Goal: Task Accomplishment & Management: Complete application form

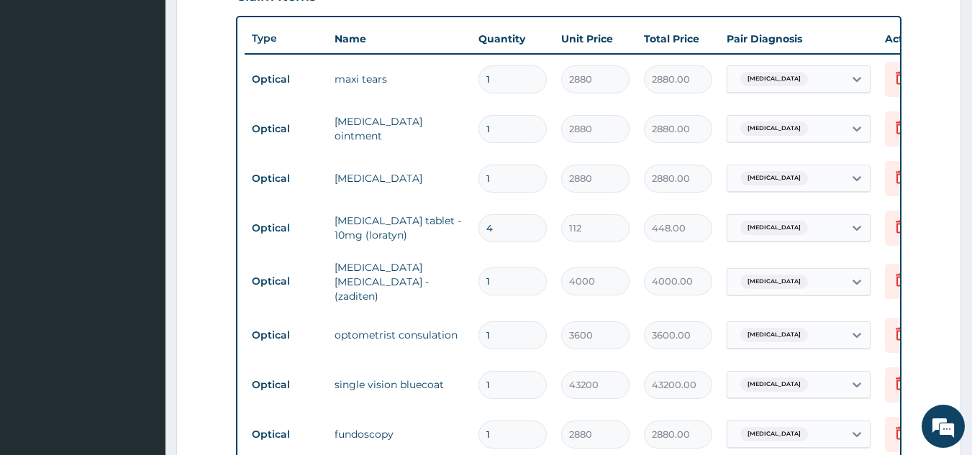
scroll to position [518, 0]
click at [385, 81] on td "maxi tears" at bounding box center [399, 80] width 144 height 29
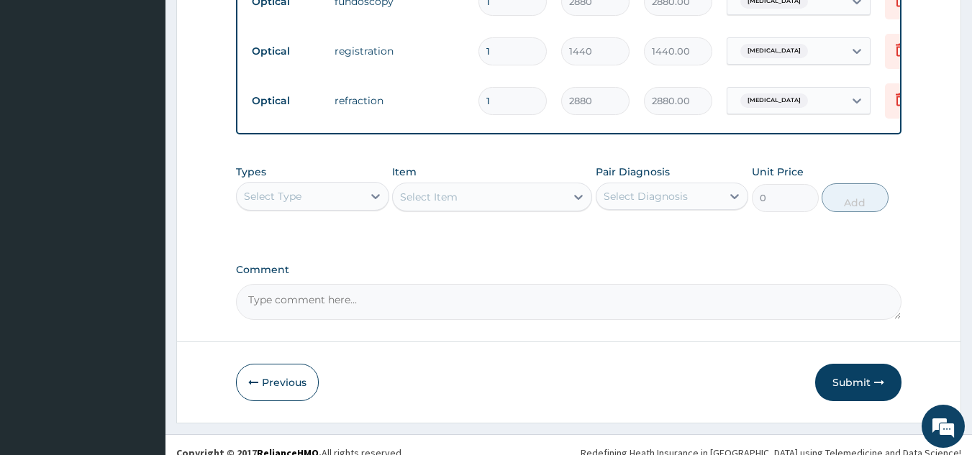
scroll to position [971, 0]
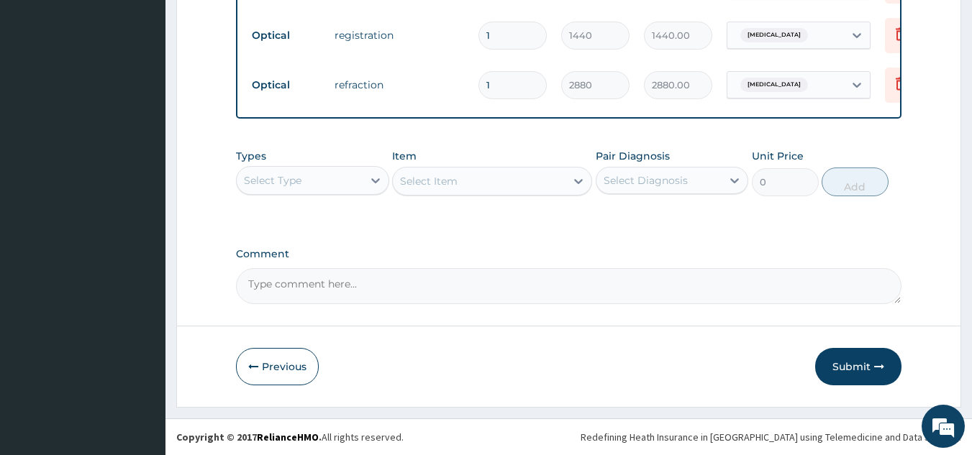
click at [321, 281] on textarea "Comment" at bounding box center [569, 286] width 666 height 36
type textarea "KINDLY NOTE THAT ENROLLEE LENS IS #40000"
click at [844, 365] on button "Submit" at bounding box center [858, 366] width 86 height 37
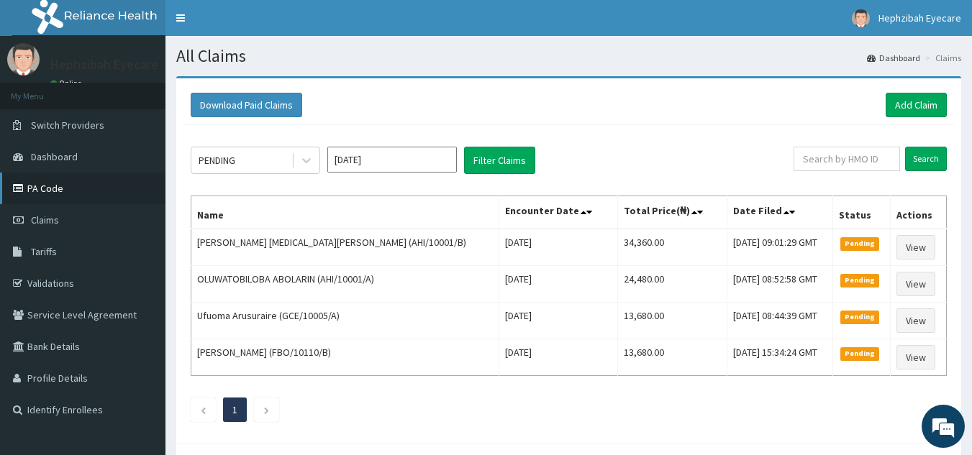
click at [30, 196] on link "PA Code" at bounding box center [82, 189] width 165 height 32
click at [909, 104] on link "Add Claim" at bounding box center [915, 105] width 61 height 24
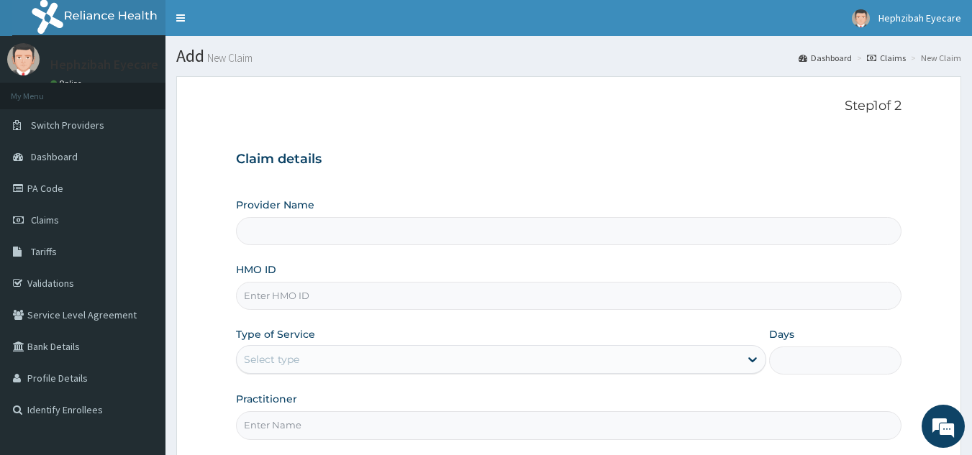
type input "Hephzibah EyeCare - Oko Oba"
click at [374, 303] on input "HMO ID" at bounding box center [569, 296] width 666 height 28
type input "CHL/11073/A"
click at [333, 358] on div "Select type" at bounding box center [488, 359] width 503 height 23
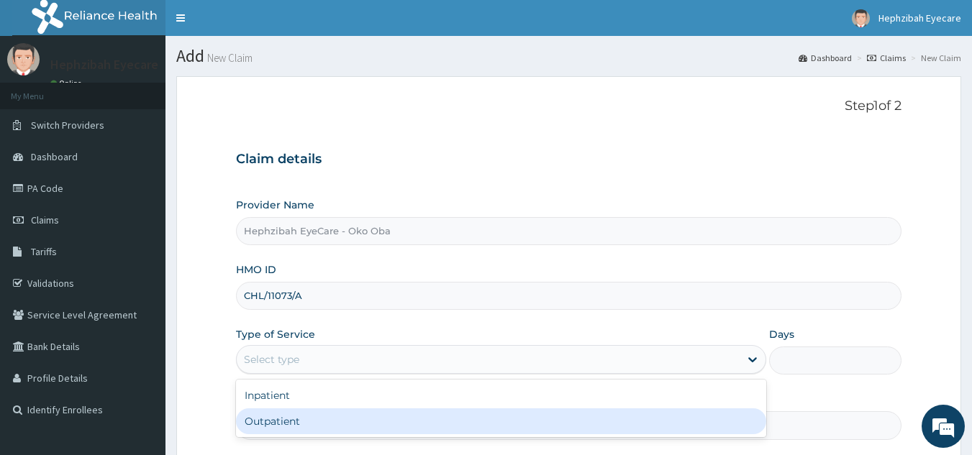
click at [281, 416] on div "Outpatient" at bounding box center [501, 421] width 530 height 26
type input "1"
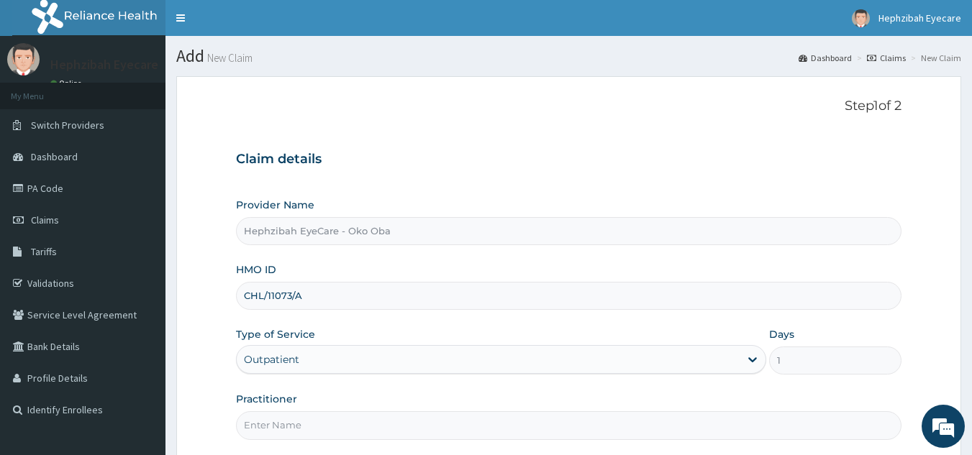
click at [280, 421] on input "Practitioner" at bounding box center [569, 425] width 666 height 28
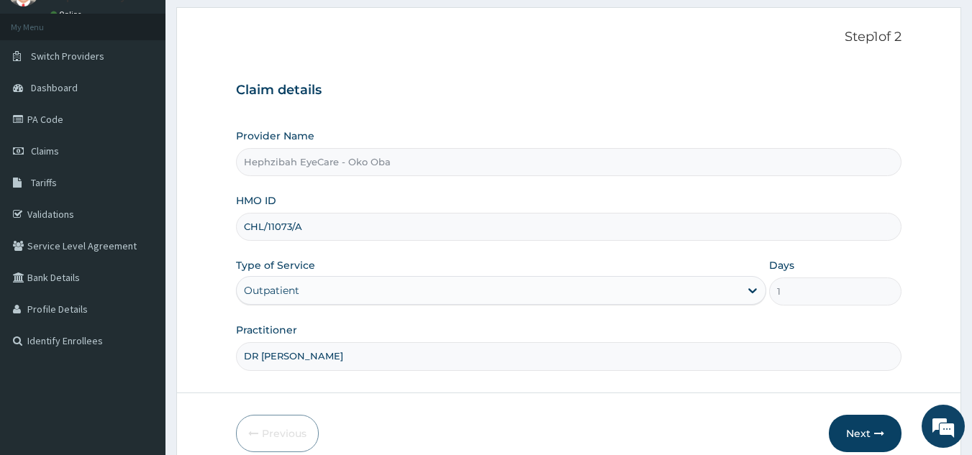
scroll to position [115, 0]
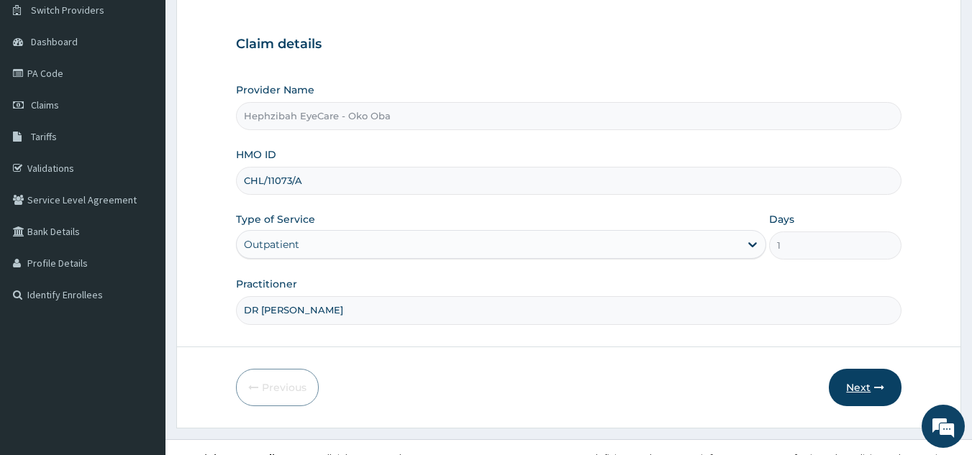
type input "DR ISIOMA"
click at [857, 385] on button "Next" at bounding box center [865, 387] width 73 height 37
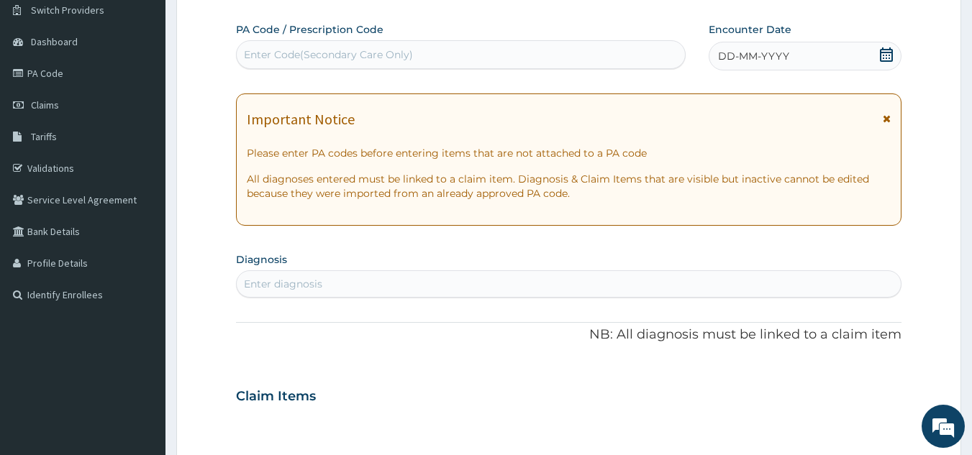
click at [353, 47] on div "Enter Code(Secondary Care Only)" at bounding box center [328, 54] width 169 height 14
paste input "PA/EC69D1"
type input "PA/EC69D1"
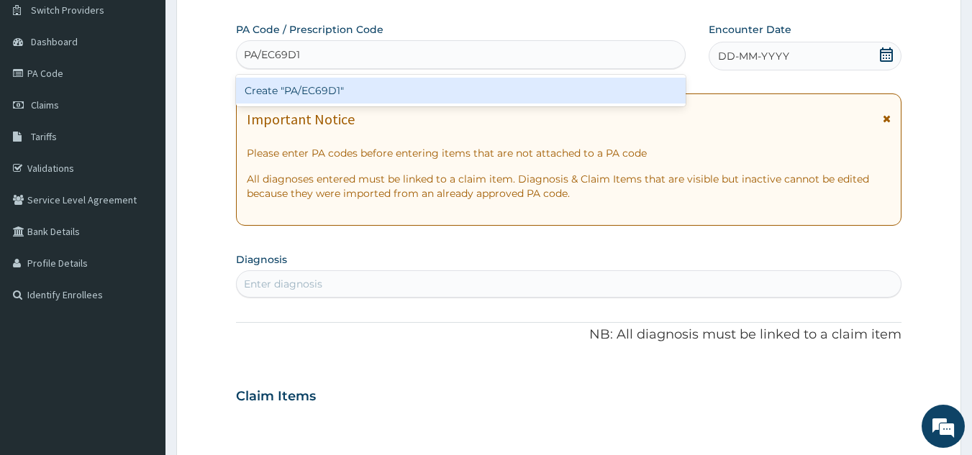
click at [329, 88] on div "Create "PA/EC69D1"" at bounding box center [461, 91] width 450 height 26
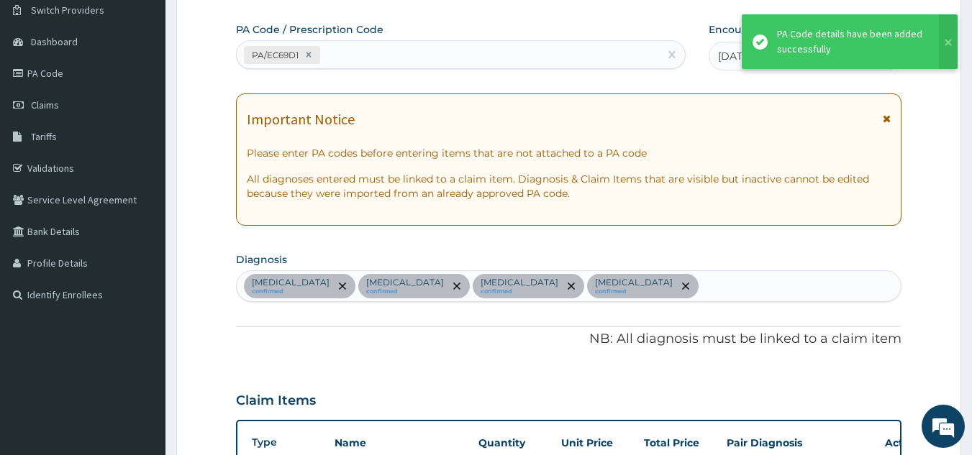
scroll to position [818, 0]
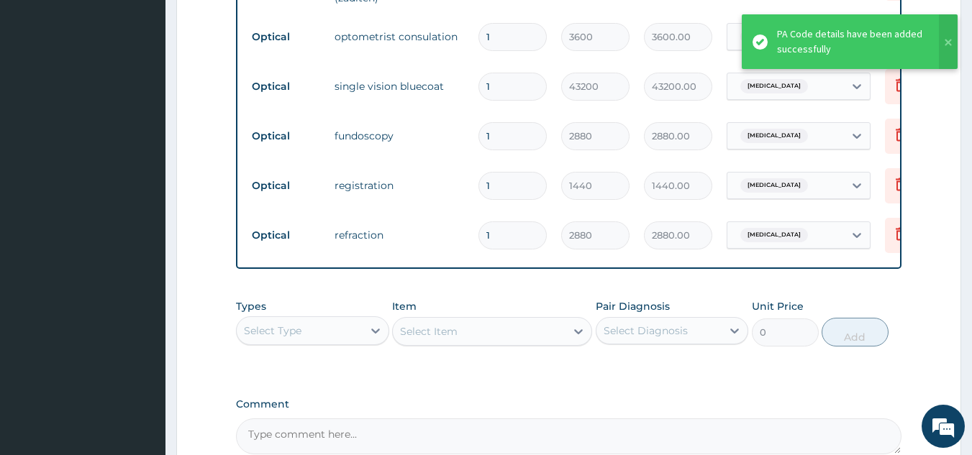
click at [414, 128] on td "fundoscopy" at bounding box center [399, 136] width 144 height 29
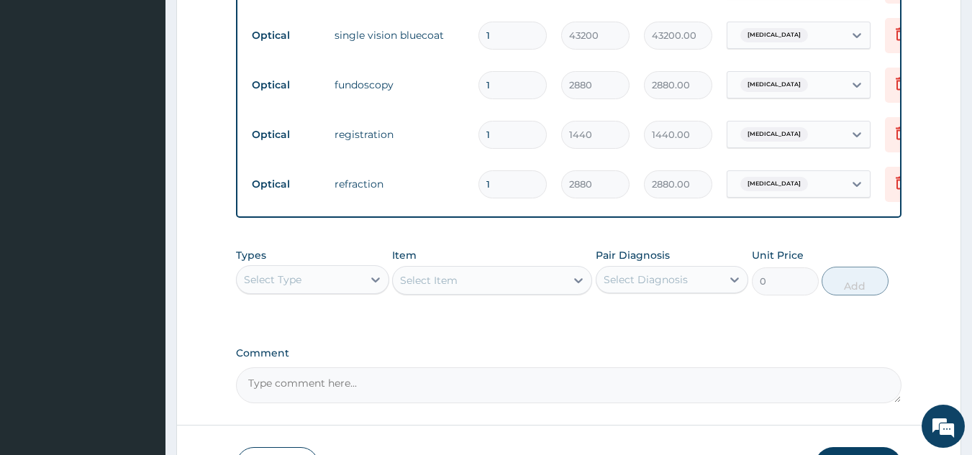
scroll to position [971, 0]
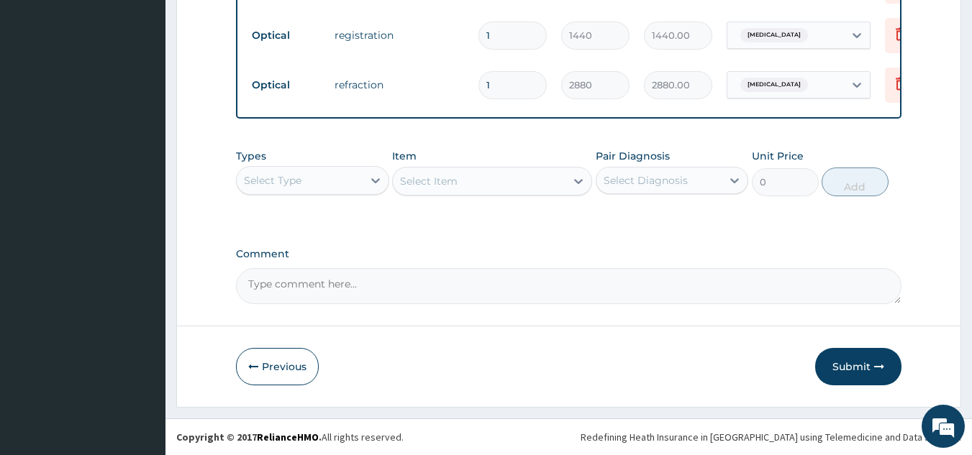
click at [849, 360] on button "Submit" at bounding box center [858, 366] width 86 height 37
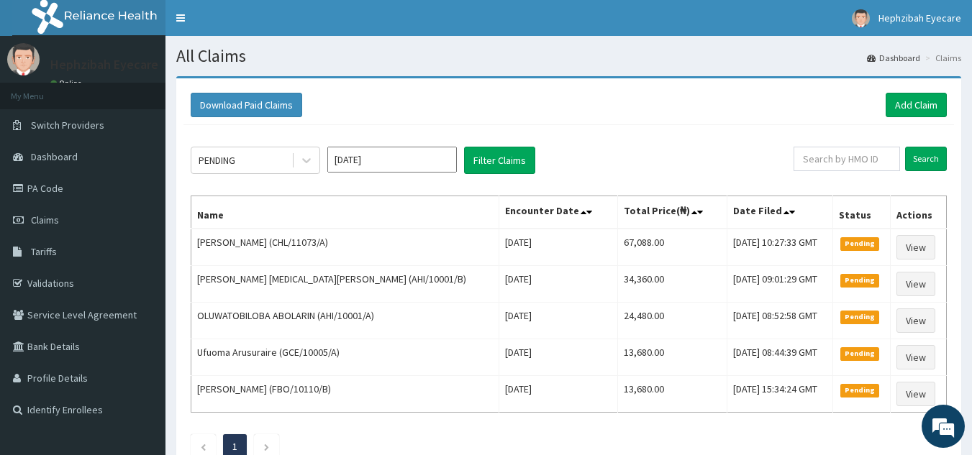
click at [849, 360] on span "Pending" at bounding box center [860, 353] width 40 height 13
click at [60, 195] on link "PA Code" at bounding box center [82, 189] width 165 height 32
click at [919, 98] on link "Add Claim" at bounding box center [915, 105] width 61 height 24
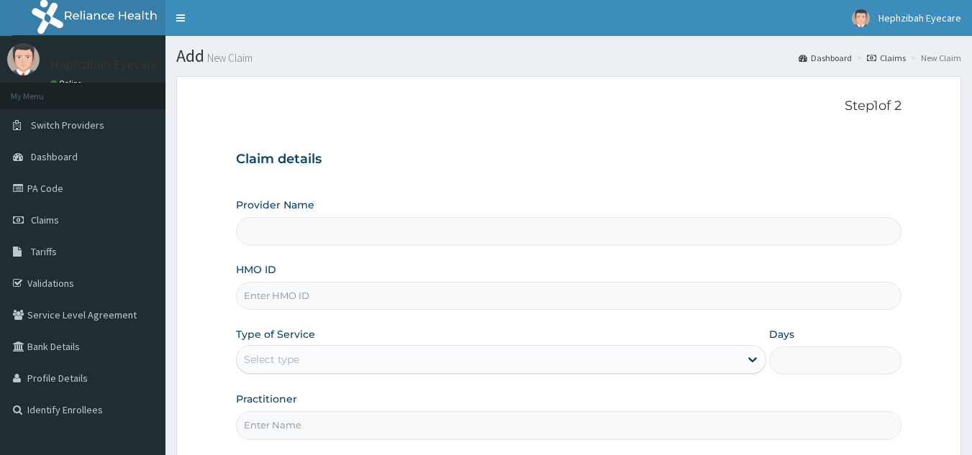
type input "Hephzibah EyeCare - Oko Oba"
click at [265, 296] on input "HMO ID" at bounding box center [569, 296] width 666 height 28
type input "AVL/10158/A"
click at [286, 355] on div "Select type" at bounding box center [271, 359] width 55 height 14
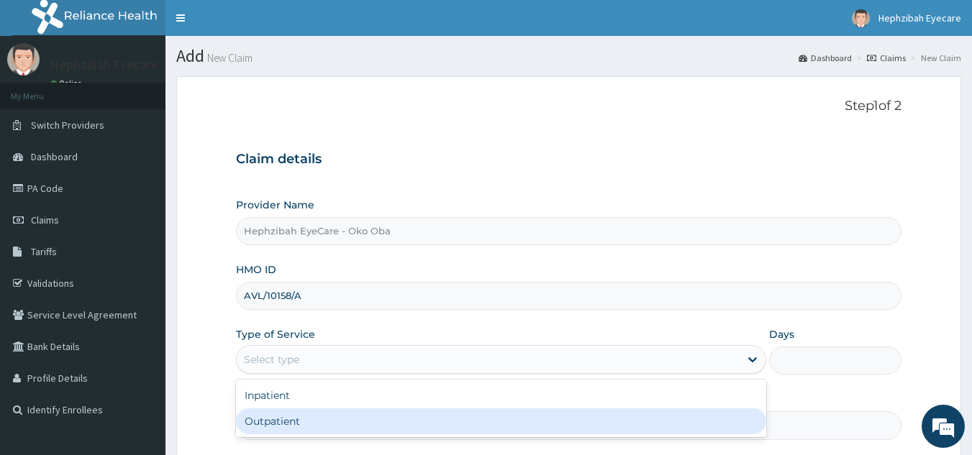
click at [270, 421] on div "Outpatient" at bounding box center [501, 421] width 530 height 26
type input "1"
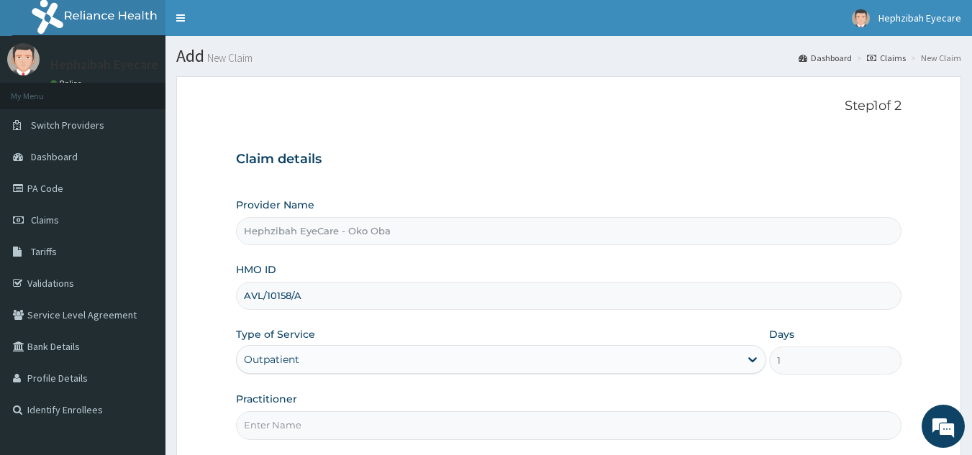
click at [283, 426] on input "Practitioner" at bounding box center [569, 425] width 666 height 28
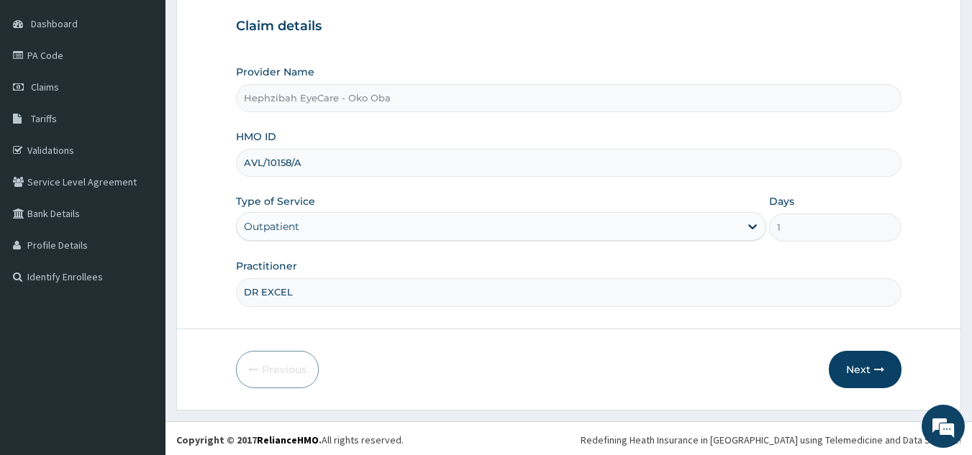
scroll to position [136, 0]
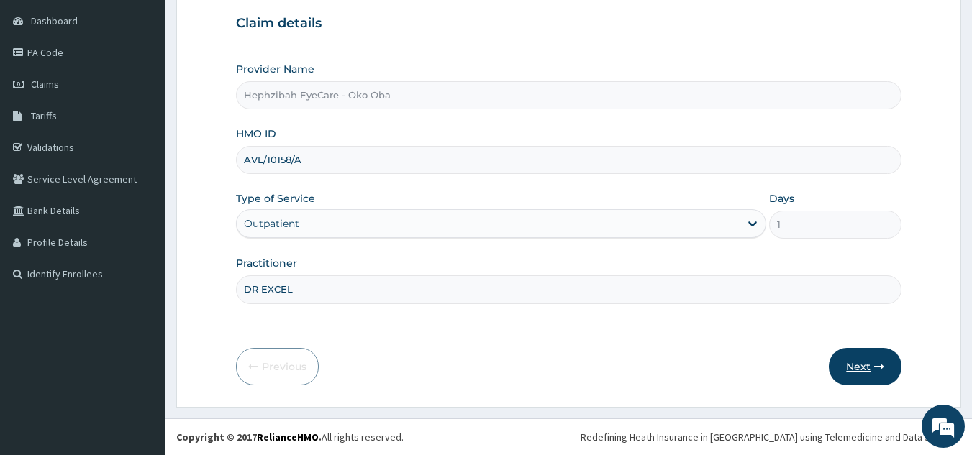
type input "DR EXCEL"
click at [870, 365] on button "Next" at bounding box center [865, 366] width 73 height 37
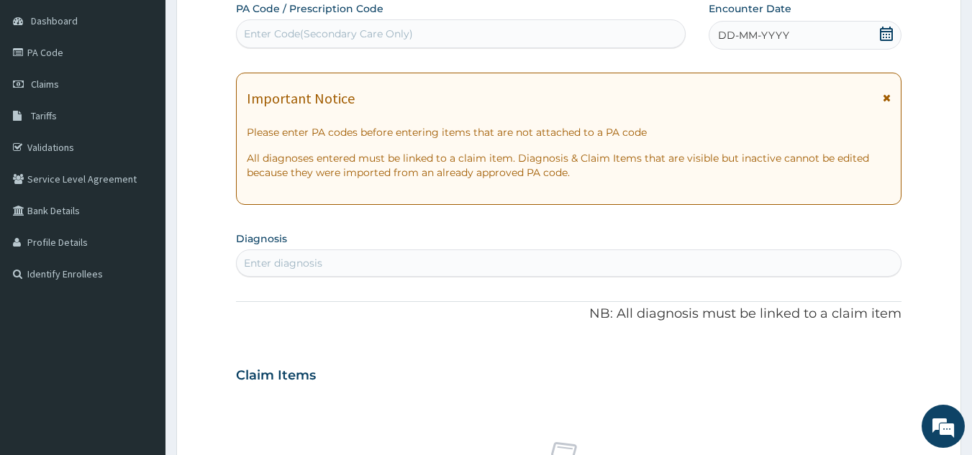
click at [432, 33] on div "Enter Code(Secondary Care Only)" at bounding box center [461, 33] width 449 height 23
paste input "PA/A1F241"
type input "PA/A1F241"
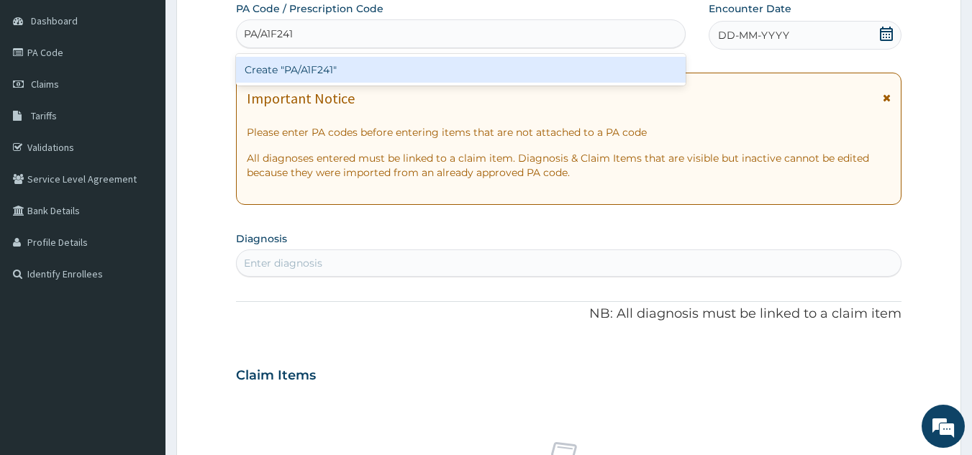
click at [347, 63] on div "Create "PA/A1F241"" at bounding box center [461, 70] width 450 height 26
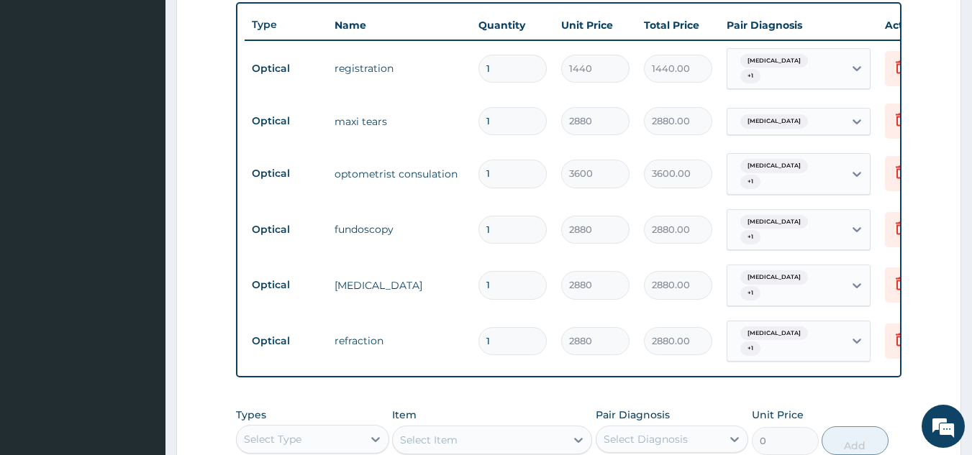
scroll to position [504, 0]
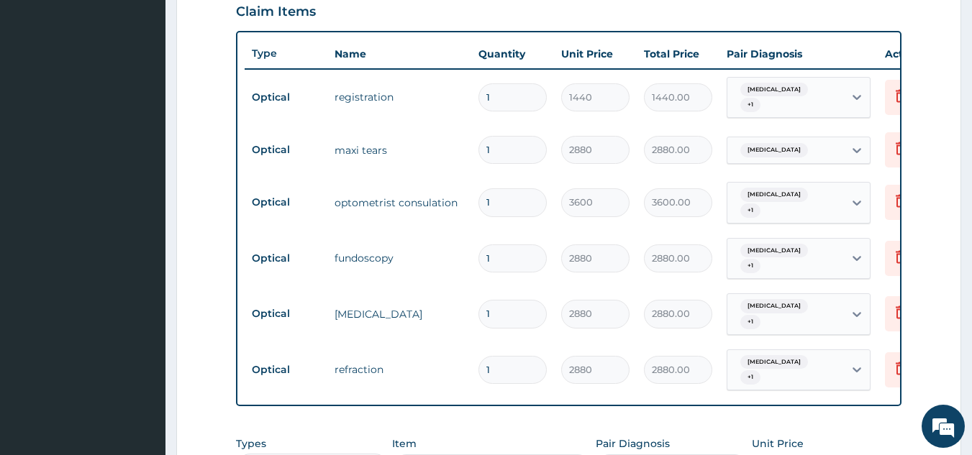
type input "0"
type input "0.00"
type input "1"
type input "2880.00"
type input "0"
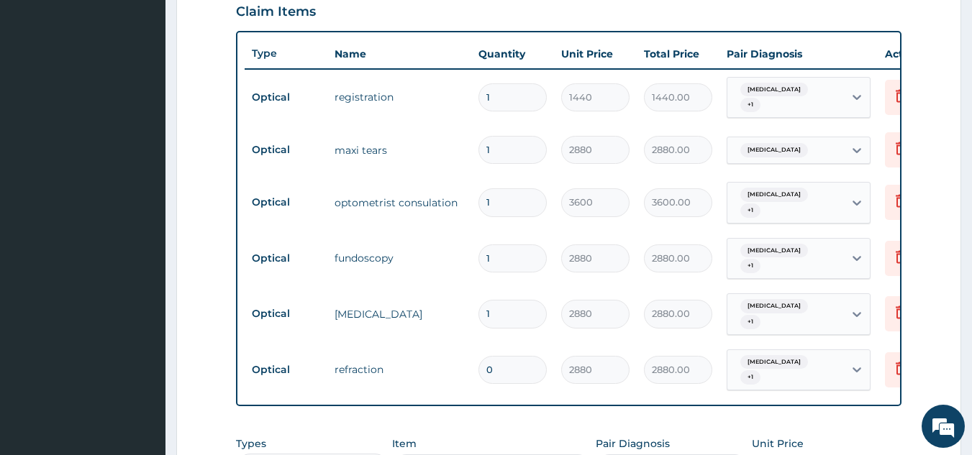
type input "0.00"
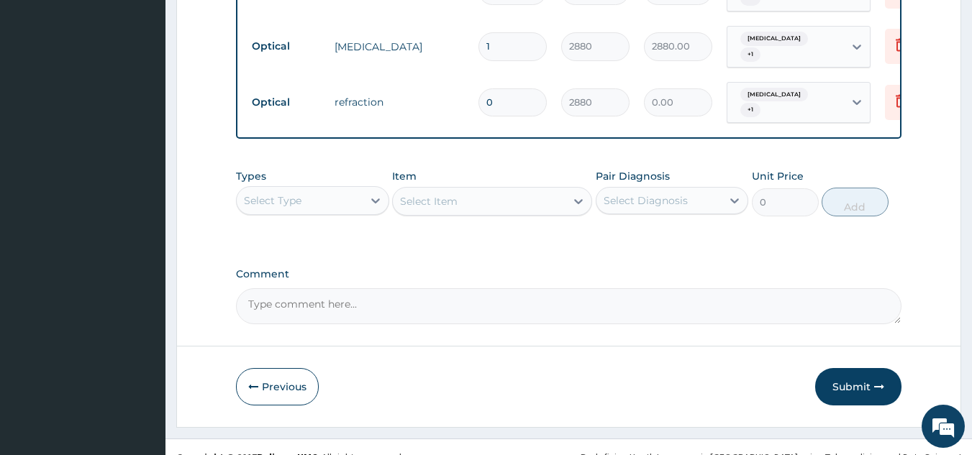
scroll to position [772, 0]
type input "1"
type input "2880.00"
click at [421, 87] on td "refraction" at bounding box center [399, 101] width 144 height 29
click at [844, 368] on button "Submit" at bounding box center [858, 386] width 86 height 37
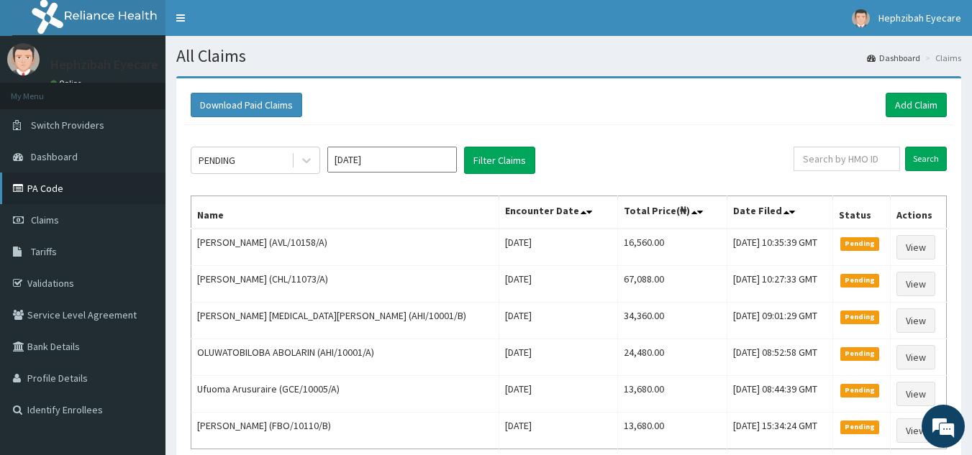
click at [40, 187] on link "PA Code" at bounding box center [82, 189] width 165 height 32
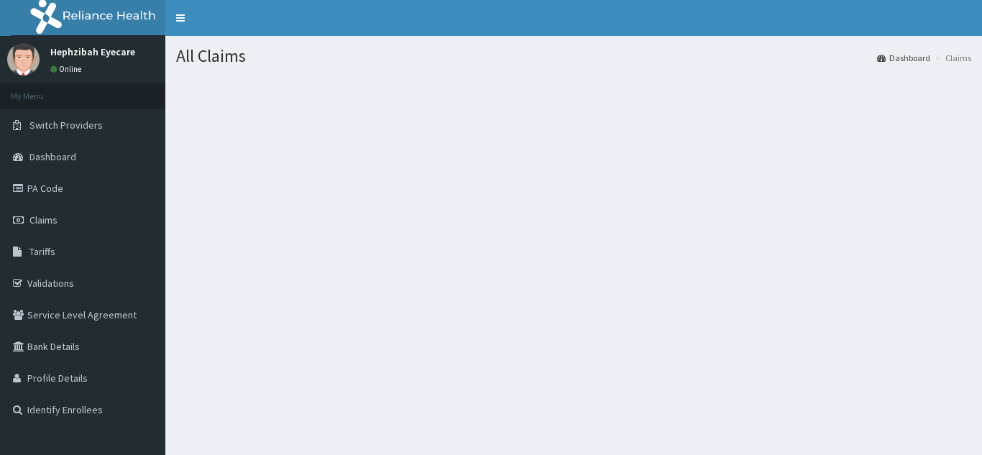
click at [57, 216] on span "Claims" at bounding box center [43, 220] width 28 height 13
click at [54, 178] on link "PA Code" at bounding box center [82, 189] width 165 height 32
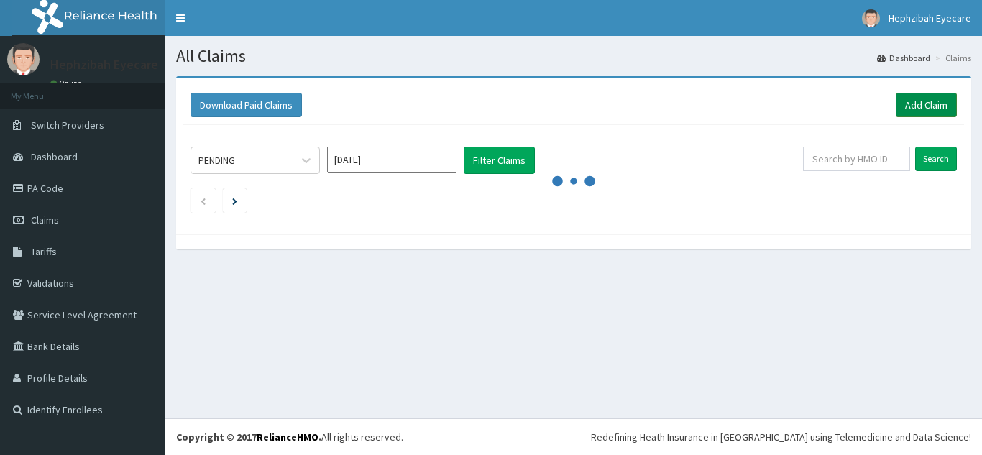
click at [935, 96] on link "Add Claim" at bounding box center [926, 105] width 61 height 24
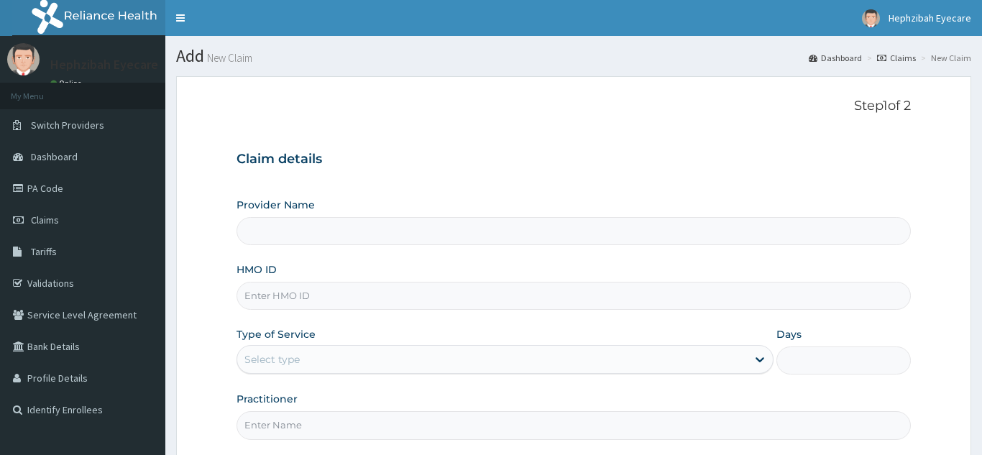
type input "Hephzibah EyeCare - Oko Oba"
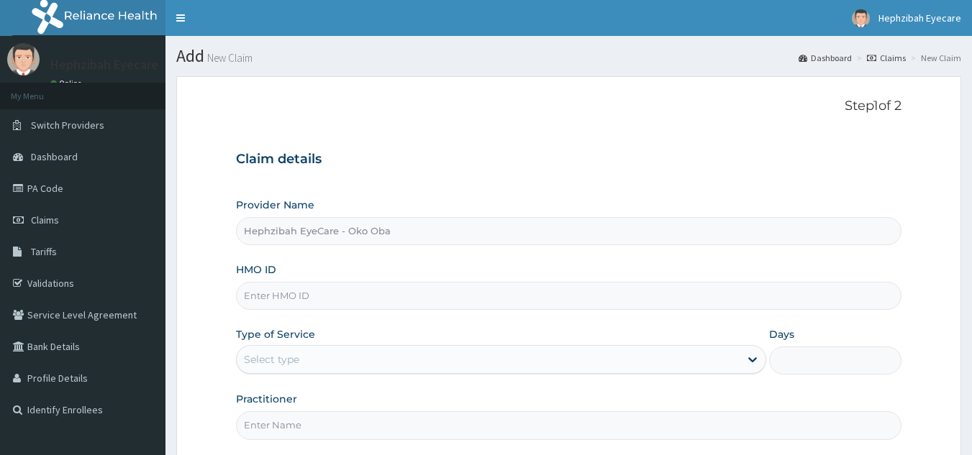
type input "Hephzibah EyeCare - Oko Oba"
click at [37, 183] on link "PA Code" at bounding box center [82, 189] width 165 height 32
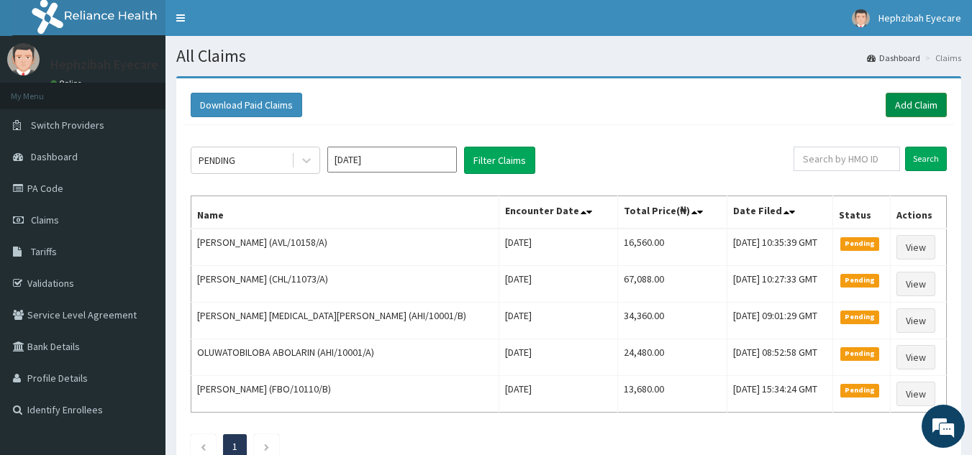
click at [913, 113] on link "Add Claim" at bounding box center [915, 105] width 61 height 24
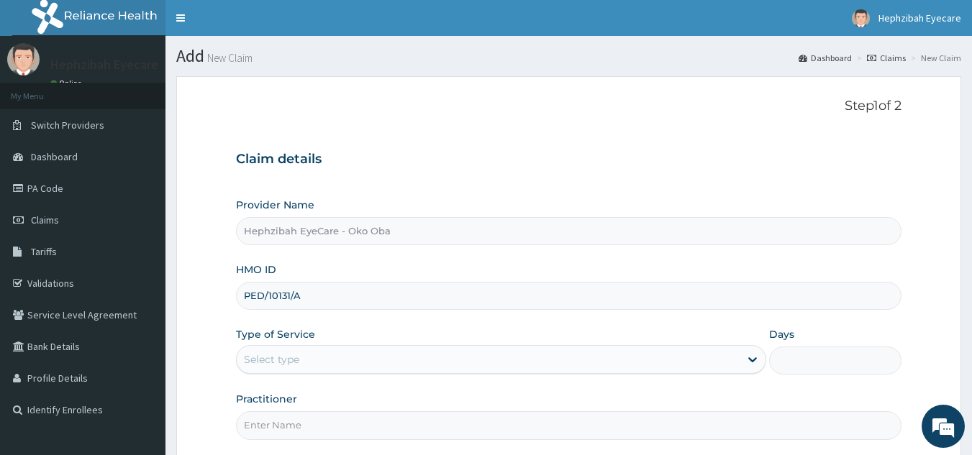
type input "PED/10131/A"
click at [342, 365] on div "Select type" at bounding box center [488, 359] width 503 height 23
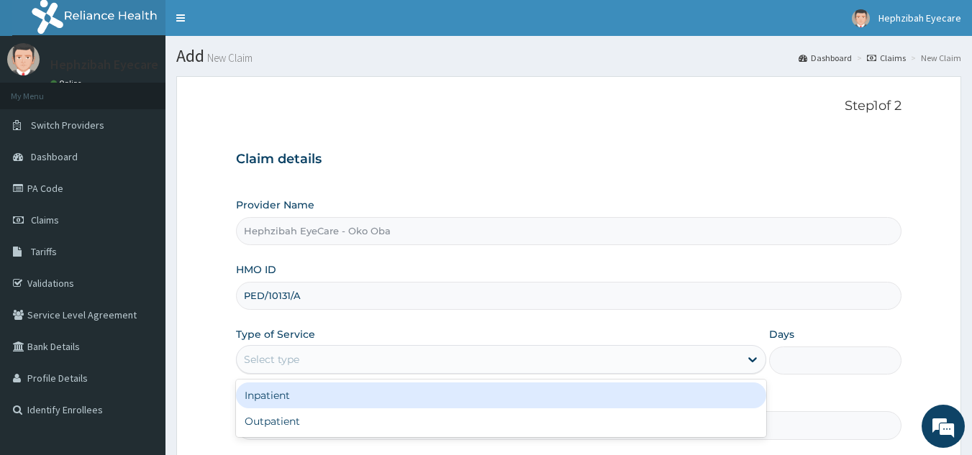
click at [309, 419] on div "Outpatient" at bounding box center [501, 421] width 530 height 26
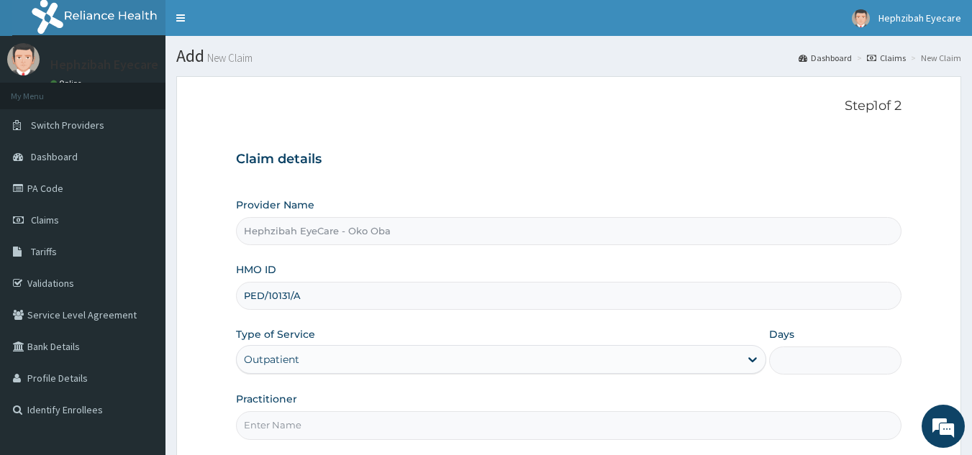
type input "1"
click at [309, 419] on input "Practitioner" at bounding box center [569, 425] width 666 height 28
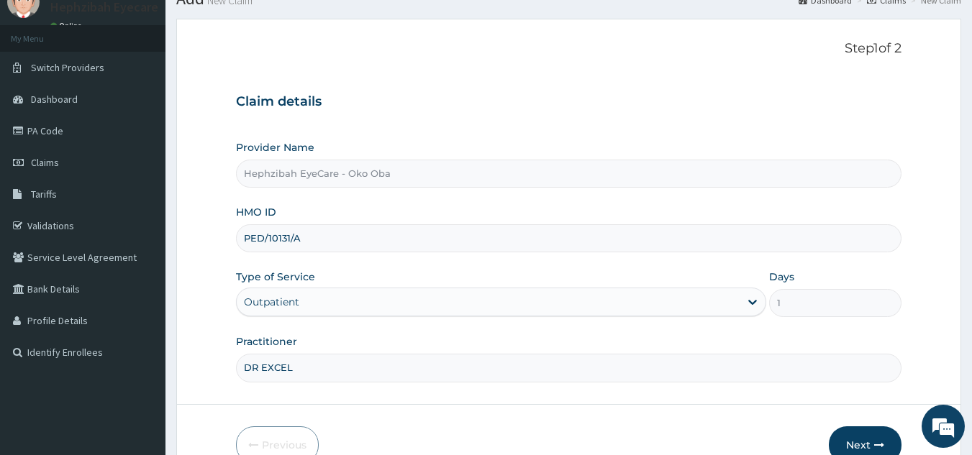
scroll to position [115, 0]
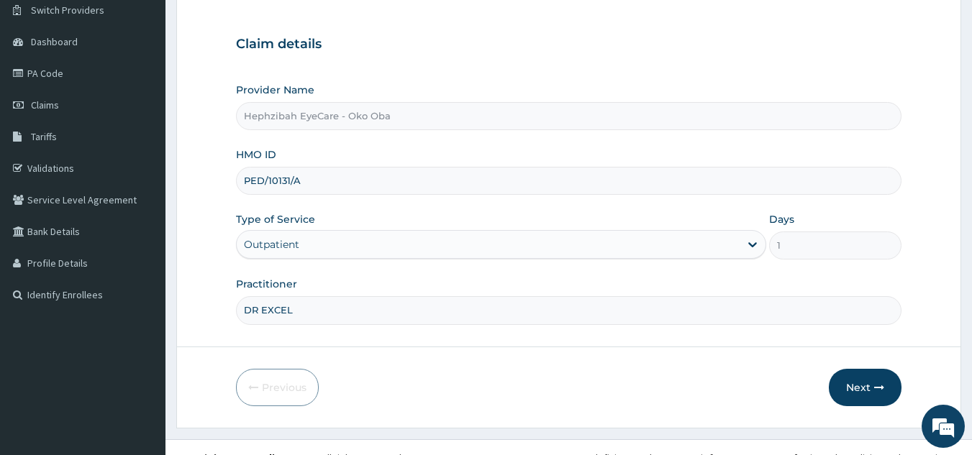
type input "DR EXCEL"
click at [856, 390] on button "Next" at bounding box center [865, 387] width 73 height 37
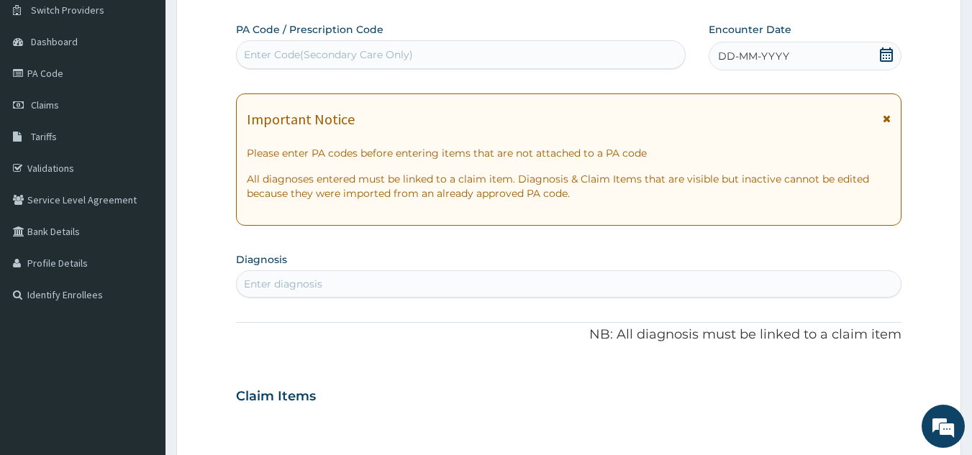
click at [393, 45] on div "Enter Code(Secondary Care Only)" at bounding box center [461, 54] width 449 height 23
paste input "PA/2F342A"
type input "PA/2F342A"
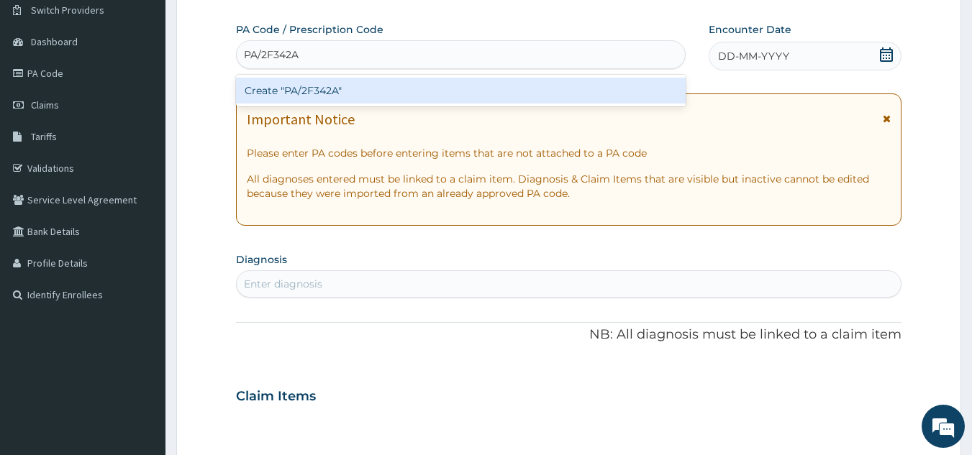
click at [324, 92] on div "Create "PA/2F342A"" at bounding box center [461, 91] width 450 height 26
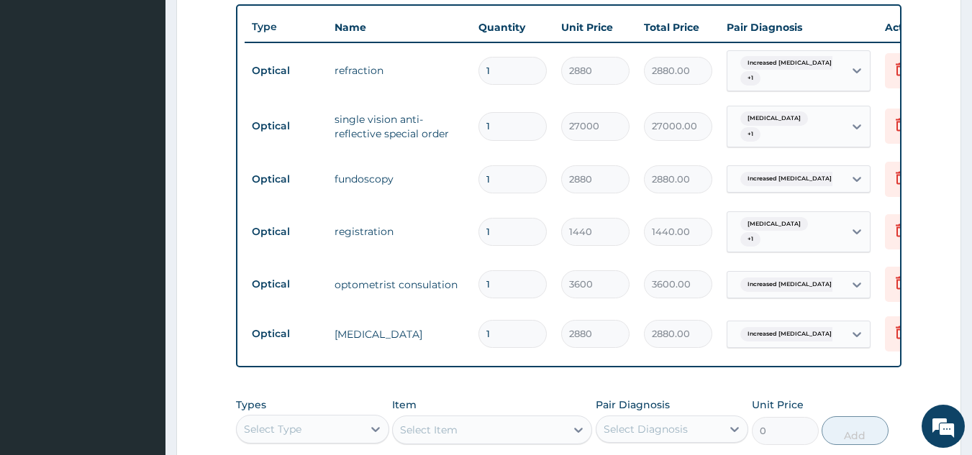
scroll to position [510, 0]
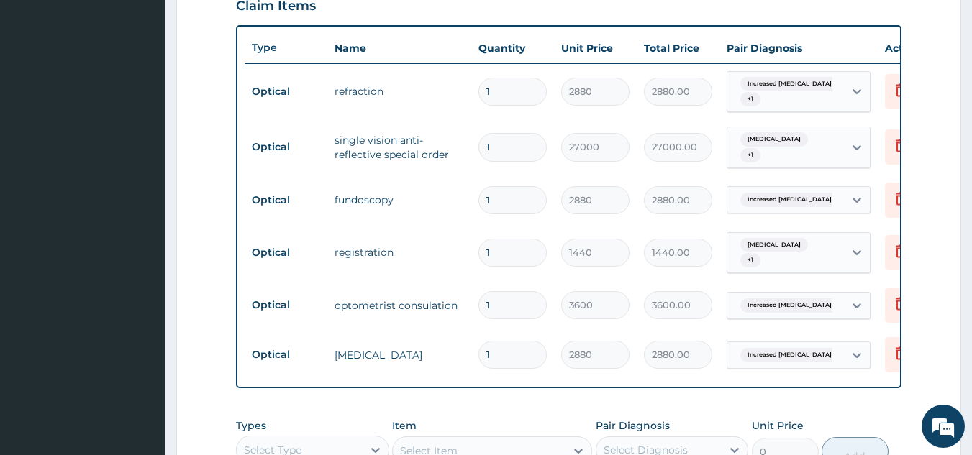
click at [429, 405] on div "PA Code / Prescription Code PA/2F342A Encounter Date [DATE] Important Notice Pl…" at bounding box center [569, 100] width 666 height 946
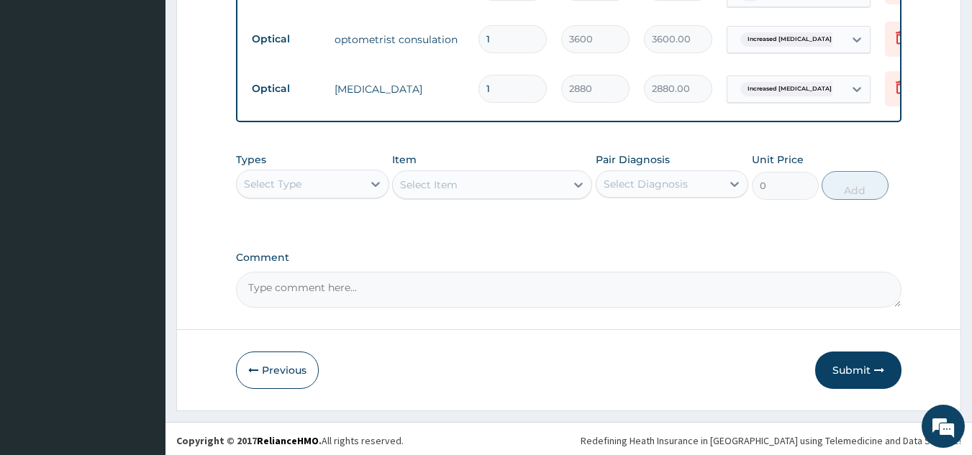
scroll to position [778, 0]
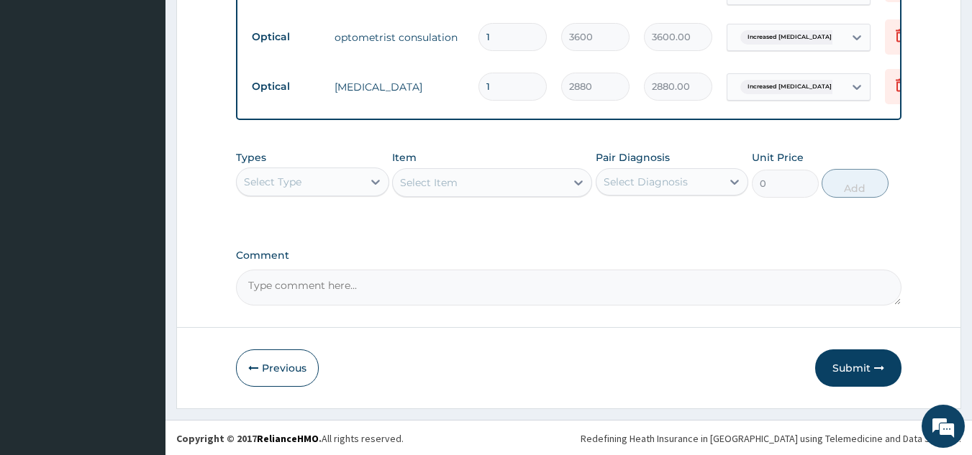
click at [312, 272] on textarea "Comment" at bounding box center [569, 288] width 666 height 36
type textarea "k"
type textarea "KINDLY NOTE THAT ENROLLEE LENS IS #25000"
click at [444, 375] on div "Previous Submit" at bounding box center [569, 368] width 666 height 37
click at [849, 357] on button "Submit" at bounding box center [858, 368] width 86 height 37
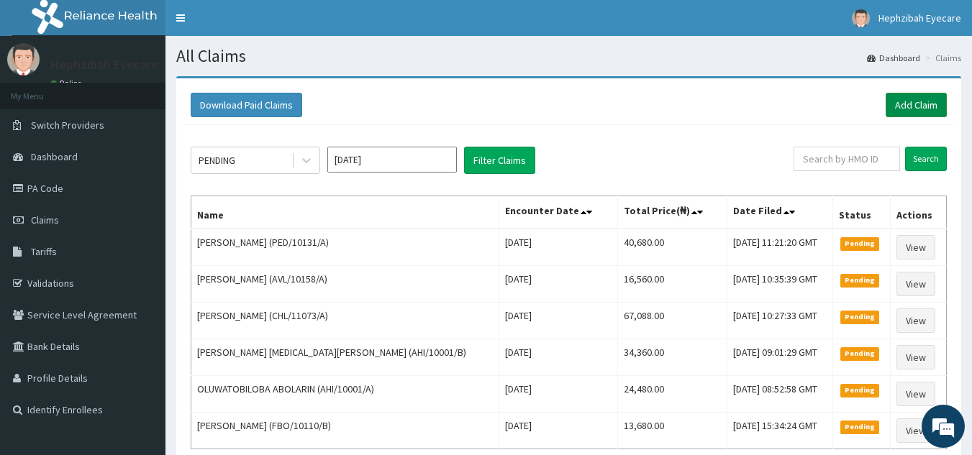
click at [912, 107] on link "Add Claim" at bounding box center [915, 105] width 61 height 24
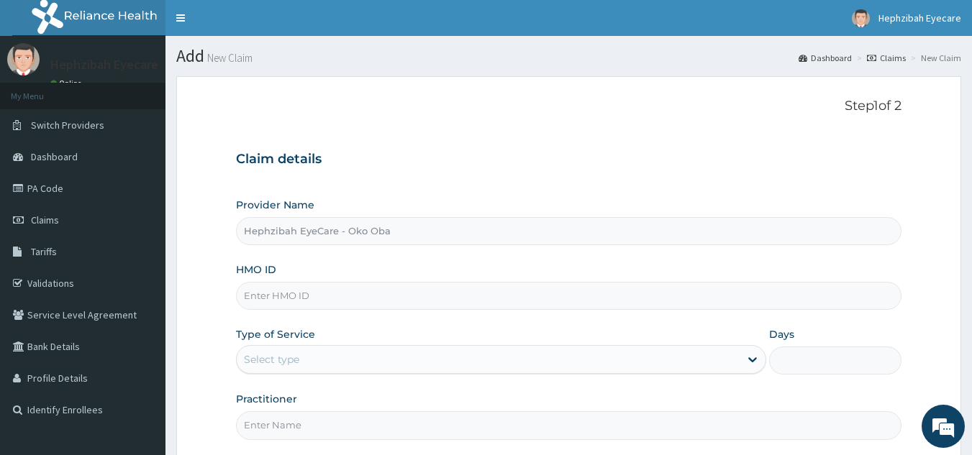
type input "A"
type input "OTG/10220/B"
click at [297, 362] on div "Select type" at bounding box center [271, 359] width 55 height 14
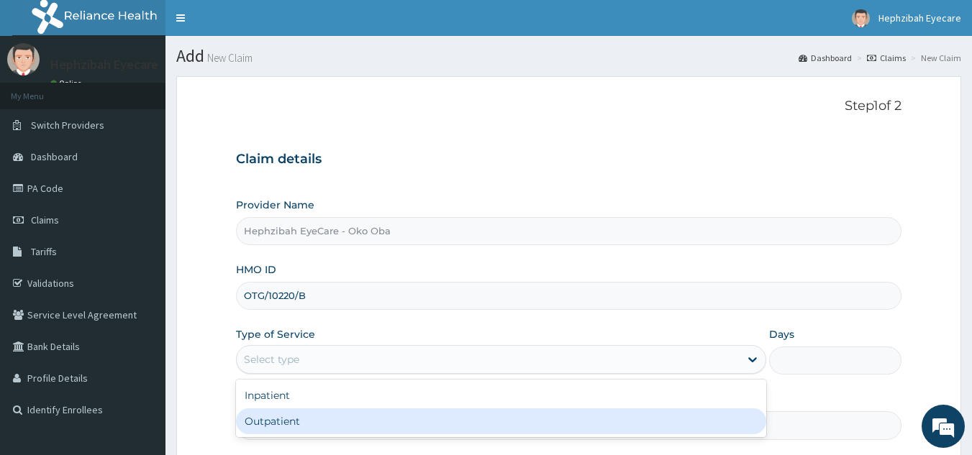
click at [289, 421] on div "Outpatient" at bounding box center [501, 421] width 530 height 26
type input "1"
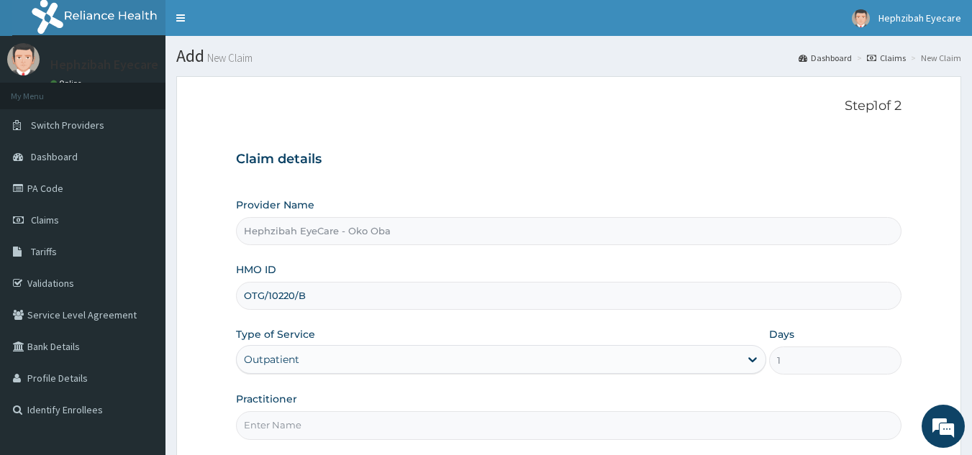
click at [289, 421] on input "Practitioner" at bounding box center [569, 425] width 666 height 28
drag, startPoint x: 295, startPoint y: 421, endPoint x: 764, endPoint y: 368, distance: 471.9
click at [764, 368] on div "Provider Name Hephzibah EyeCare - Oko Oba HMO ID OTG/10220/B Type of Service Ou…" at bounding box center [569, 319] width 666 height 242
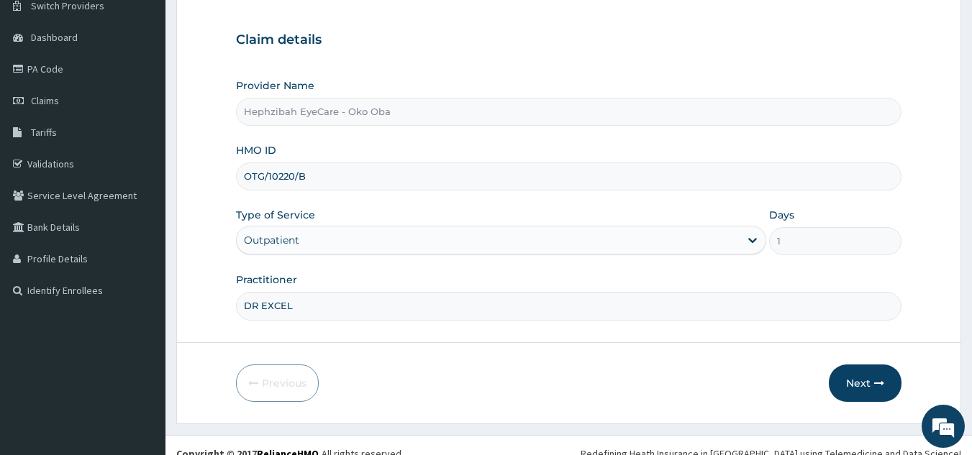
scroll to position [136, 0]
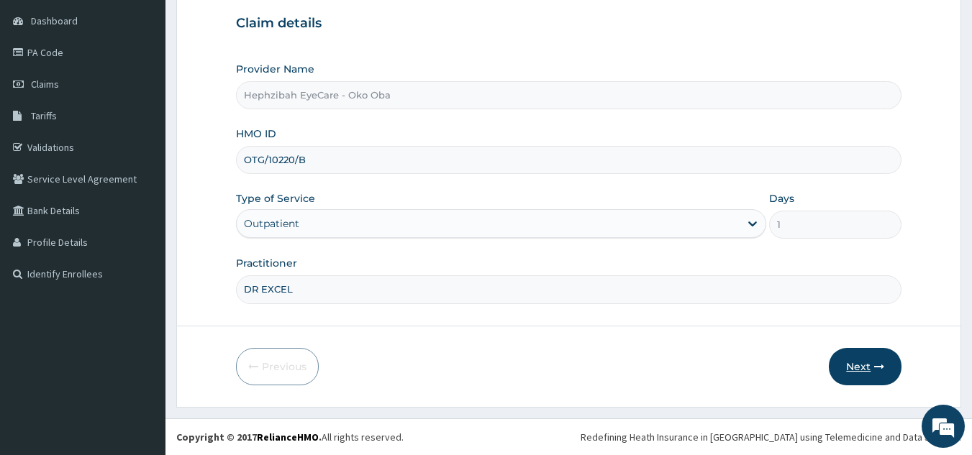
type input "DR EXCEL"
click at [860, 367] on button "Next" at bounding box center [865, 366] width 73 height 37
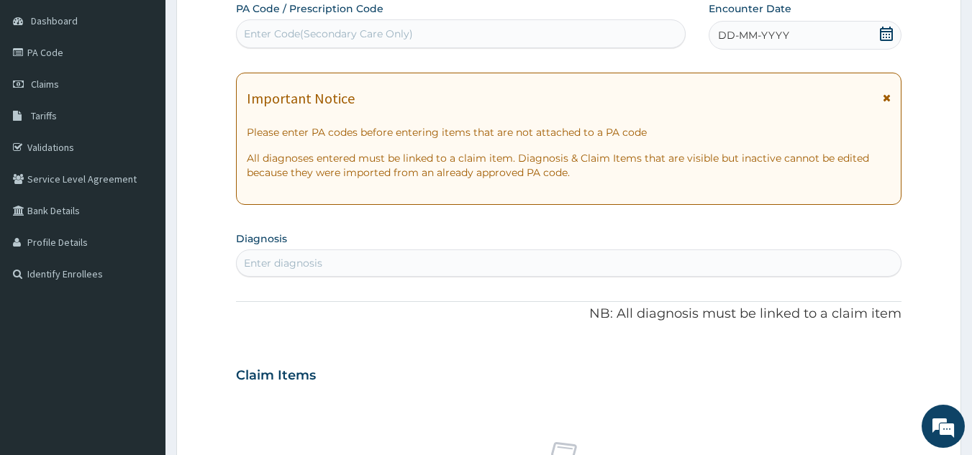
click at [345, 28] on div "Enter Code(Secondary Care Only)" at bounding box center [328, 34] width 169 height 14
paste input "PA/45F11B"
type input "PA/45F11B"
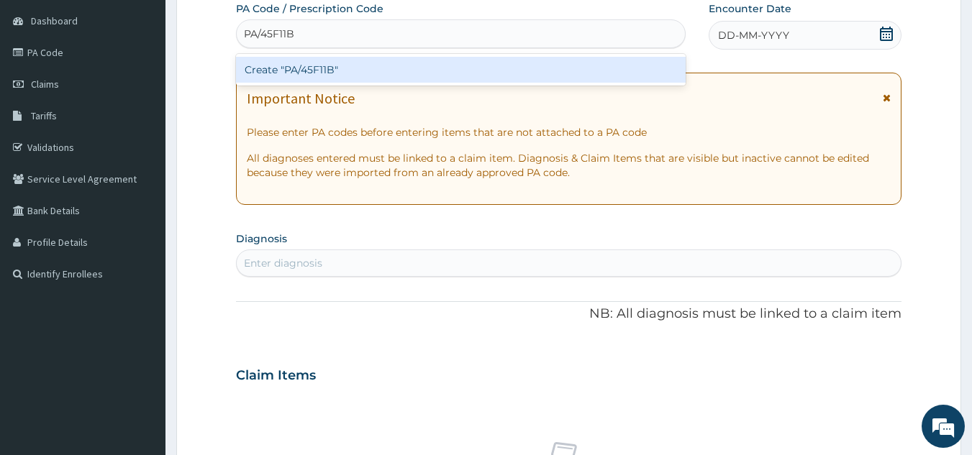
click at [310, 68] on div "Create "PA/45F11B"" at bounding box center [461, 70] width 450 height 26
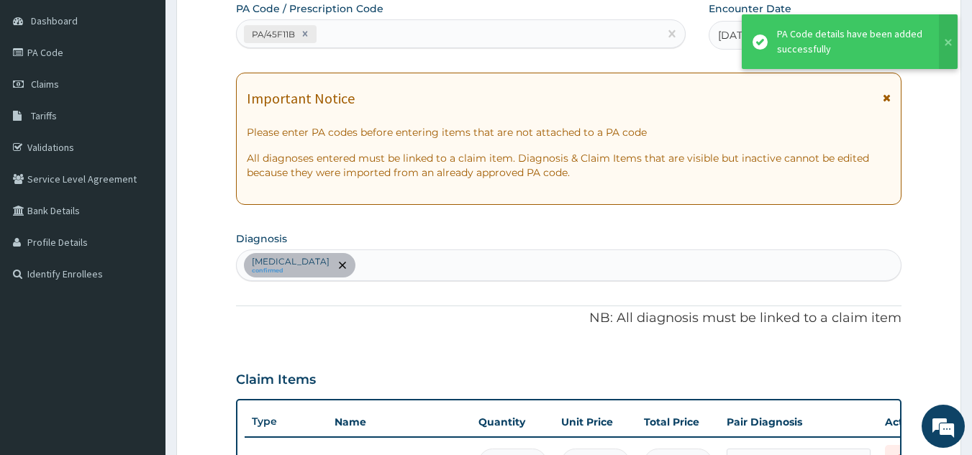
scroll to position [158, 0]
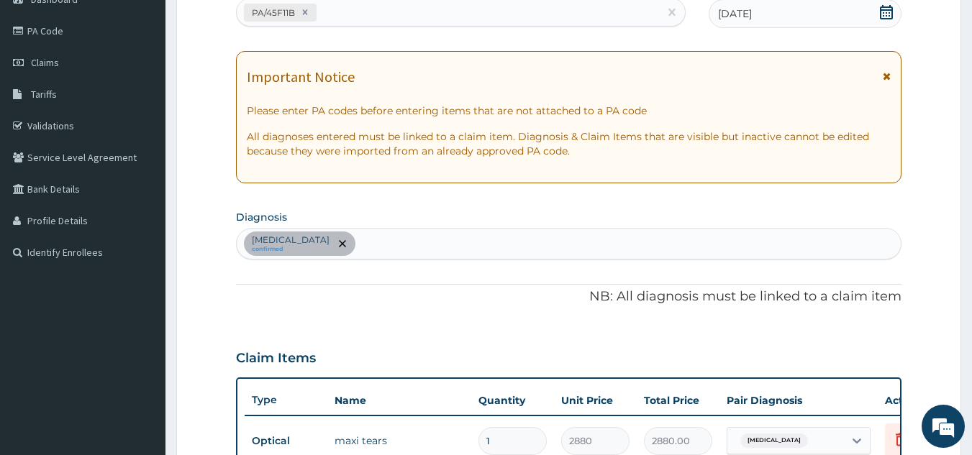
click at [340, 271] on div "PA Code / Prescription Code PA/45F11B Encounter Date 08-09-2025 Important Notic…" at bounding box center [569, 320] width 666 height 680
click at [408, 347] on div "Claim Items" at bounding box center [569, 355] width 666 height 37
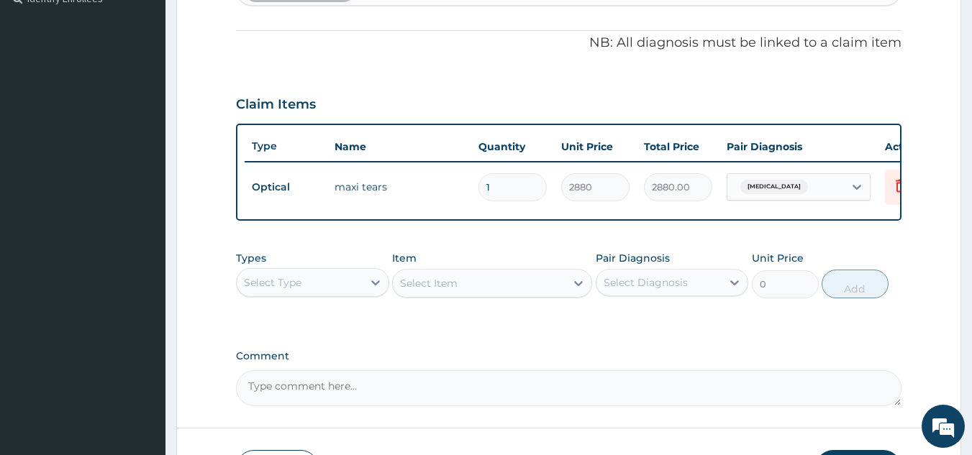
scroll to position [524, 0]
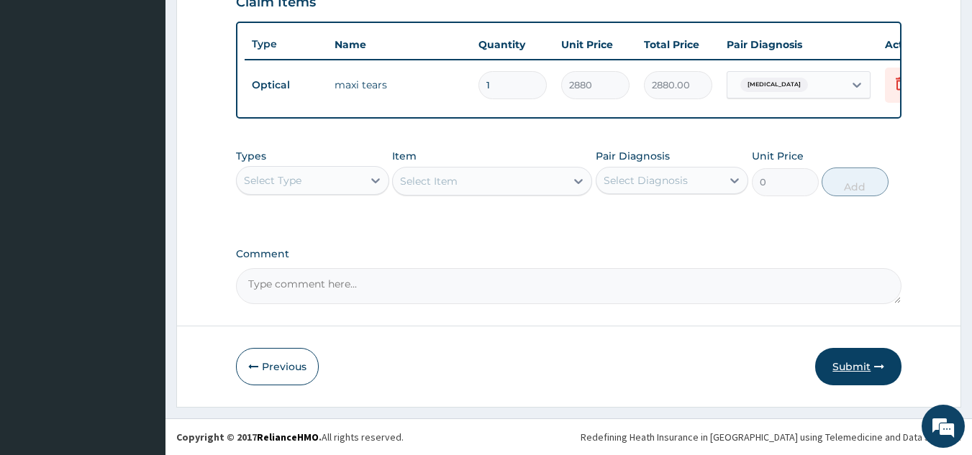
click at [857, 362] on button "Submit" at bounding box center [858, 366] width 86 height 37
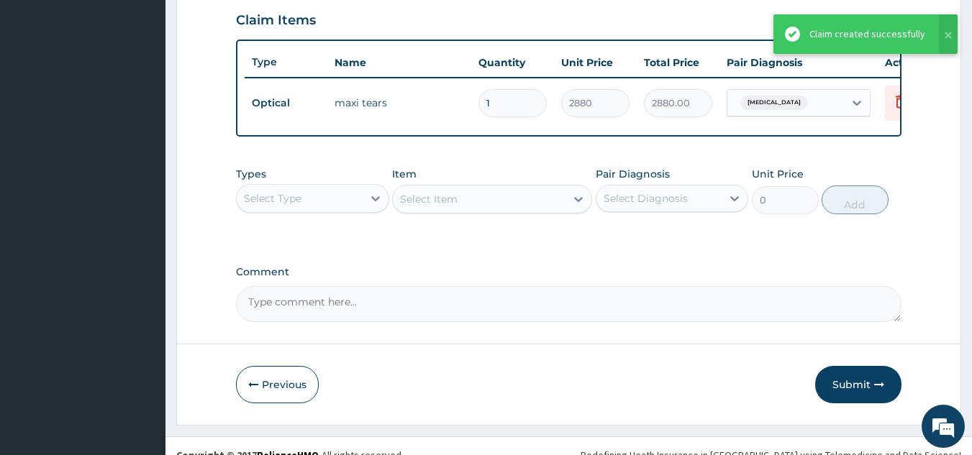
scroll to position [494, 0]
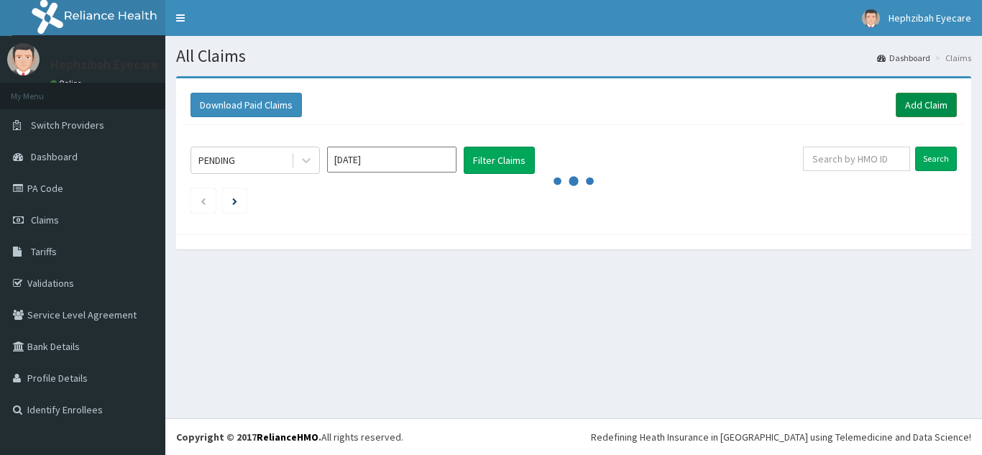
click at [927, 96] on link "Add Claim" at bounding box center [926, 105] width 61 height 24
click at [40, 184] on link "PA Code" at bounding box center [82, 189] width 165 height 32
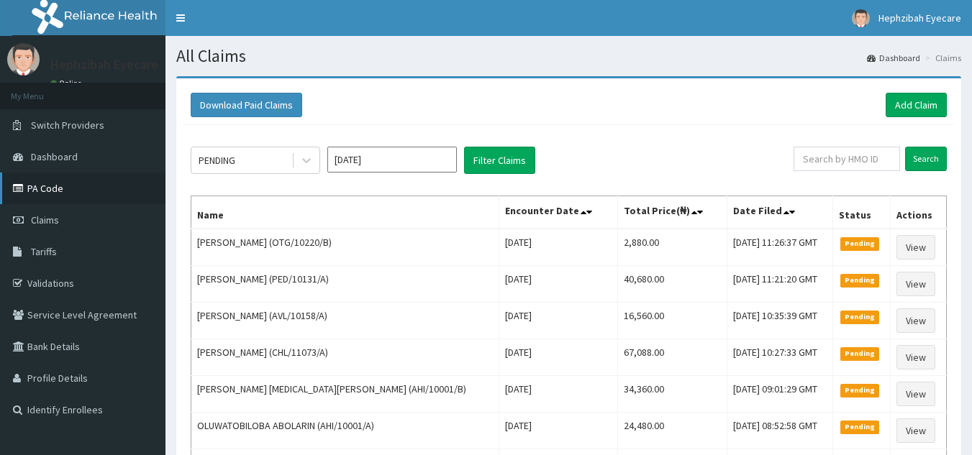
click at [40, 184] on link "PA Code" at bounding box center [82, 189] width 165 height 32
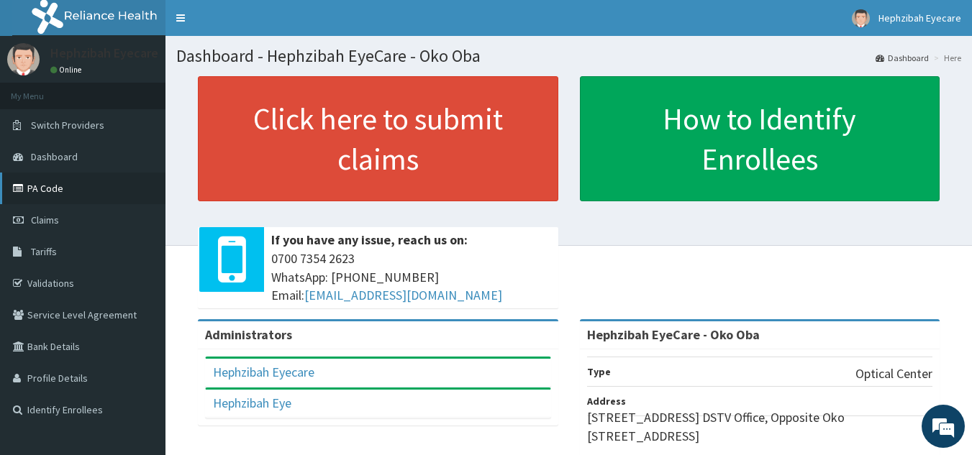
click at [46, 183] on link "PA Code" at bounding box center [82, 189] width 165 height 32
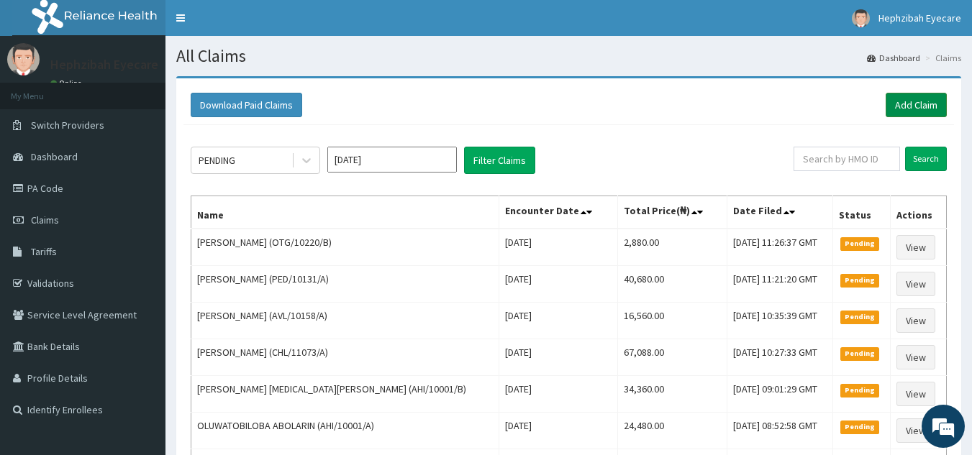
click at [911, 103] on link "Add Claim" at bounding box center [915, 105] width 61 height 24
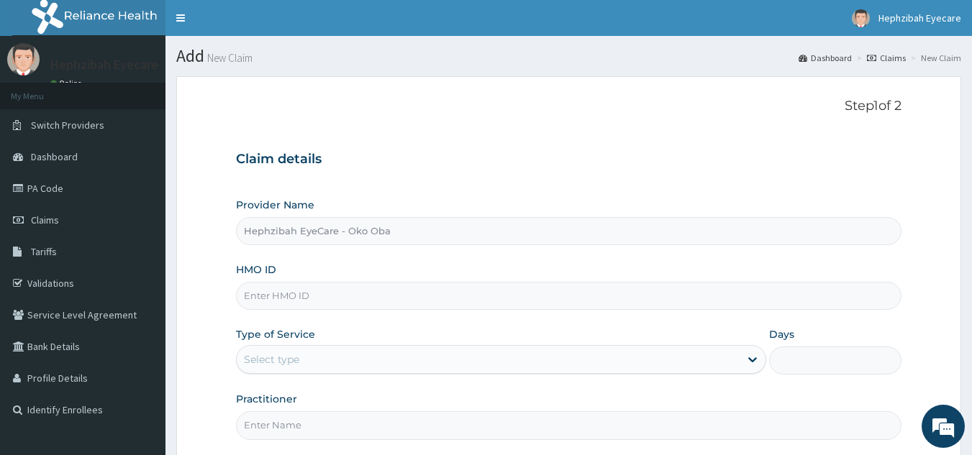
click at [308, 309] on input "HMO ID" at bounding box center [569, 296] width 666 height 28
type input "ALP/10013/A"
click at [303, 368] on div "Select type" at bounding box center [488, 359] width 503 height 23
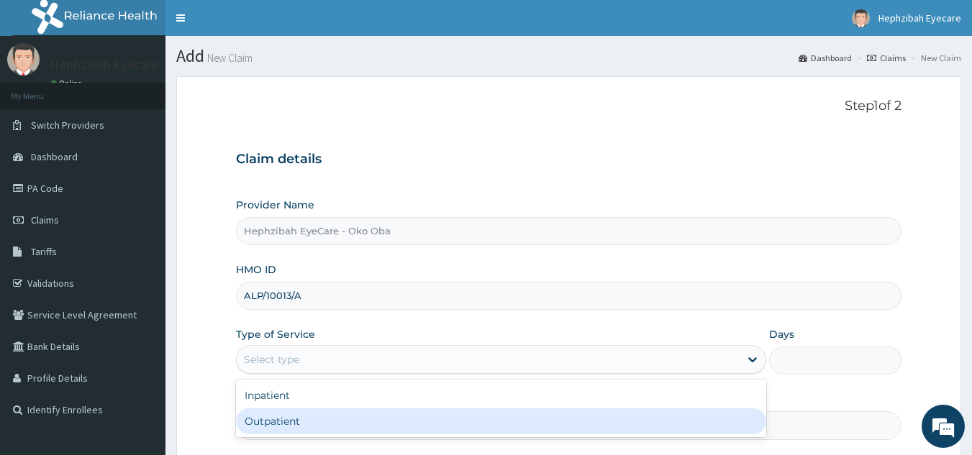
click at [267, 427] on div "Outpatient" at bounding box center [501, 421] width 530 height 26
type input "1"
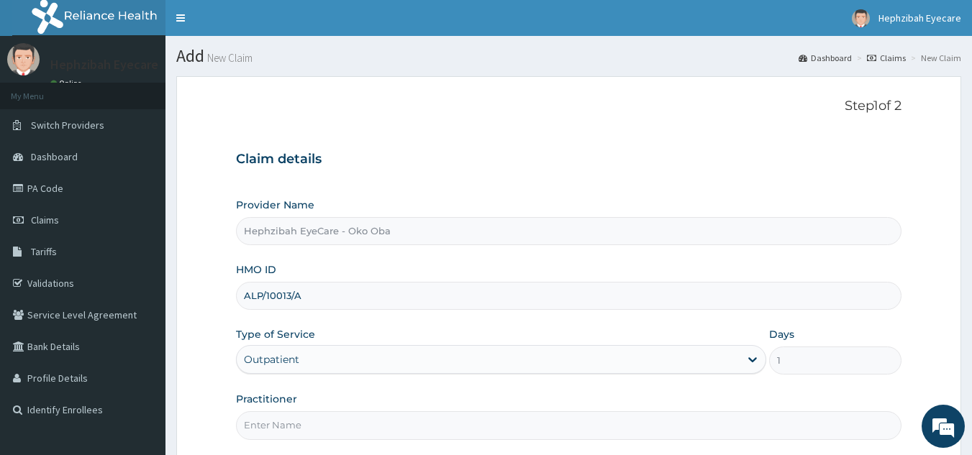
click at [267, 427] on input "Practitioner" at bounding box center [569, 425] width 666 height 28
type input "DR EXCEL"
click at [426, 398] on div "Practitioner DR EXCEL" at bounding box center [569, 415] width 666 height 47
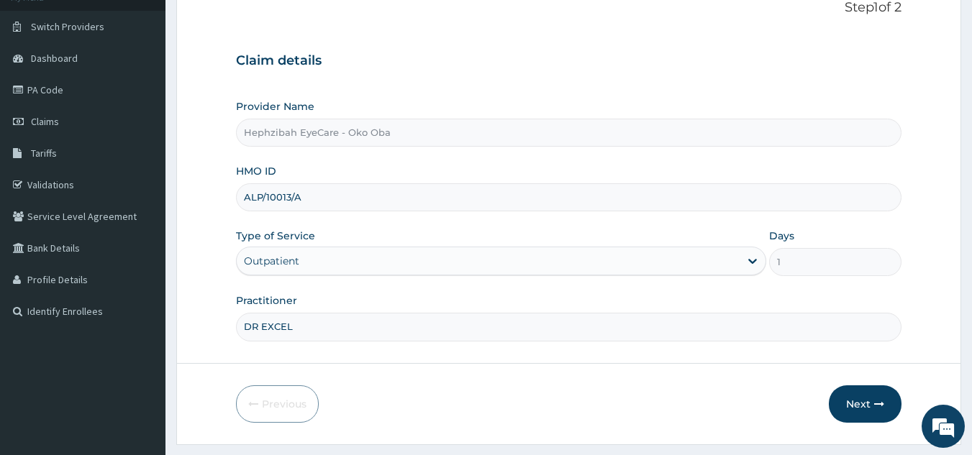
scroll to position [136, 0]
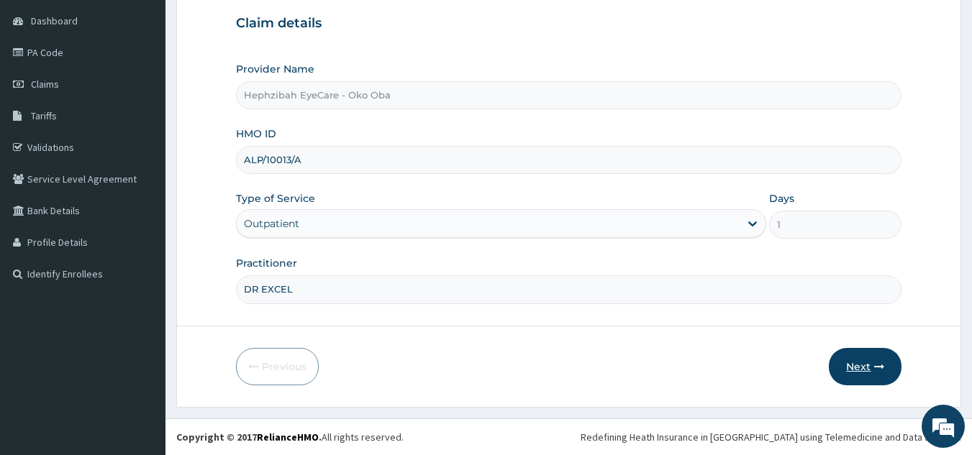
click at [857, 362] on button "Next" at bounding box center [865, 366] width 73 height 37
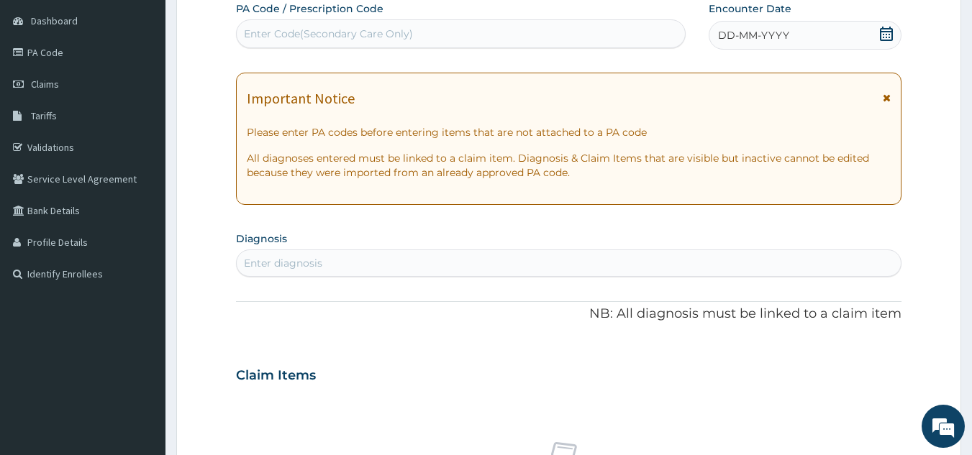
click at [418, 27] on div "Enter Code(Secondary Care Only)" at bounding box center [461, 33] width 449 height 23
paste input "PA/72F780"
type input "PA/72F780"
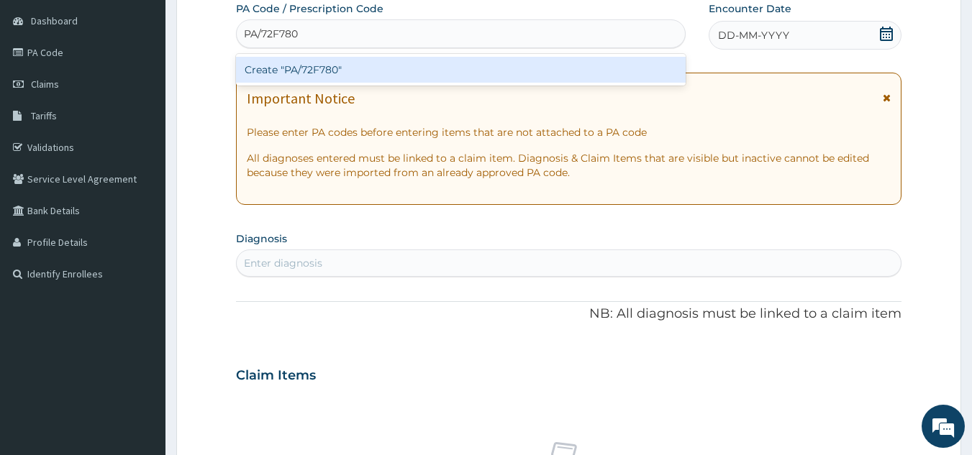
click at [391, 68] on div "Create "PA/72F780"" at bounding box center [461, 70] width 450 height 26
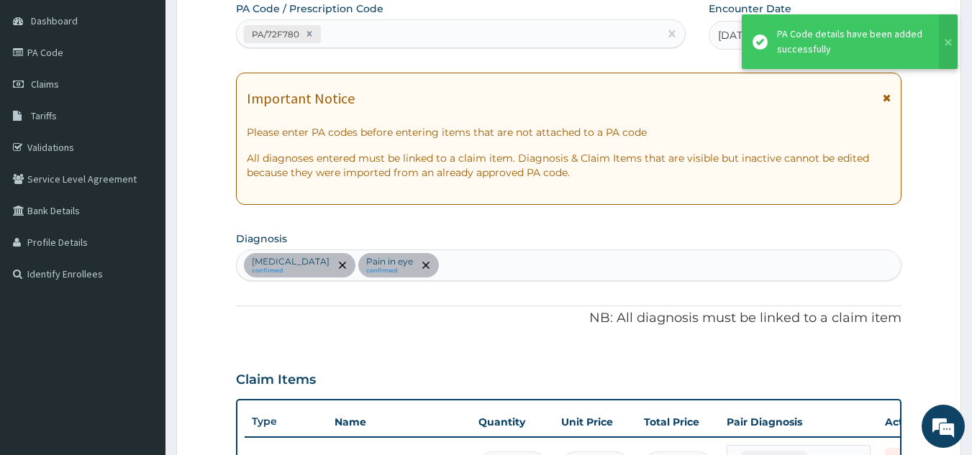
scroll to position [570, 0]
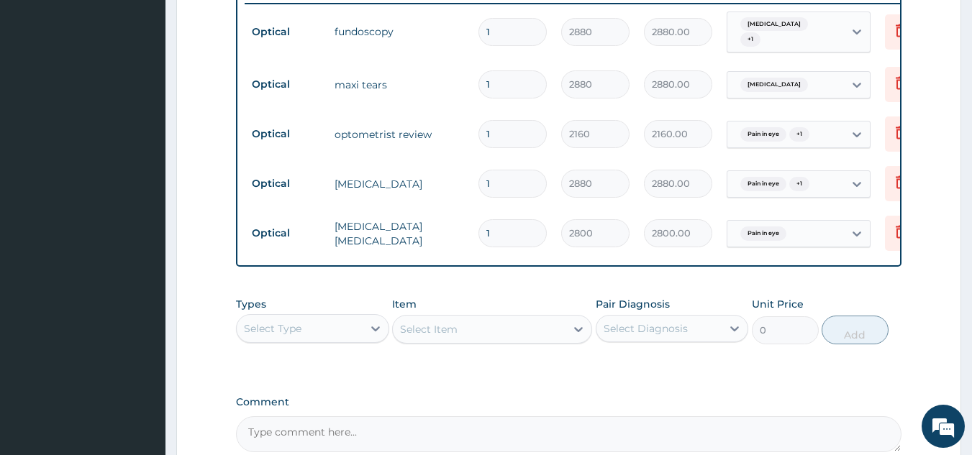
click at [391, 70] on td "maxi tears" at bounding box center [399, 84] width 144 height 29
click at [430, 408] on label "Comment" at bounding box center [569, 402] width 666 height 12
click at [430, 416] on textarea "Comment" at bounding box center [569, 434] width 666 height 36
click at [451, 404] on label "Comment" at bounding box center [569, 402] width 666 height 12
click at [451, 416] on textarea "Comment" at bounding box center [569, 434] width 666 height 36
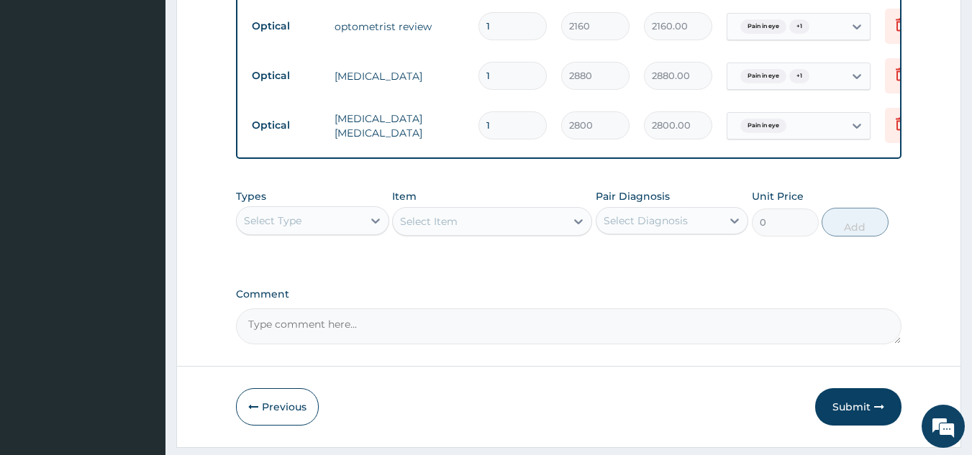
scroll to position [723, 0]
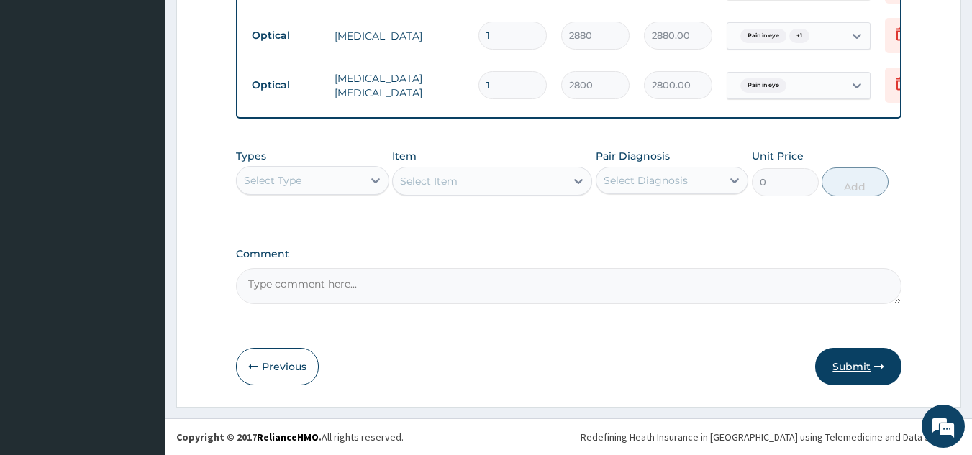
click at [863, 361] on button "Submit" at bounding box center [858, 366] width 86 height 37
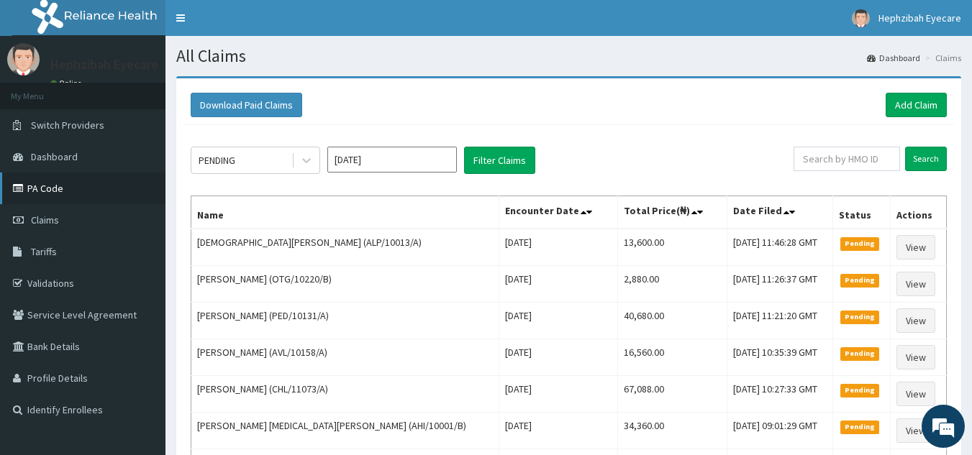
click at [45, 181] on link "PA Code" at bounding box center [82, 189] width 165 height 32
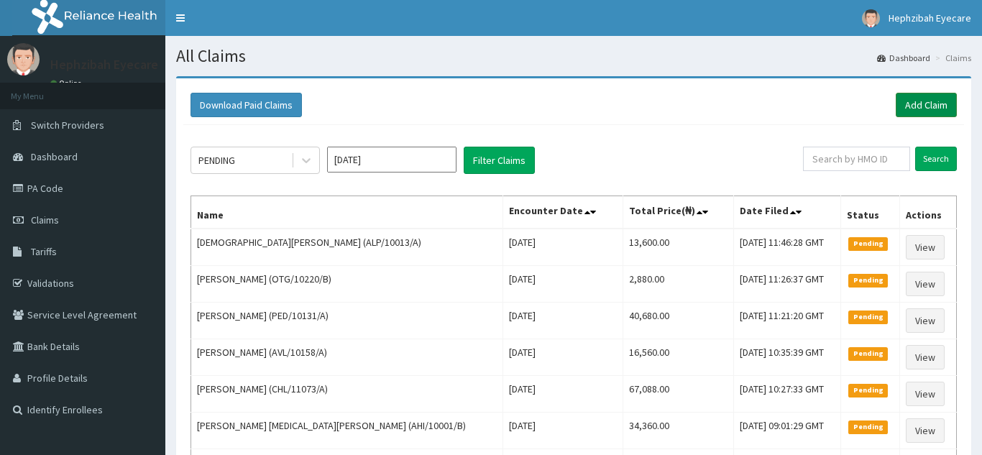
click at [923, 100] on link "Add Claim" at bounding box center [926, 105] width 61 height 24
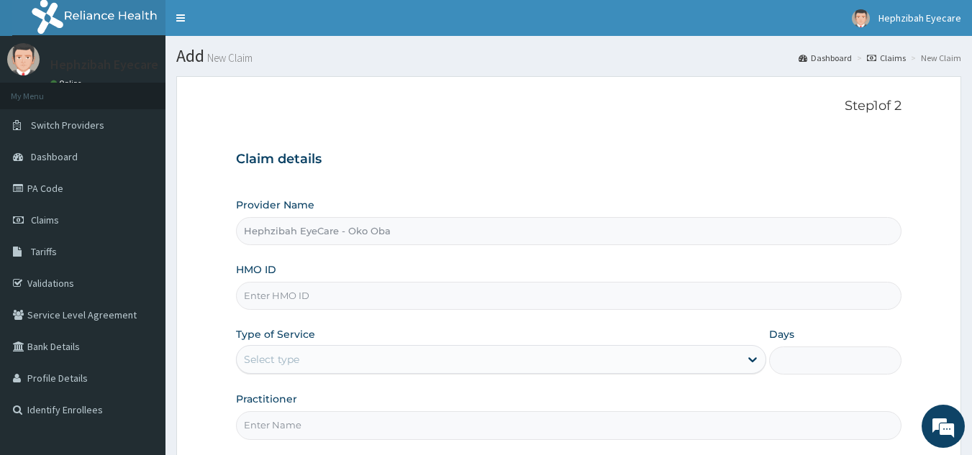
click at [329, 304] on input "HMO ID" at bounding box center [569, 296] width 666 height 28
type input "GCE/10041/A"
click at [257, 360] on div "Select type" at bounding box center [271, 359] width 55 height 14
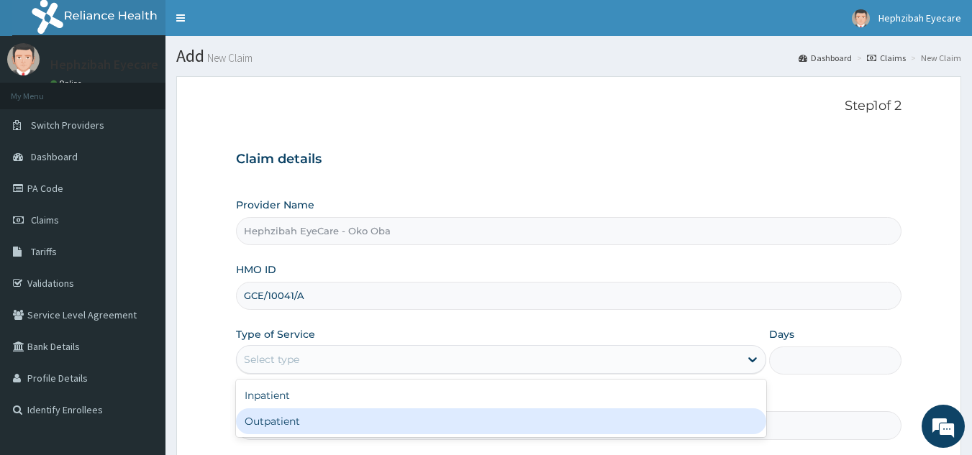
click at [267, 424] on div "Outpatient" at bounding box center [501, 421] width 530 height 26
type input "1"
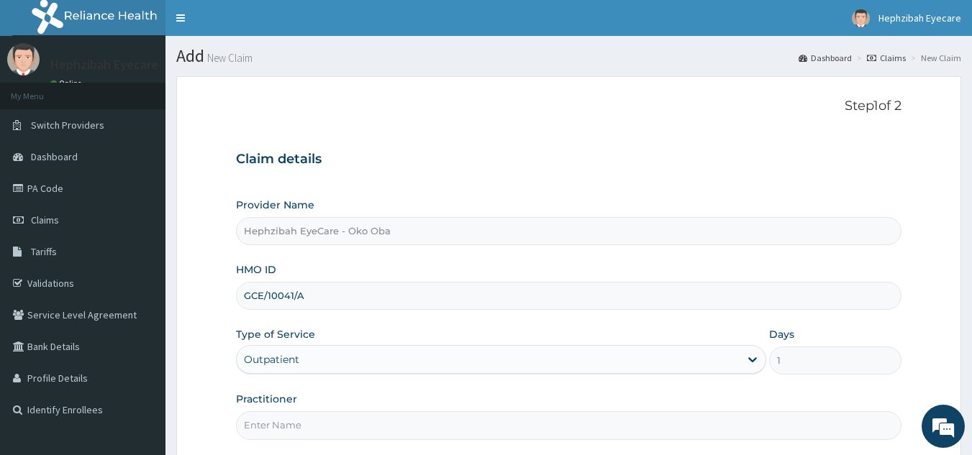
click at [273, 422] on input "Practitioner" at bounding box center [569, 425] width 666 height 28
type input "DR EXCEL"
click at [512, 386] on div "Provider Name Hephzibah EyeCare - Oko Oba HMO ID GCE/10041/A Type of Service Ou…" at bounding box center [569, 319] width 666 height 242
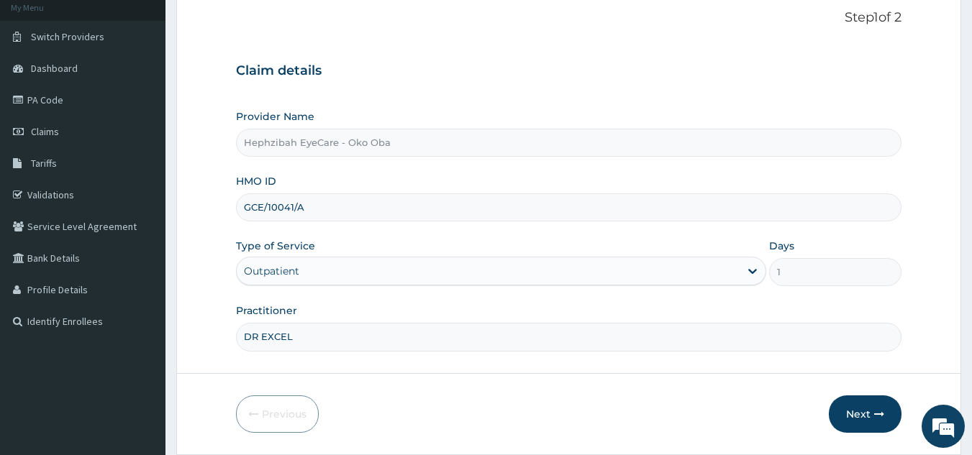
scroll to position [136, 0]
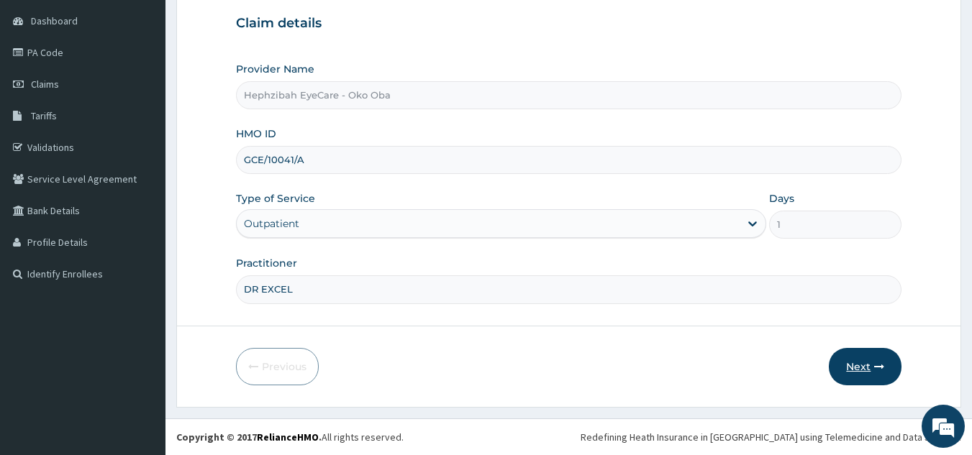
click at [875, 357] on button "Next" at bounding box center [865, 366] width 73 height 37
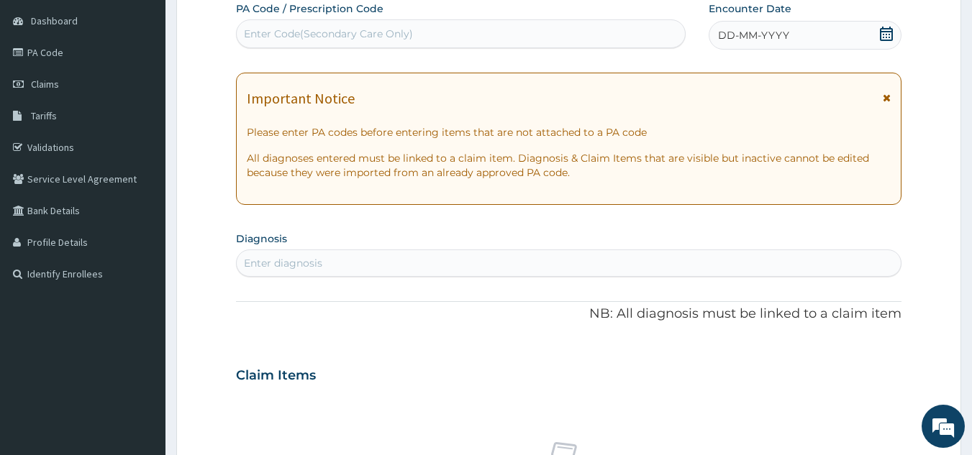
click at [473, 37] on div "Enter Code(Secondary Care Only)" at bounding box center [461, 33] width 449 height 23
paste input "PA/6872DC"
type input "PA/6872DC"
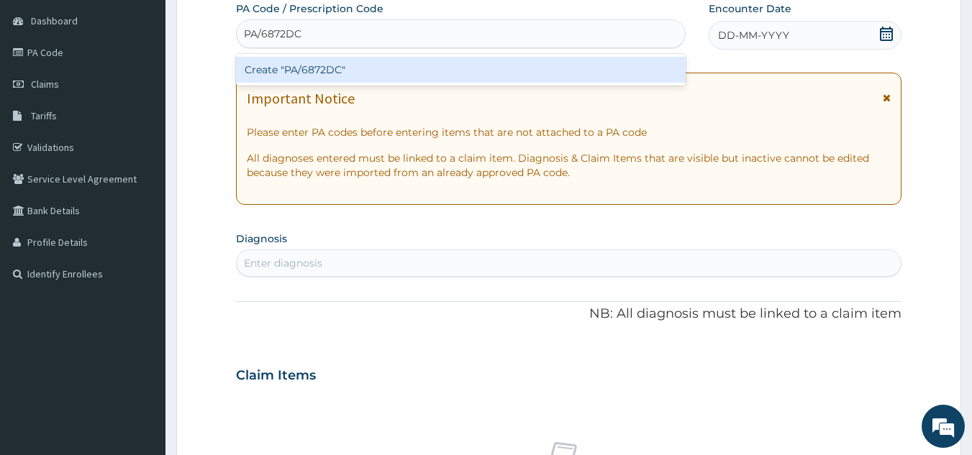
click at [412, 76] on div "Create "PA/6872DC"" at bounding box center [461, 70] width 450 height 26
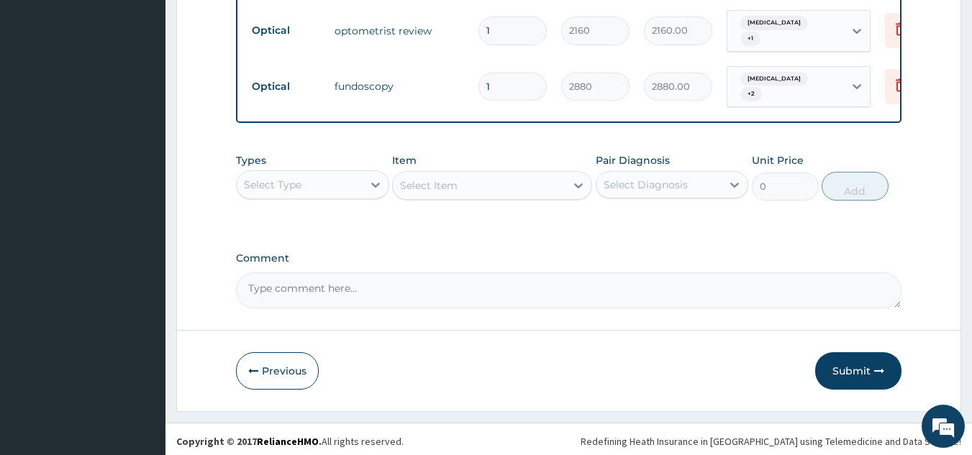
scroll to position [834, 0]
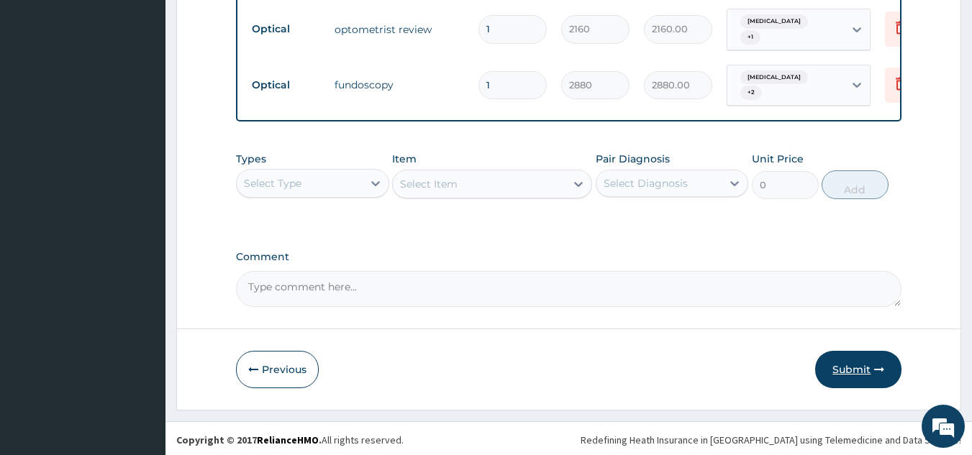
click at [857, 365] on button "Submit" at bounding box center [858, 369] width 86 height 37
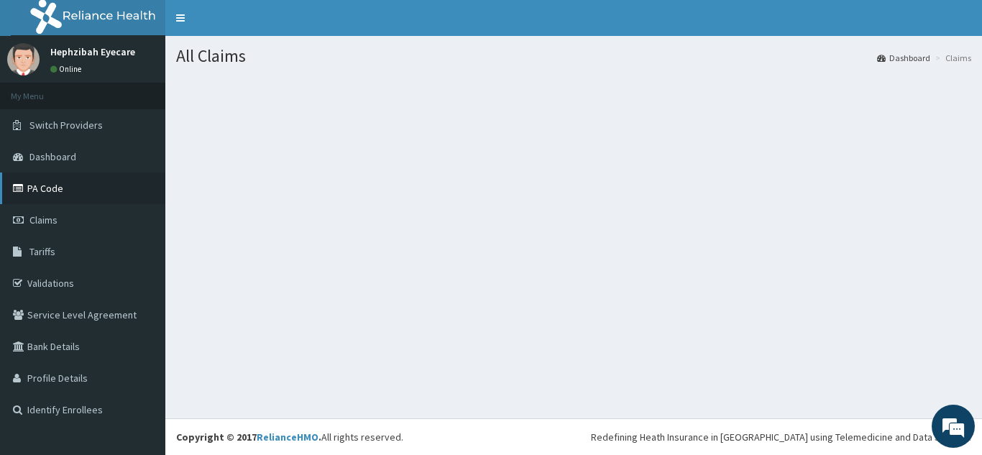
click at [35, 179] on link "PA Code" at bounding box center [82, 189] width 165 height 32
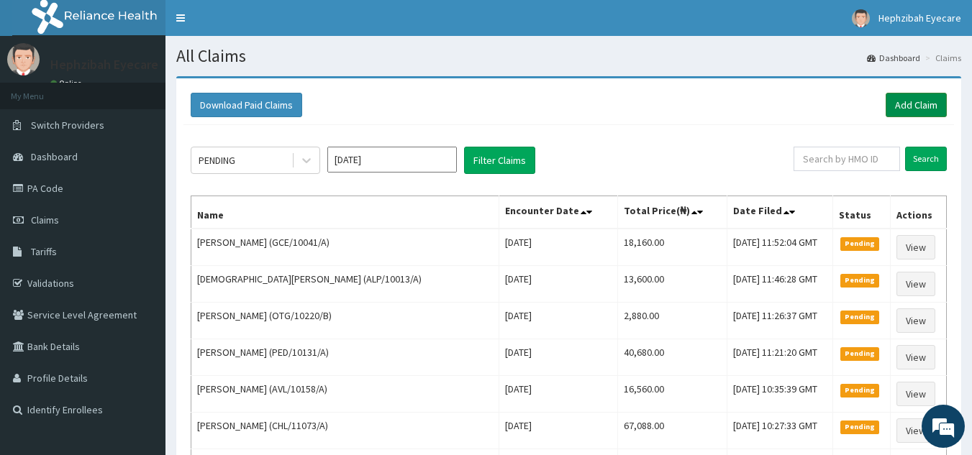
click at [924, 104] on link "Add Claim" at bounding box center [915, 105] width 61 height 24
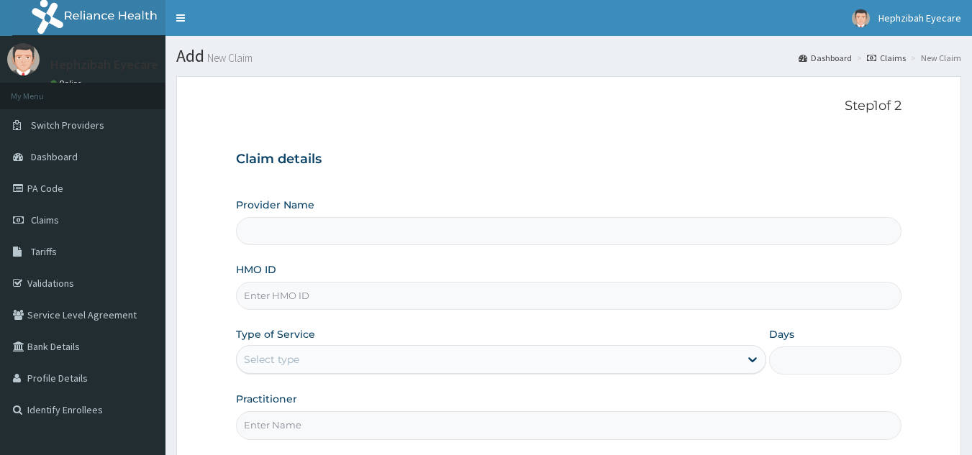
type input "Hephzibah EyeCare - Oko Oba"
click at [303, 293] on input "HMO ID" at bounding box center [569, 296] width 666 height 28
paste input "PA/165F17"
type input "P"
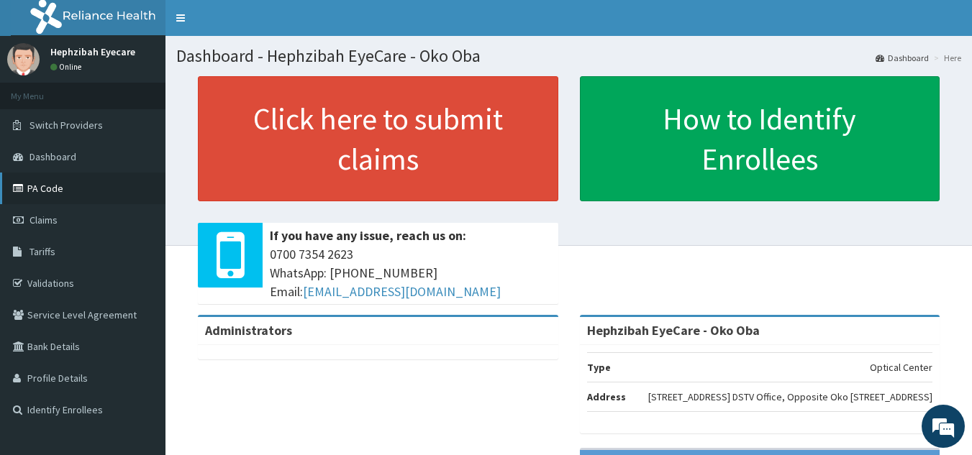
click at [47, 181] on link "PA Code" at bounding box center [82, 189] width 165 height 32
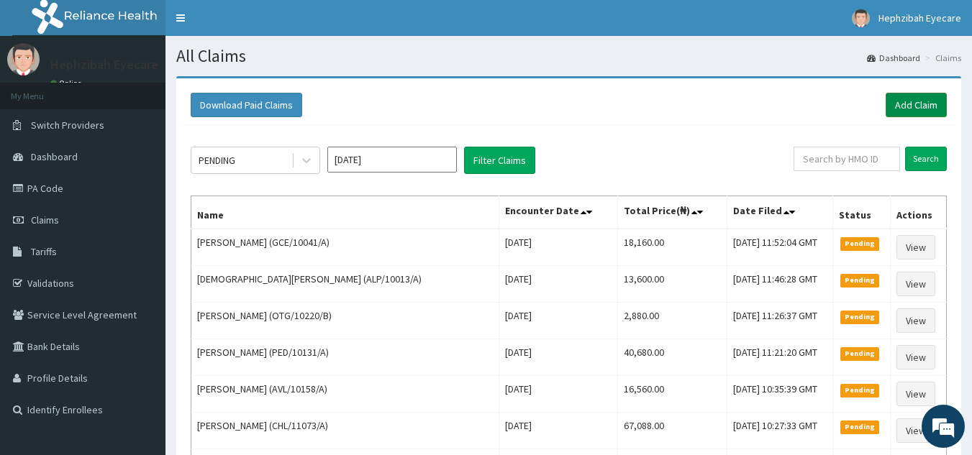
click at [916, 96] on link "Add Claim" at bounding box center [915, 105] width 61 height 24
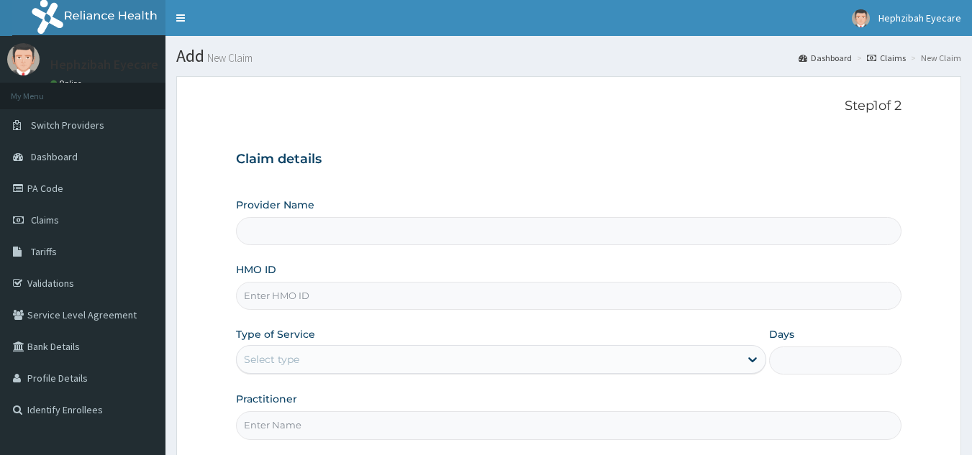
type input "Hephzibah EyeCare - Oko Oba"
type input "HAV/10043/B"
click at [308, 366] on div "Select type" at bounding box center [488, 359] width 503 height 23
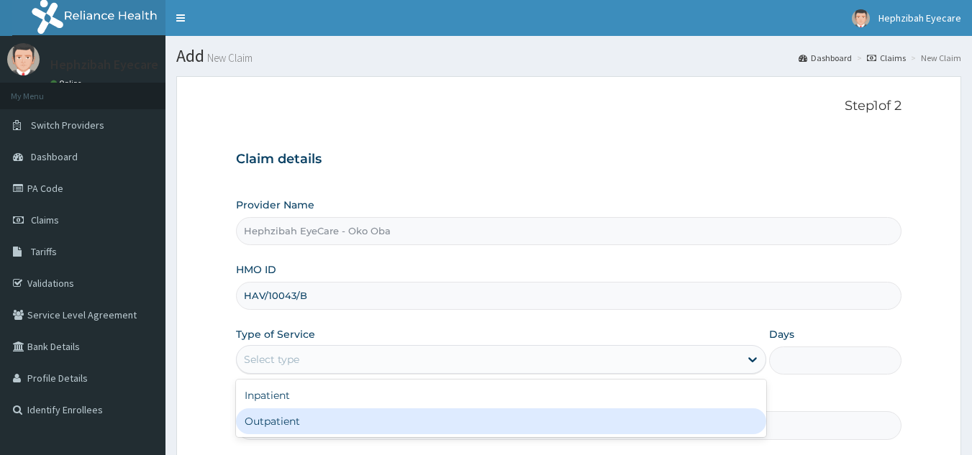
click at [275, 425] on div "Outpatient" at bounding box center [501, 421] width 530 height 26
type input "1"
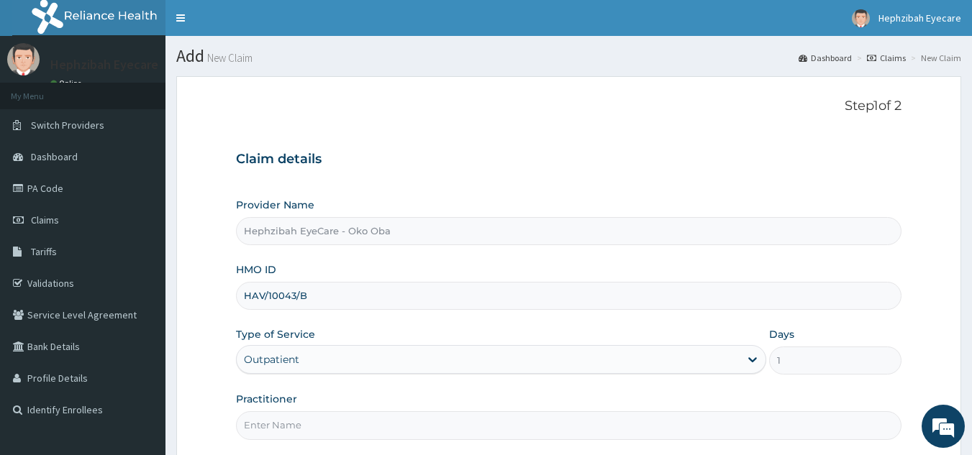
click at [283, 423] on input "Practitioner" at bounding box center [569, 425] width 666 height 28
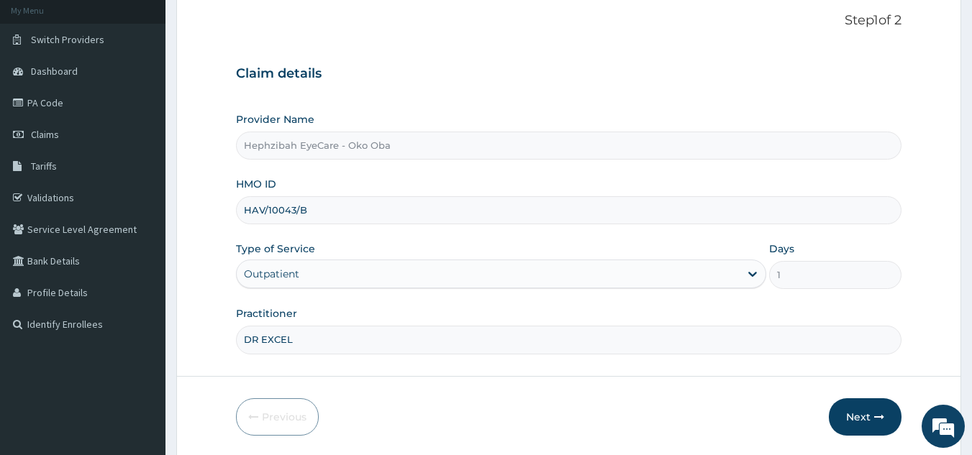
scroll to position [115, 0]
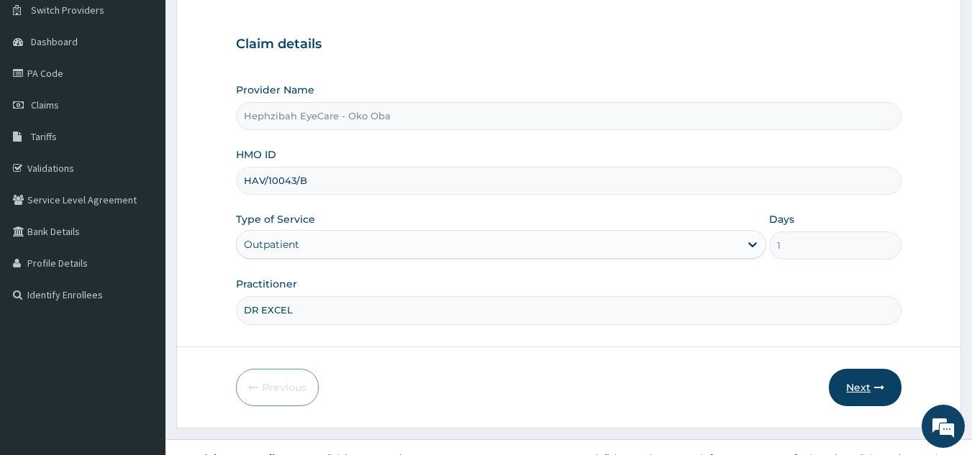
type input "DR EXCEL"
click at [856, 380] on button "Next" at bounding box center [865, 387] width 73 height 37
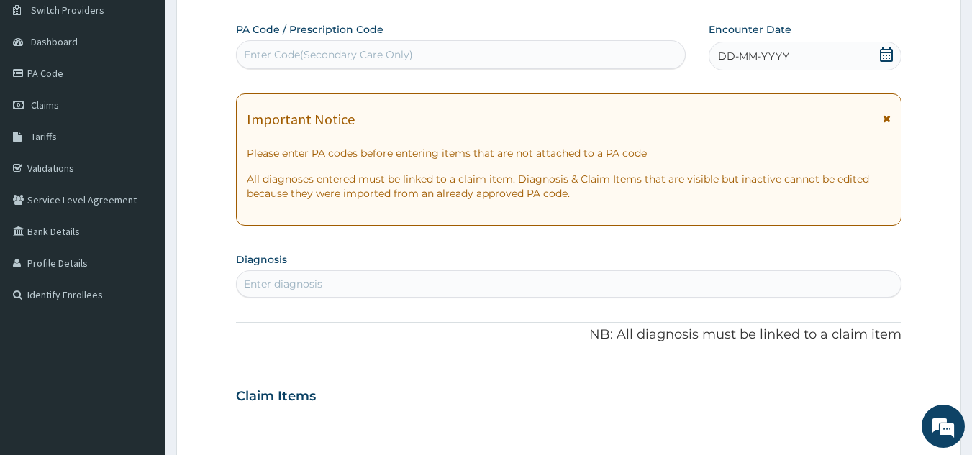
scroll to position [0, 0]
click at [447, 44] on div "Enter Code(Secondary Care Only)" at bounding box center [461, 54] width 449 height 23
paste input "PA/5074A0"
type input "PA/5074A0"
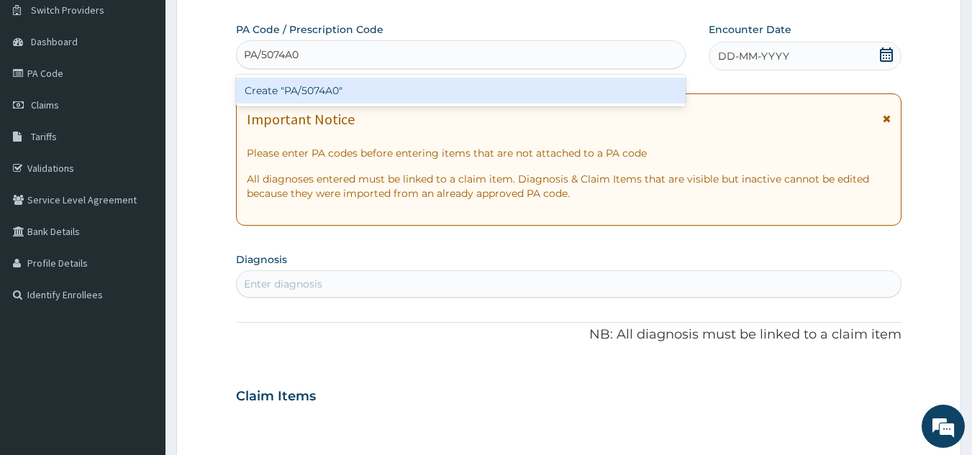
click at [440, 92] on div "Create "PA/5074A0"" at bounding box center [461, 91] width 450 height 26
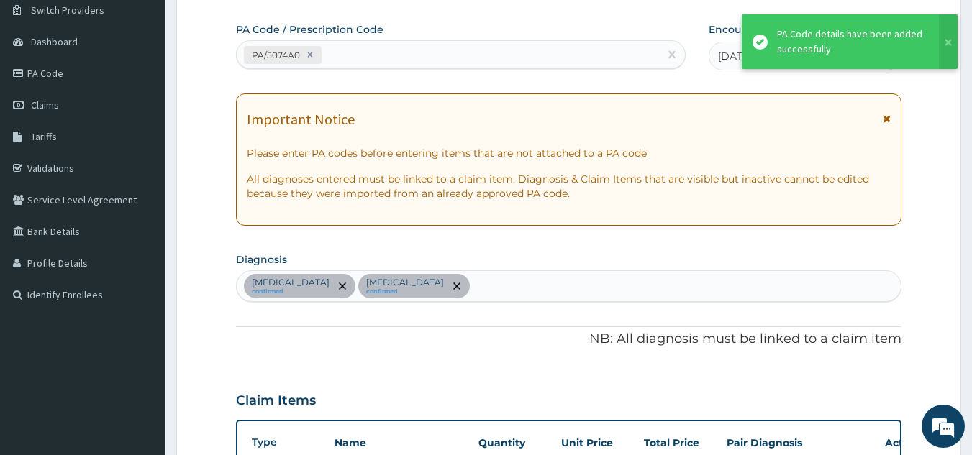
scroll to position [570, 0]
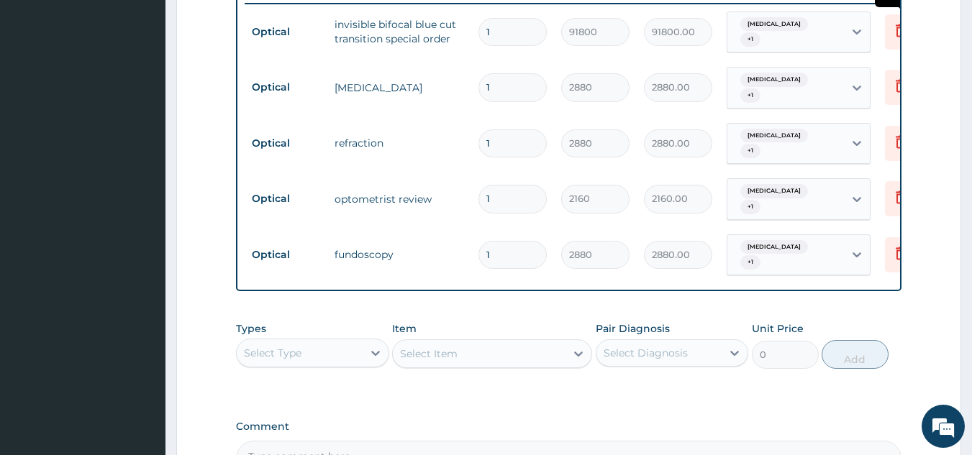
click at [893, 24] on icon at bounding box center [900, 30] width 17 height 17
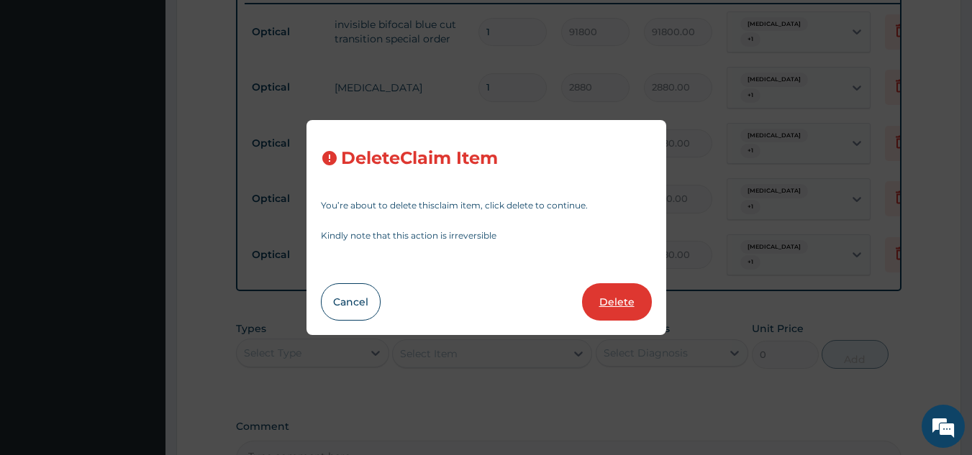
click at [600, 305] on button "Delete" at bounding box center [617, 301] width 70 height 37
type input "2880"
type input "2880.00"
type input "2160"
type input "2160.00"
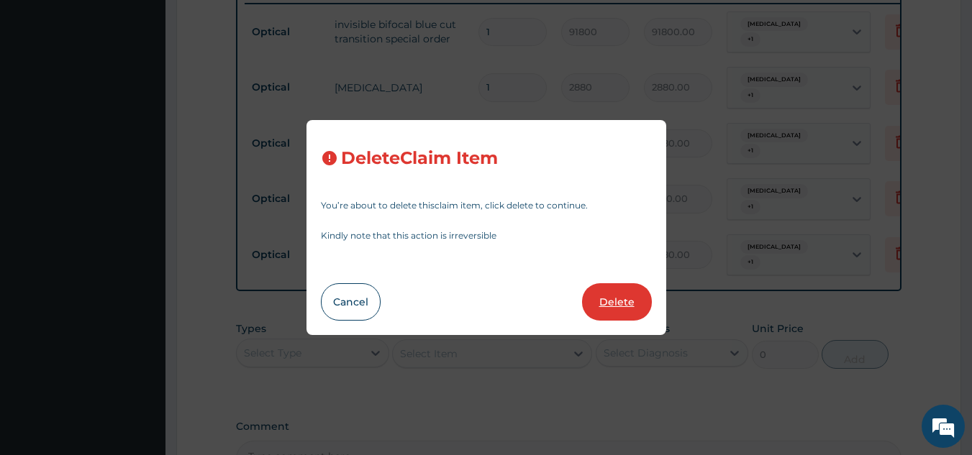
type input "2880"
type input "2880.00"
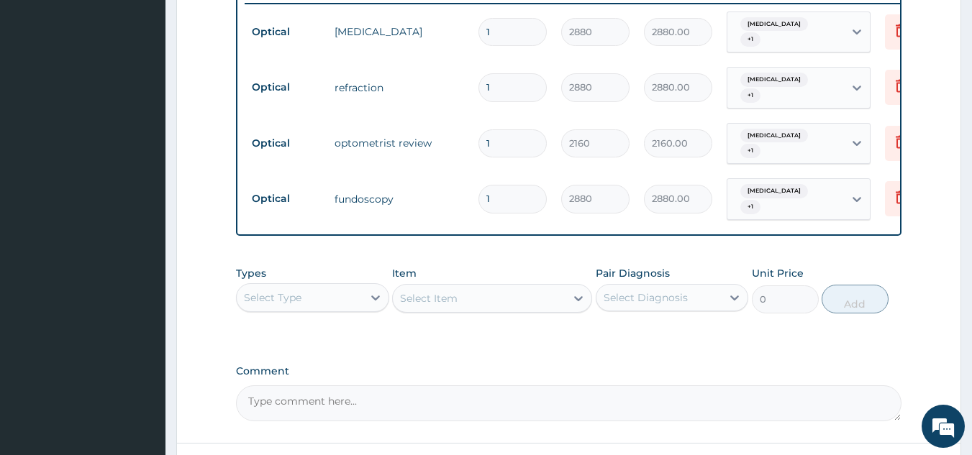
click at [417, 116] on tr "Optical optometrist review 1 2160 2160.00 [MEDICAL_DATA] + 1 Delete" at bounding box center [597, 144] width 705 height 56
click at [452, 185] on td "fundoscopy" at bounding box center [399, 199] width 144 height 29
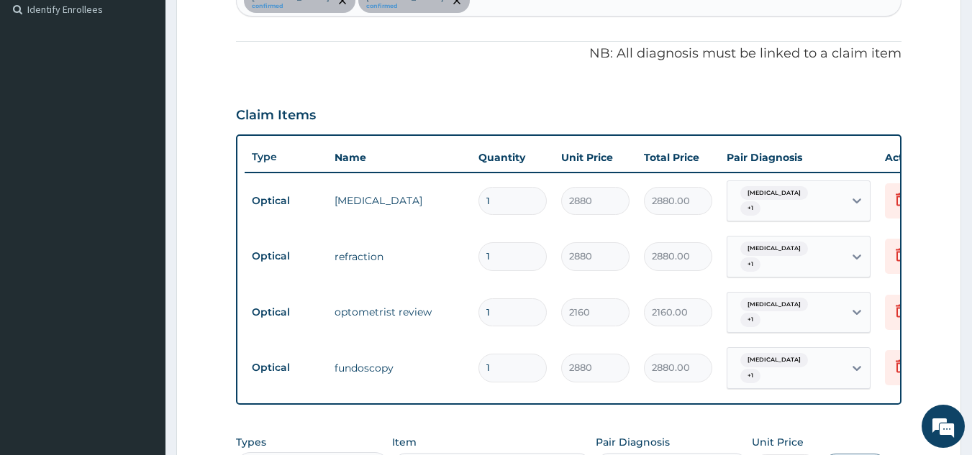
scroll to position [368, 0]
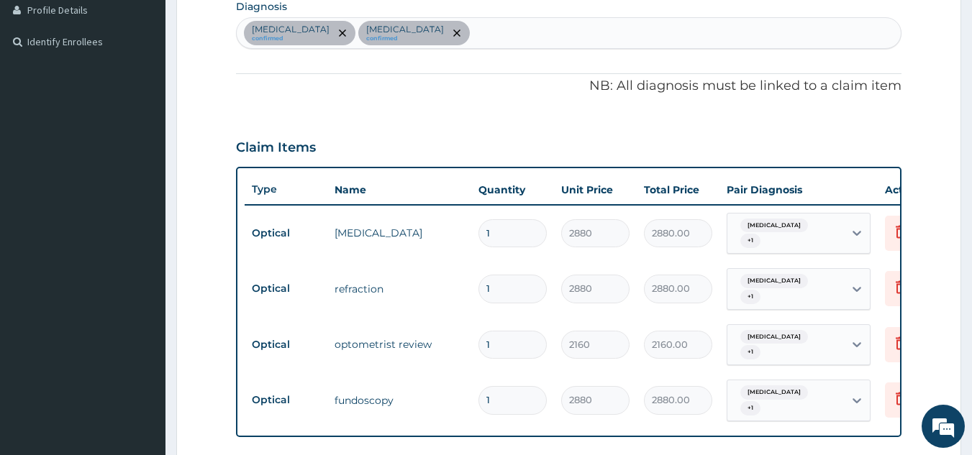
click at [198, 300] on form "Step 2 of 2 PA Code / Prescription Code PA/5074A0 Encounter Date 10-09-2025 Imp…" at bounding box center [568, 217] width 785 height 1018
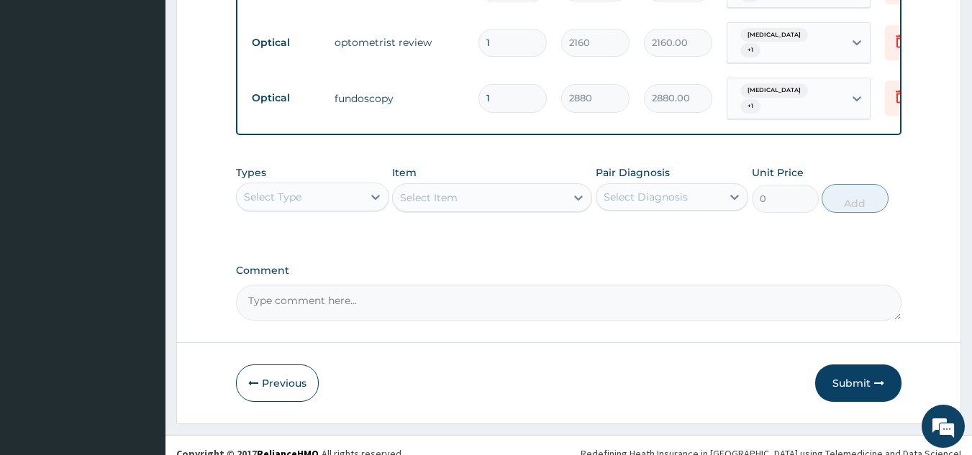
scroll to position [673, 0]
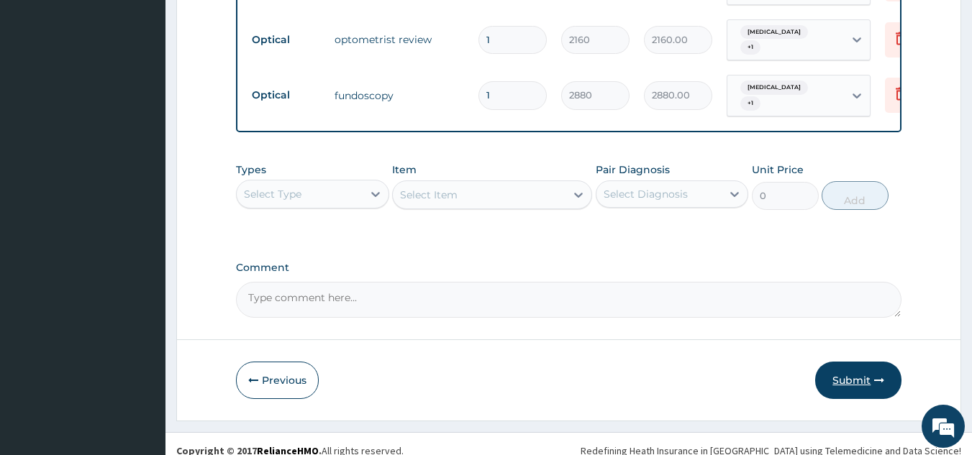
click at [854, 366] on button "Submit" at bounding box center [858, 380] width 86 height 37
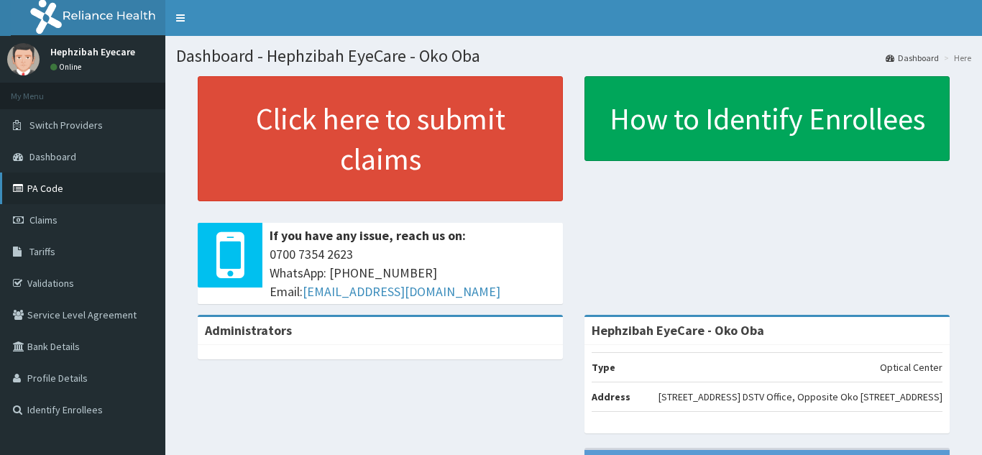
click at [33, 191] on link "PA Code" at bounding box center [82, 189] width 165 height 32
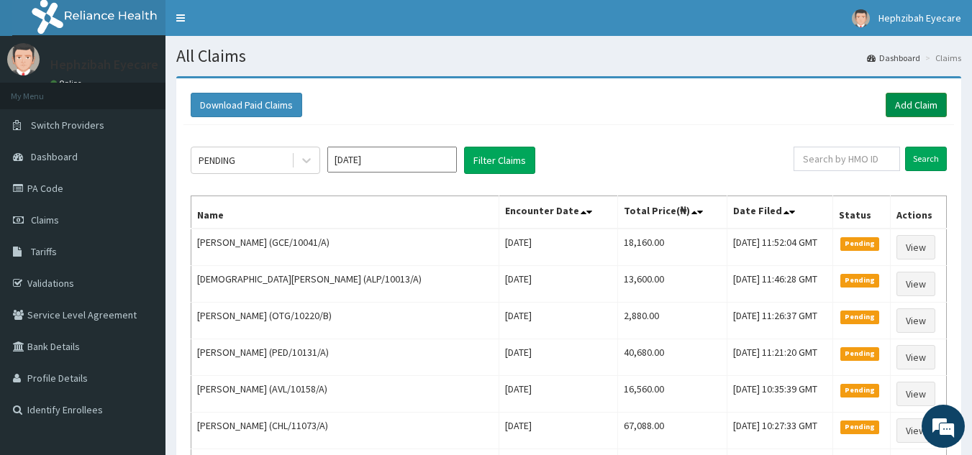
click at [911, 101] on link "Add Claim" at bounding box center [915, 105] width 61 height 24
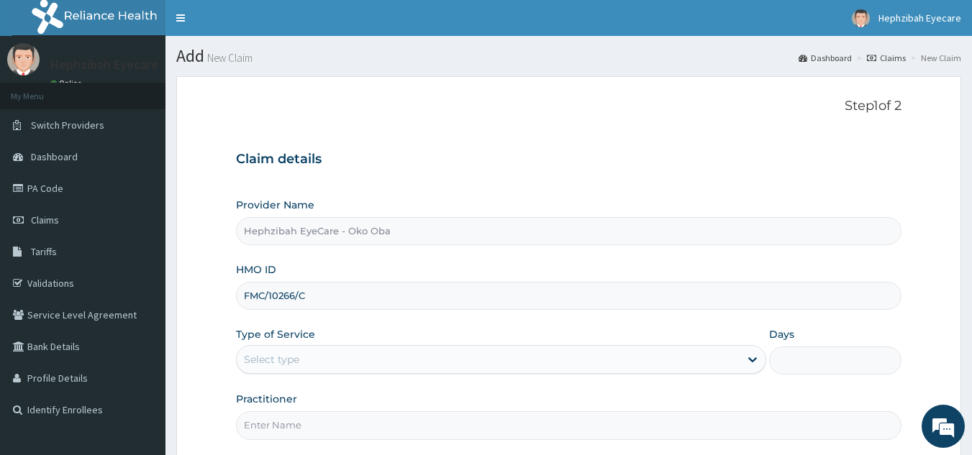
type input "FMC/10266/C"
click at [257, 361] on div "Select type" at bounding box center [271, 359] width 55 height 14
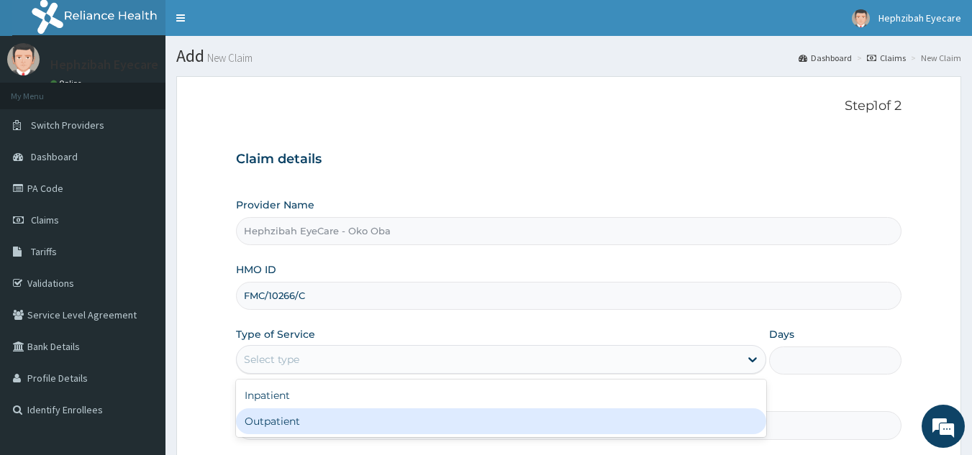
click at [277, 421] on div "Outpatient" at bounding box center [501, 421] width 530 height 26
type input "1"
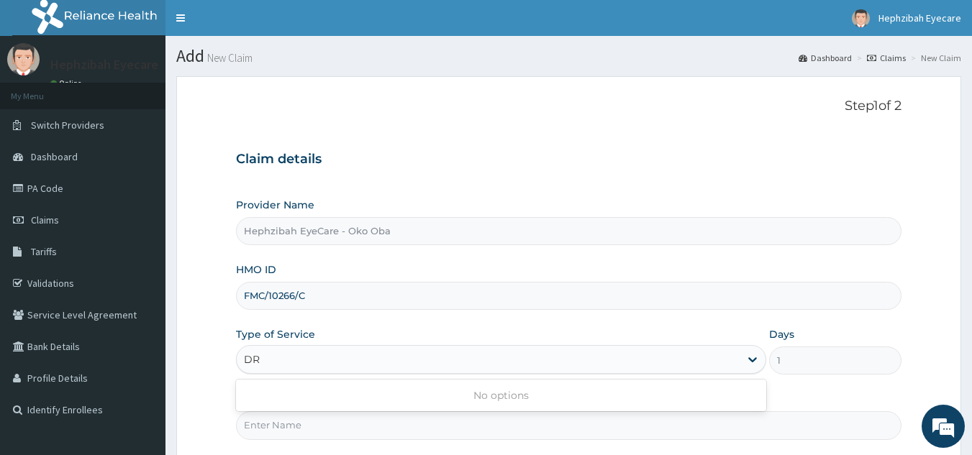
type input "D"
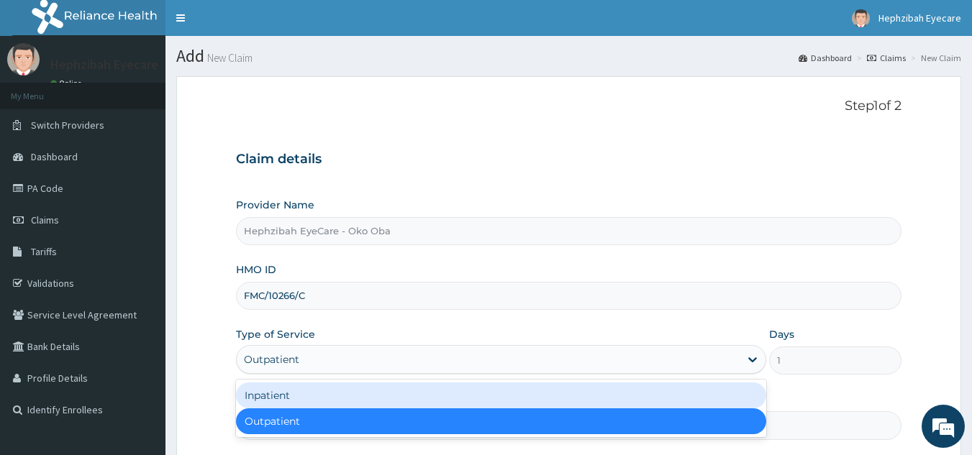
click at [277, 421] on div "Outpatient" at bounding box center [501, 421] width 530 height 26
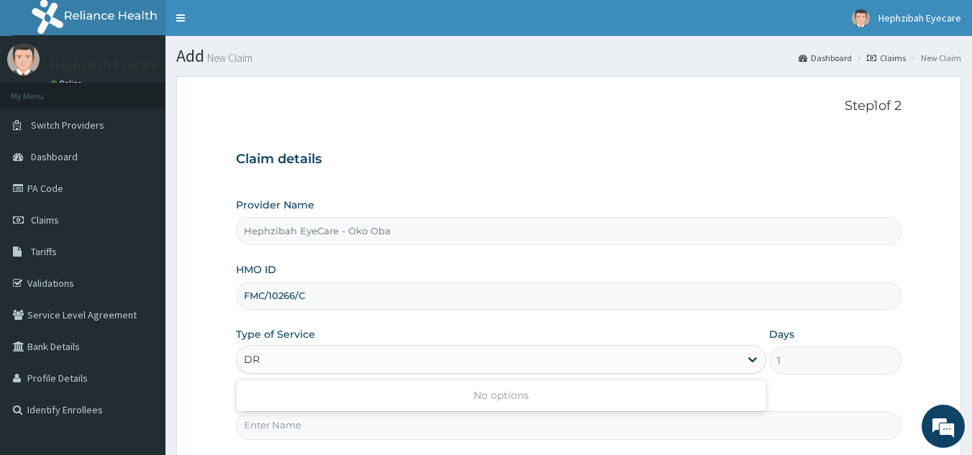
type input "D"
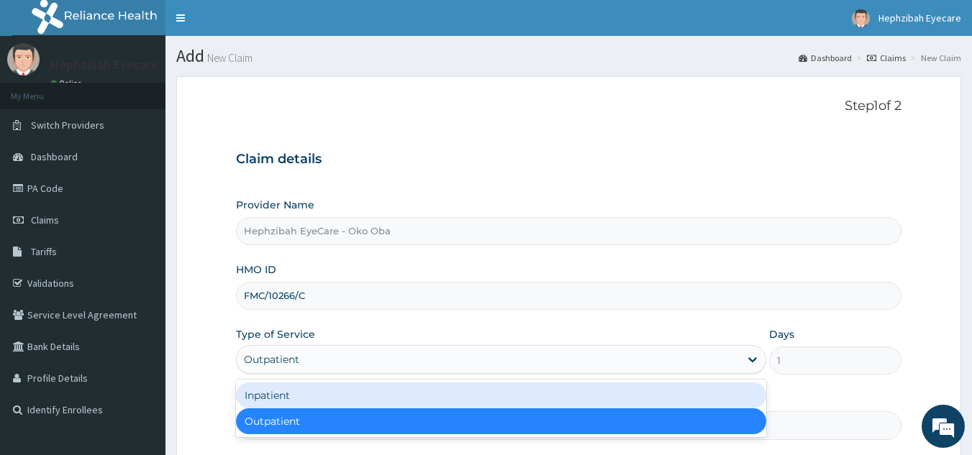
click at [275, 421] on div "Outpatient" at bounding box center [501, 421] width 530 height 26
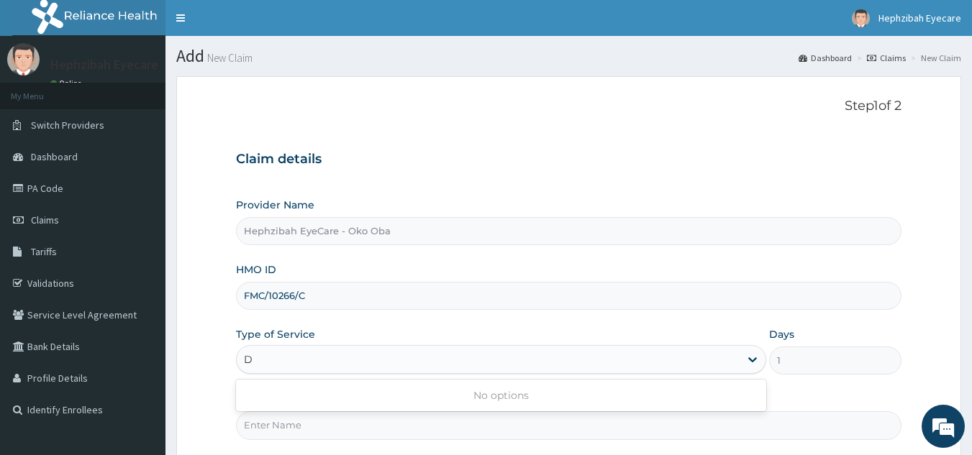
type input "D"
click at [229, 419] on form "Step 1 of 2 Claim details Provider Name Hephzibah EyeCare - Oko Oba HMO ID FMC/…" at bounding box center [568, 309] width 785 height 467
click at [283, 424] on input "Practitioner" at bounding box center [569, 425] width 666 height 28
type input "DR EXCEL"
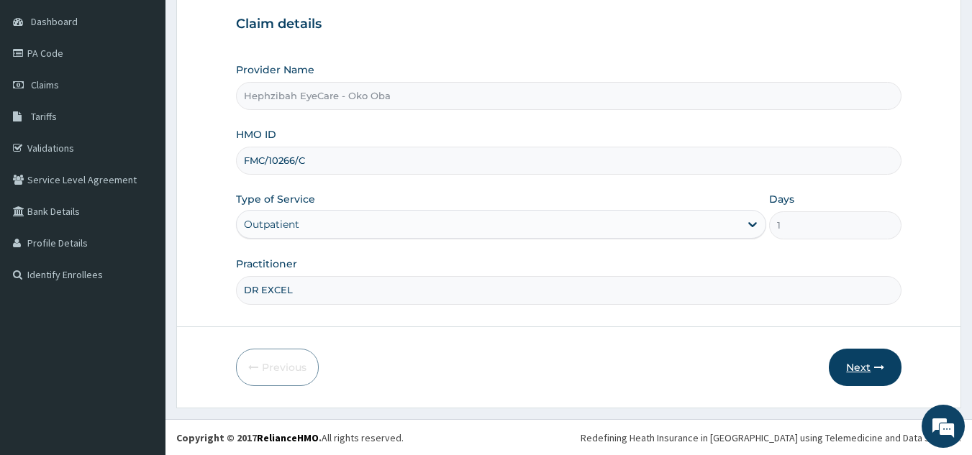
scroll to position [136, 0]
click at [862, 357] on button "Next" at bounding box center [865, 366] width 73 height 37
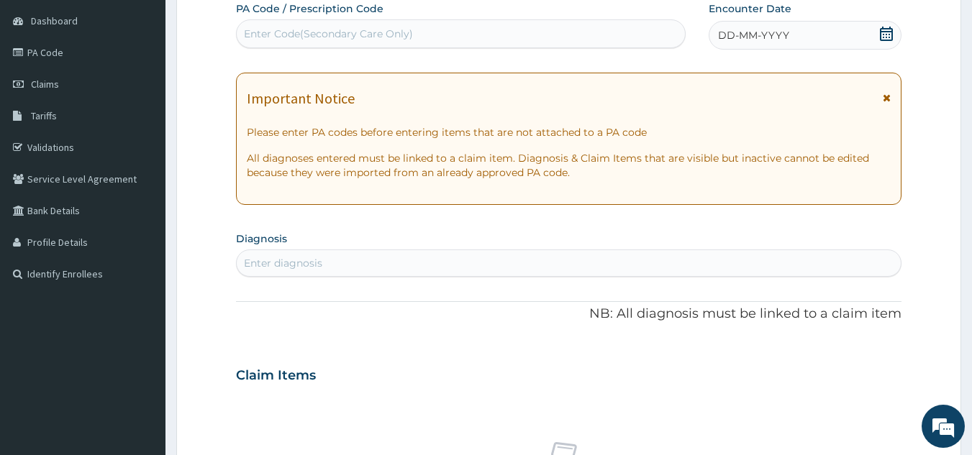
click at [390, 26] on div "Enter Code(Secondary Care Only)" at bounding box center [461, 33] width 449 height 23
paste input "PA/165F17"
type input "PA/165F17"
click at [390, 26] on div "Enter Code(Secondary Care Only) PA/165F17" at bounding box center [461, 33] width 449 height 23
click at [375, 32] on div "Enter Code(Secondary Care Only)" at bounding box center [328, 34] width 169 height 14
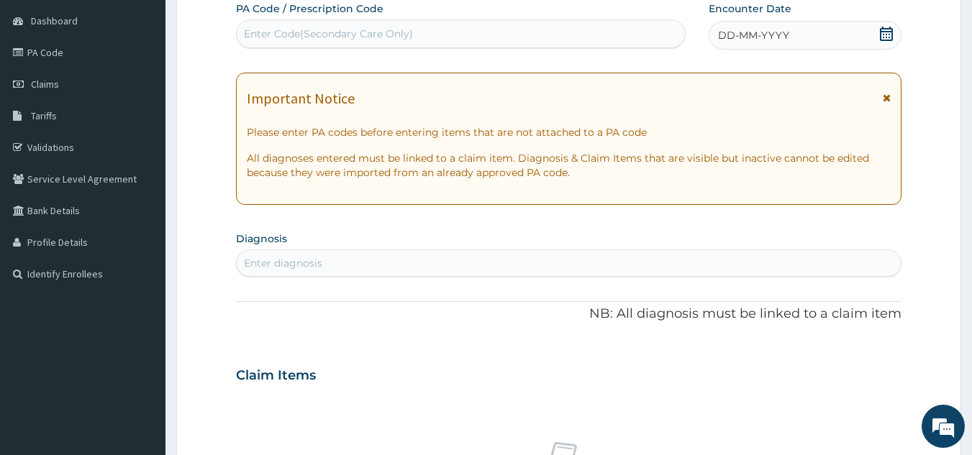
paste input "PA/165F17"
type input "PA/165F17"
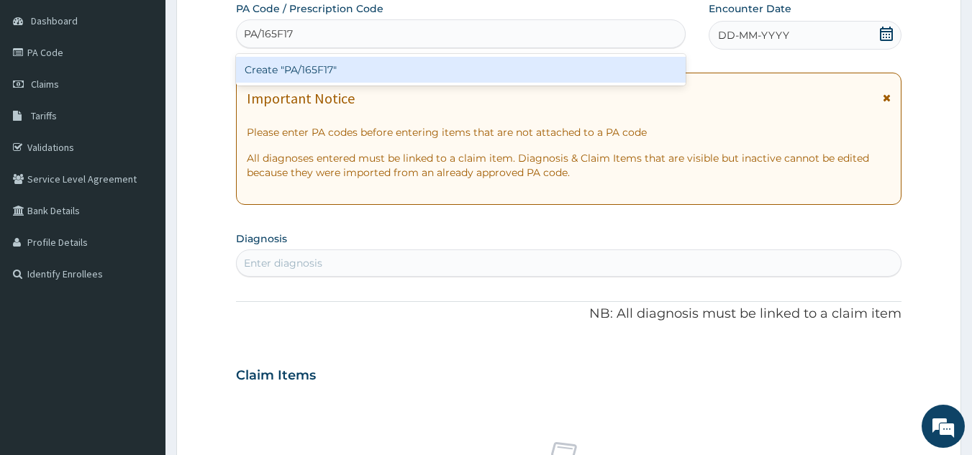
click at [342, 73] on div "Create "PA/165F17"" at bounding box center [461, 70] width 450 height 26
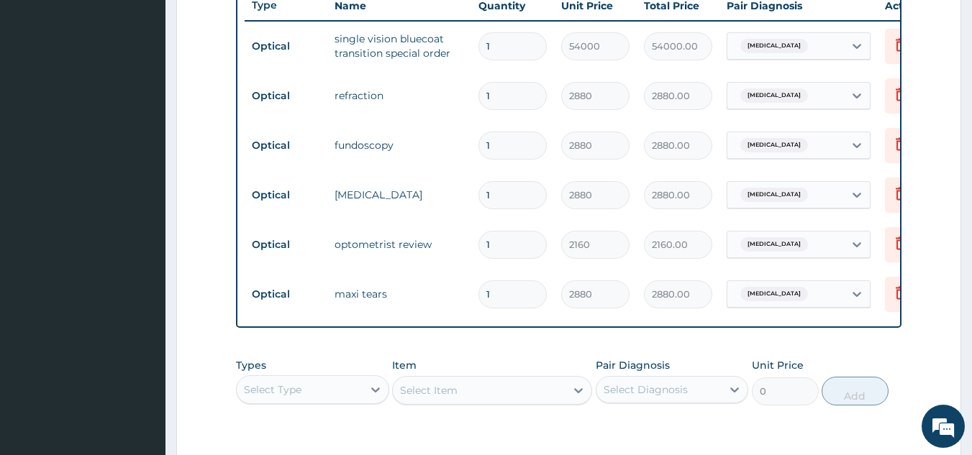
scroll to position [533, 0]
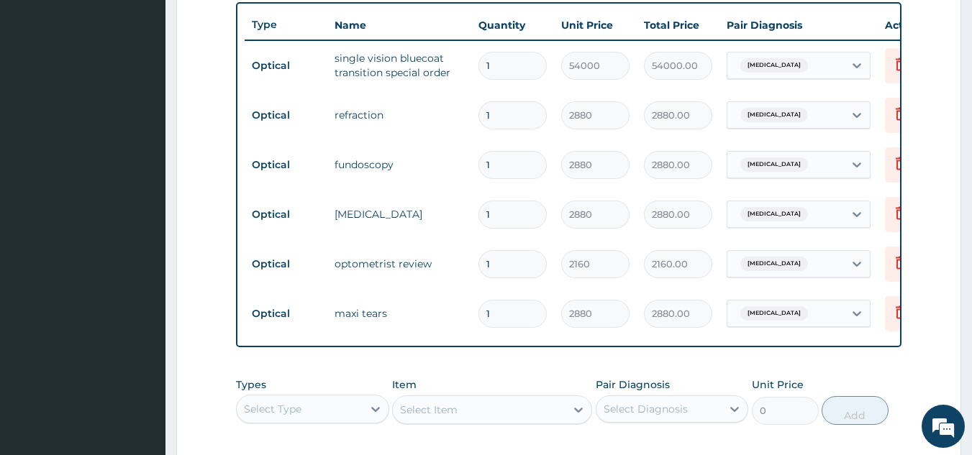
type input "0"
type input "0.00"
type input "1"
type input "2880.00"
type input "0"
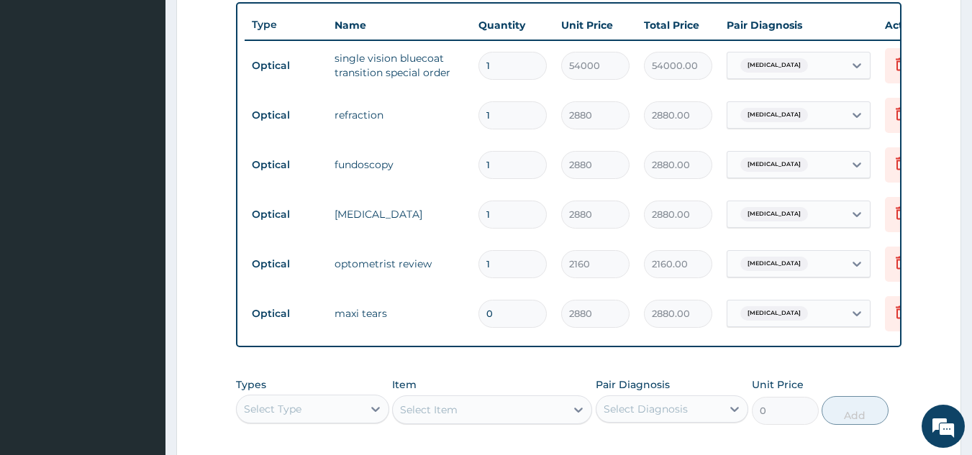
type input "0.00"
type input "1"
type input "2880.00"
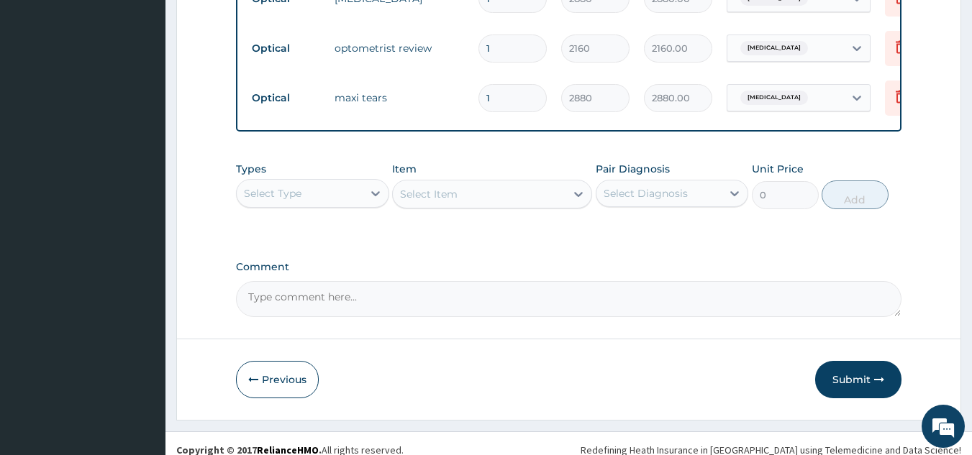
scroll to position [763, 0]
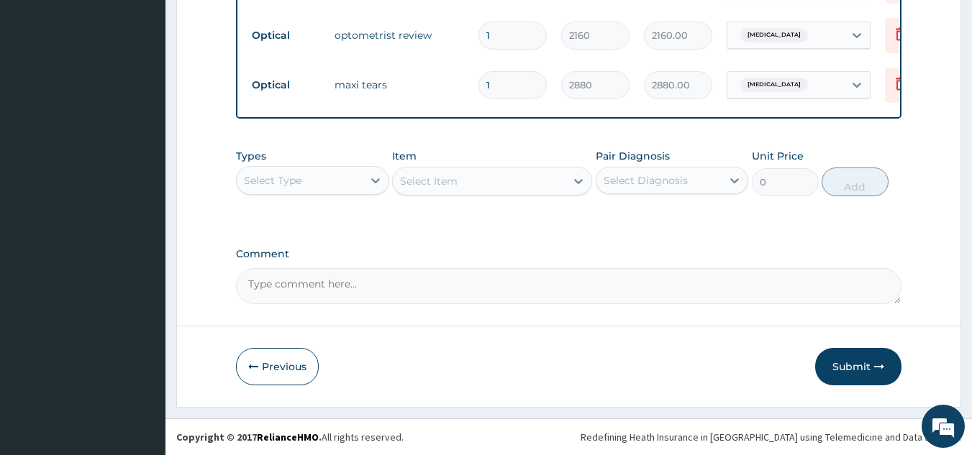
click at [301, 285] on textarea "Comment" at bounding box center [569, 286] width 666 height 36
type textarea "KIDLY NOTE THAT ENROLLEE LIMIT IS #10000"
click at [846, 368] on button "Submit" at bounding box center [858, 366] width 86 height 37
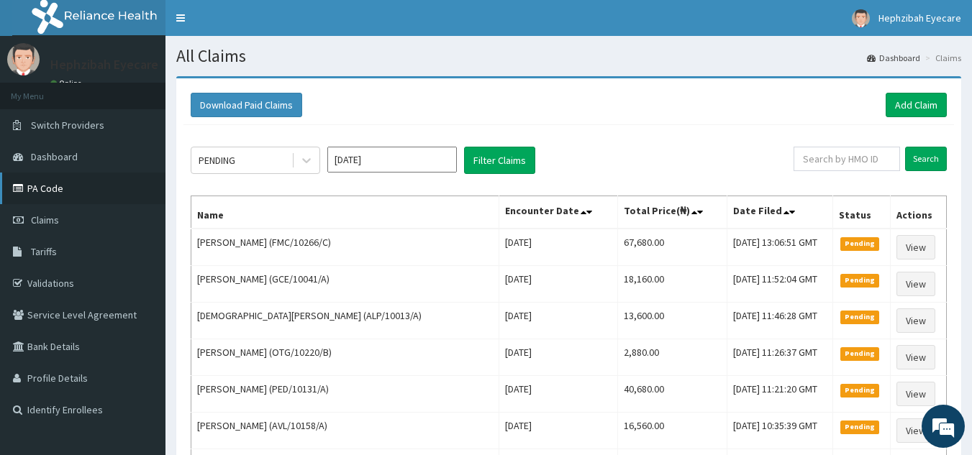
click at [54, 181] on link "PA Code" at bounding box center [82, 189] width 165 height 32
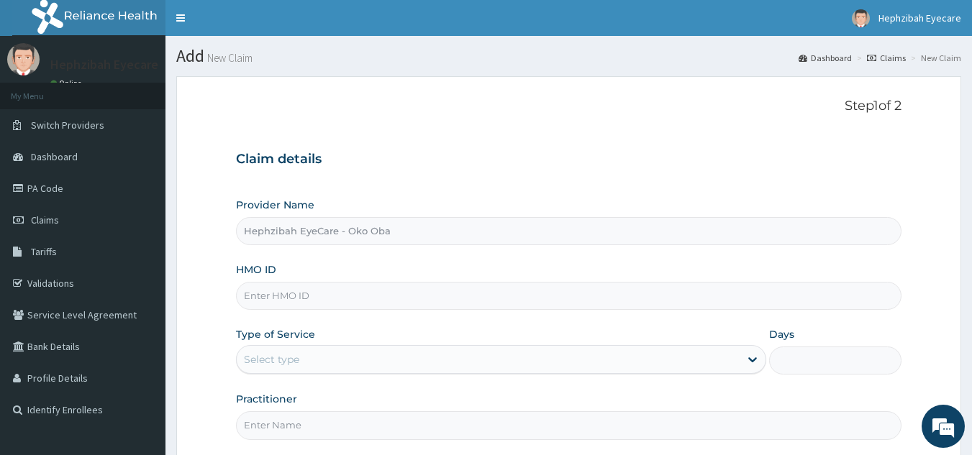
click at [432, 291] on input "HMO ID" at bounding box center [569, 296] width 666 height 28
type input "AEG/10021/C"
click at [396, 360] on div "Select type" at bounding box center [488, 359] width 503 height 23
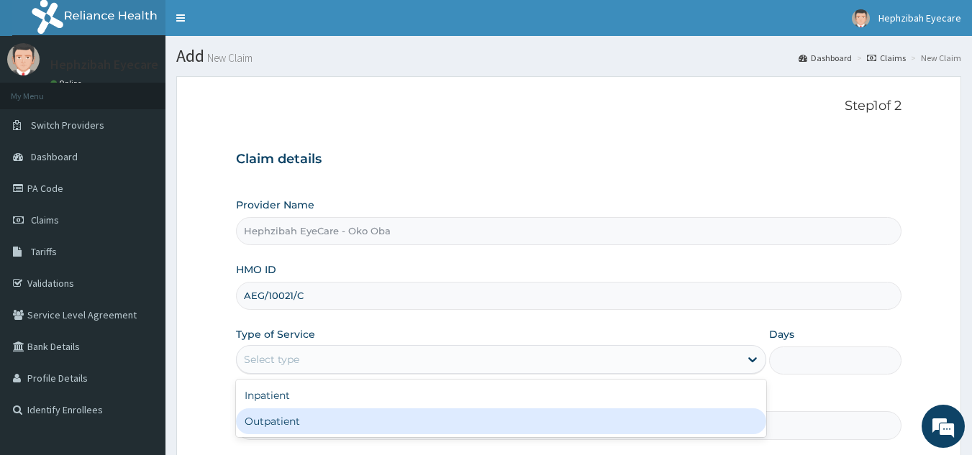
click at [341, 416] on div "Outpatient" at bounding box center [501, 421] width 530 height 26
type input "1"
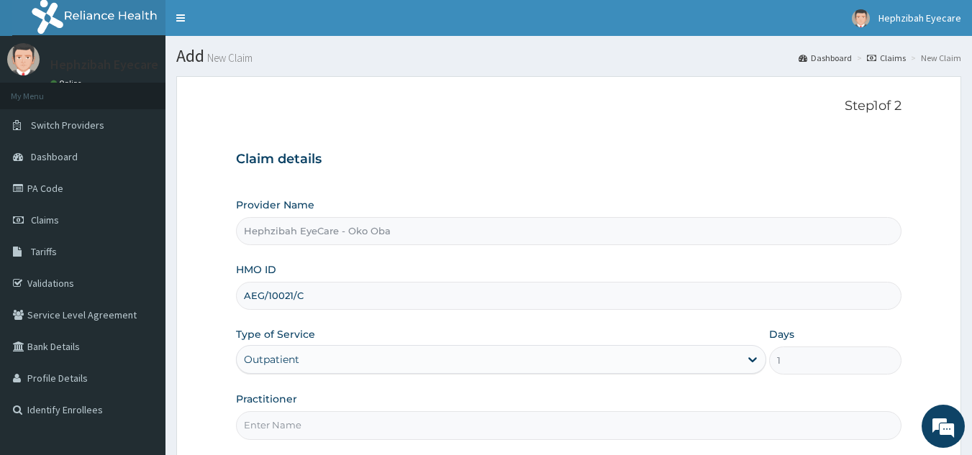
click at [355, 424] on input "Practitioner" at bounding box center [569, 425] width 666 height 28
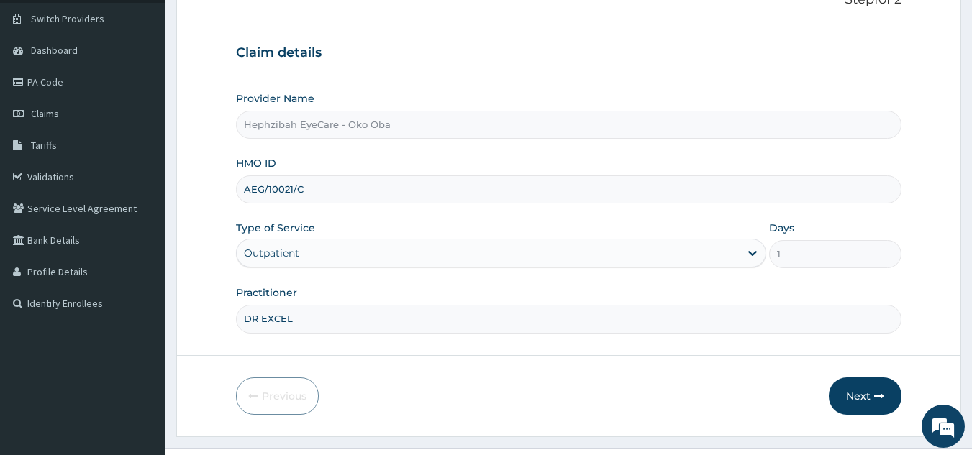
scroll to position [136, 0]
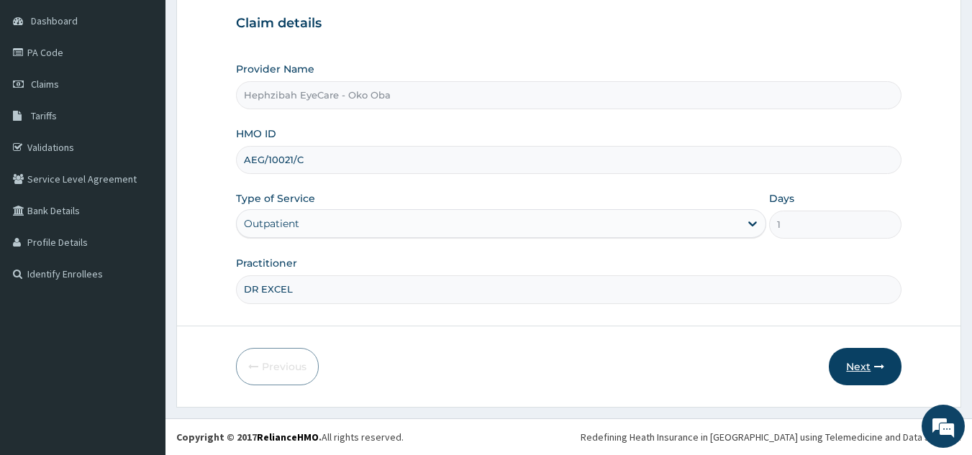
type input "DR EXCEL"
click at [864, 357] on button "Next" at bounding box center [865, 366] width 73 height 37
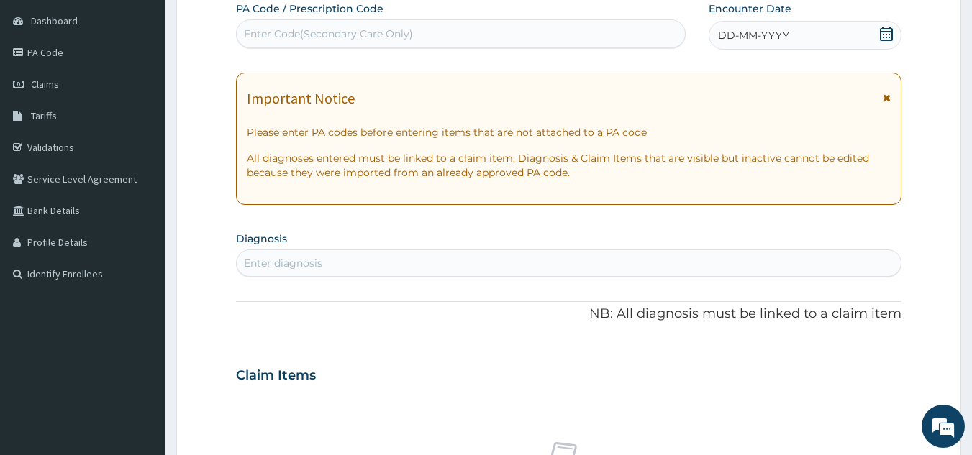
click at [341, 35] on div "Enter Code(Secondary Care Only)" at bounding box center [328, 34] width 169 height 14
paste input "PA/8C6E41"
type input "PA/8C6E41"
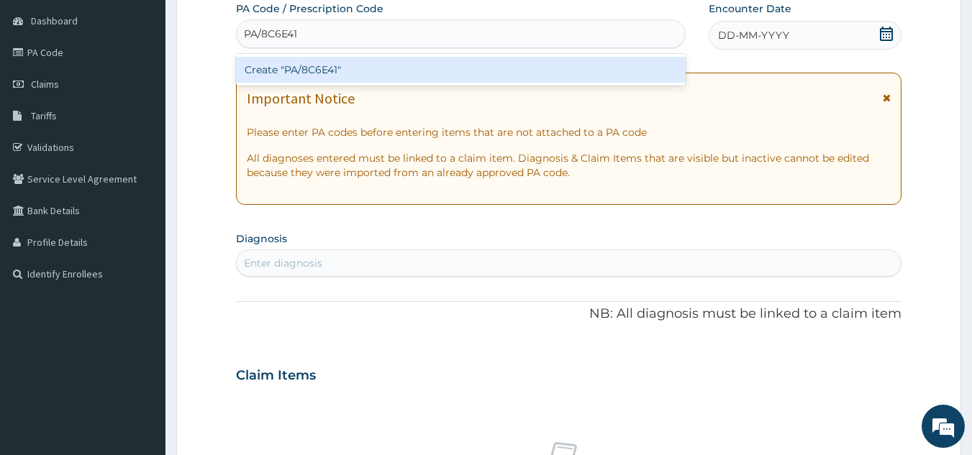
click at [319, 70] on div "Create "PA/8C6E41"" at bounding box center [461, 70] width 450 height 26
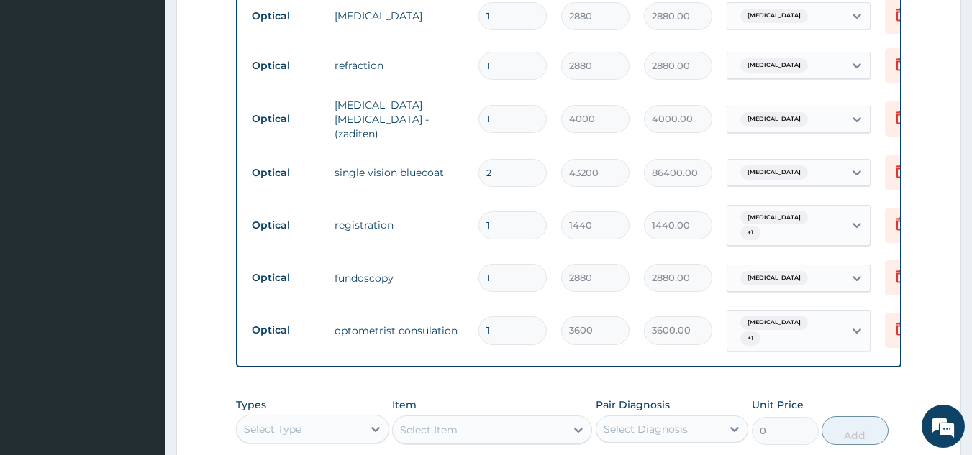
scroll to position [554, 0]
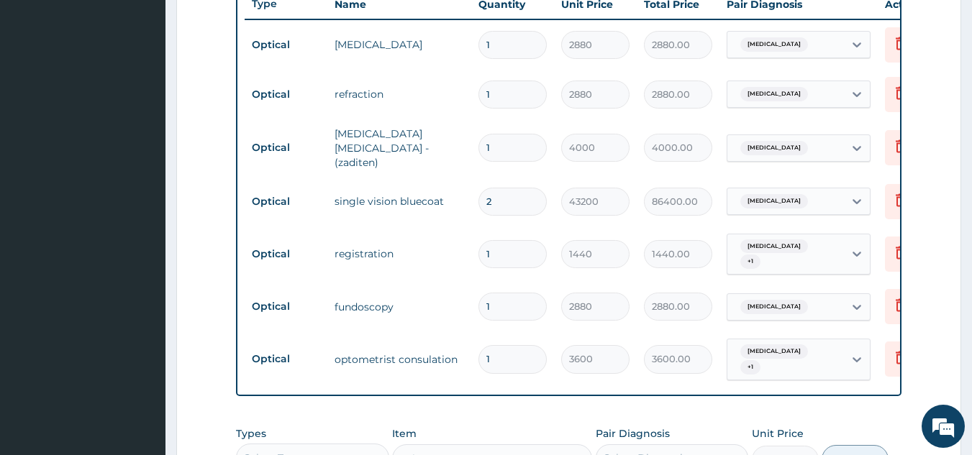
click at [330, 419] on div "Types Select Type Item Select Item Pair Diagnosis Select Diagnosis Unit Price 0…" at bounding box center [569, 450] width 666 height 62
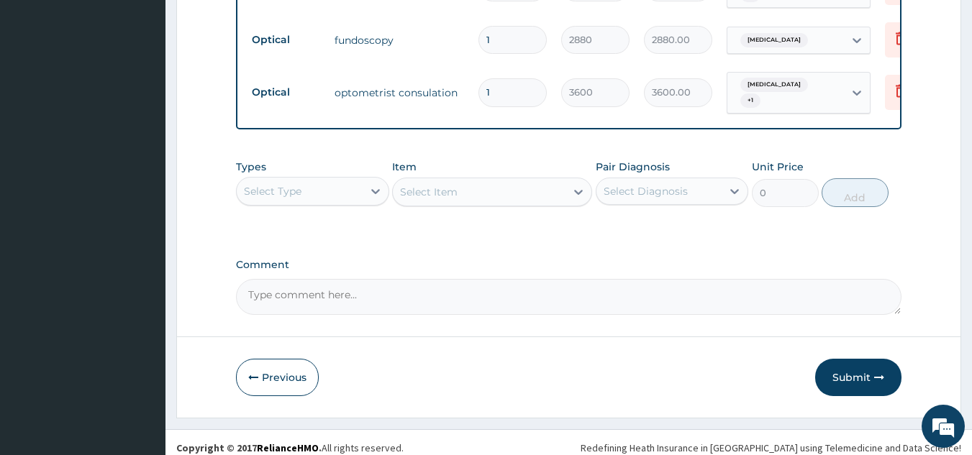
scroll to position [822, 0]
click at [342, 295] on textarea "Comment" at bounding box center [569, 296] width 666 height 36
type textarea "L"
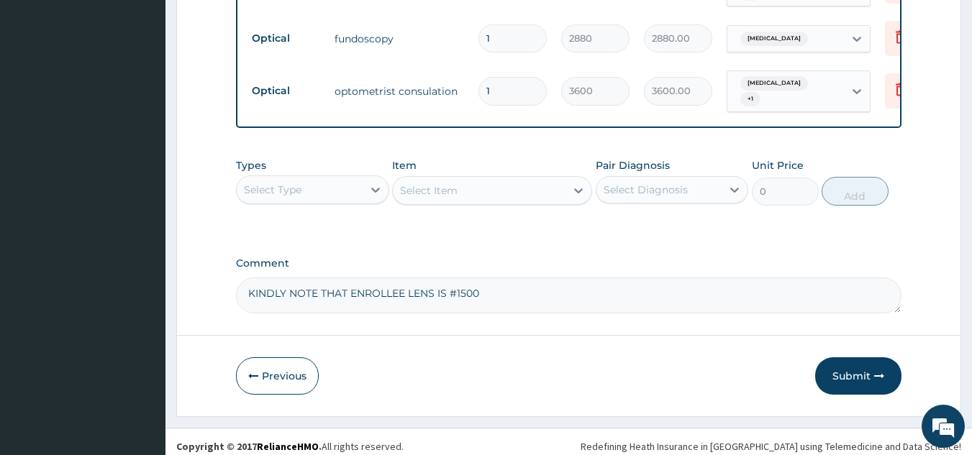
type textarea "KINDLY NOTE THAT ENROLLEE LENS IS #15000"
click at [862, 363] on button "Submit" at bounding box center [858, 375] width 86 height 37
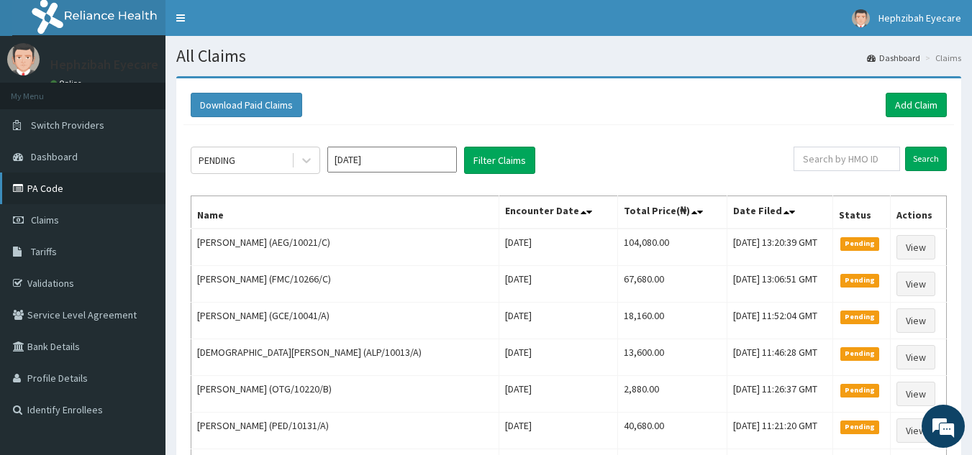
click at [41, 184] on link "PA Code" at bounding box center [82, 189] width 165 height 32
click at [908, 103] on link "Add Claim" at bounding box center [915, 105] width 61 height 24
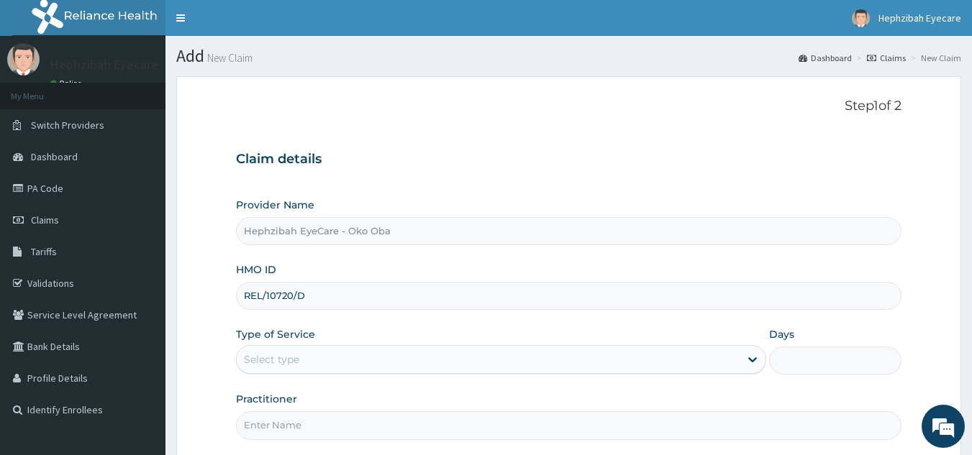
type input "REL/10720/D"
click at [269, 353] on div "Select type" at bounding box center [271, 359] width 55 height 14
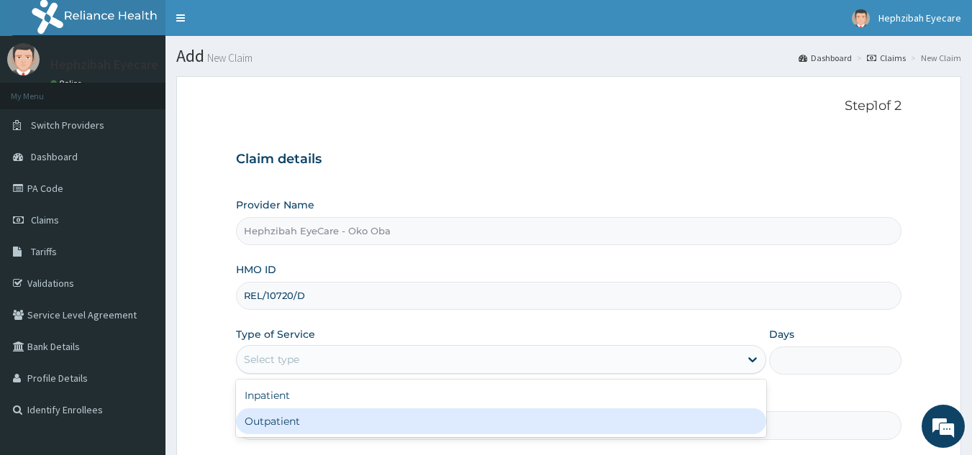
click at [267, 416] on div "Outpatient" at bounding box center [501, 421] width 530 height 26
type input "1"
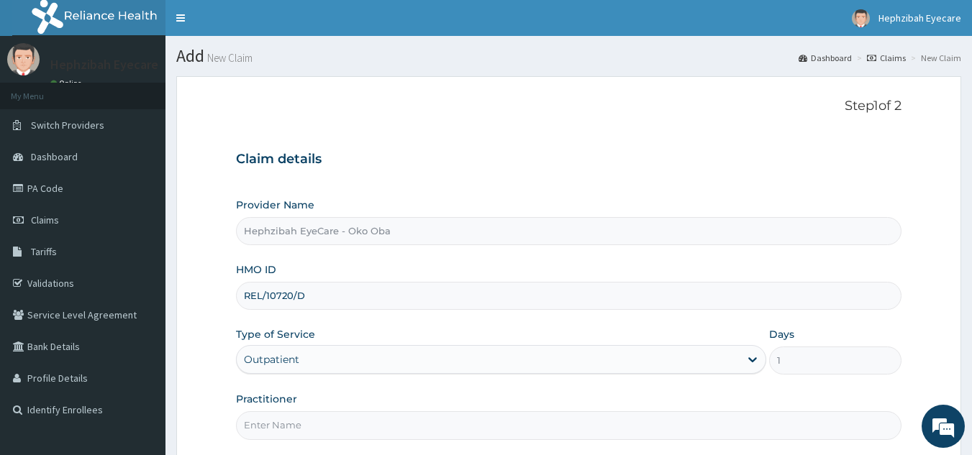
click at [266, 422] on input "Practitioner" at bounding box center [569, 425] width 666 height 28
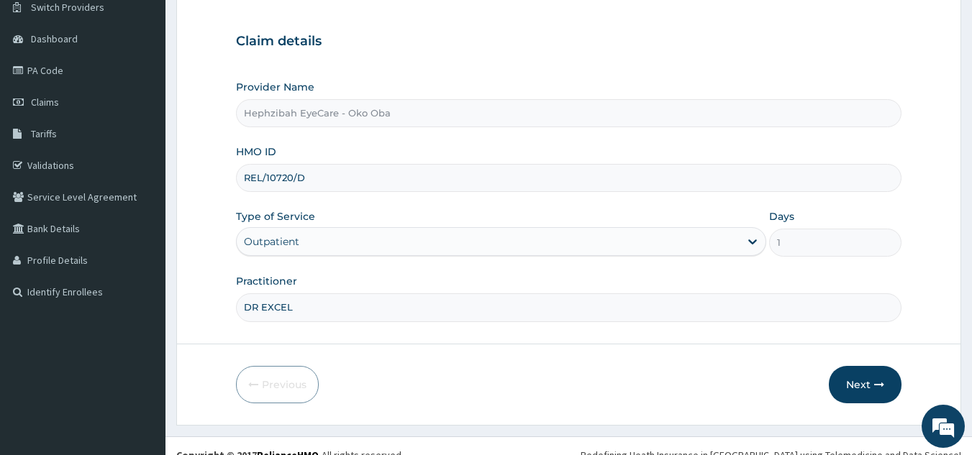
scroll to position [136, 0]
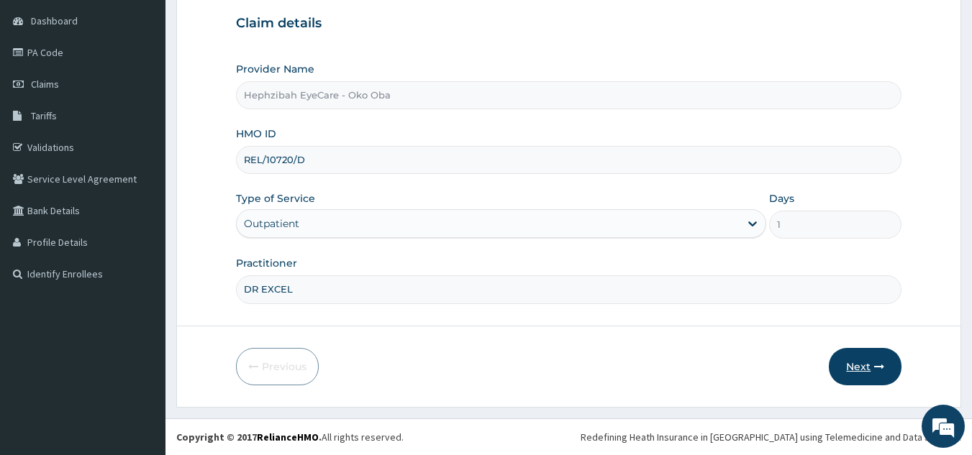
type input "DR EXCEL"
click at [856, 357] on button "Next" at bounding box center [865, 366] width 73 height 37
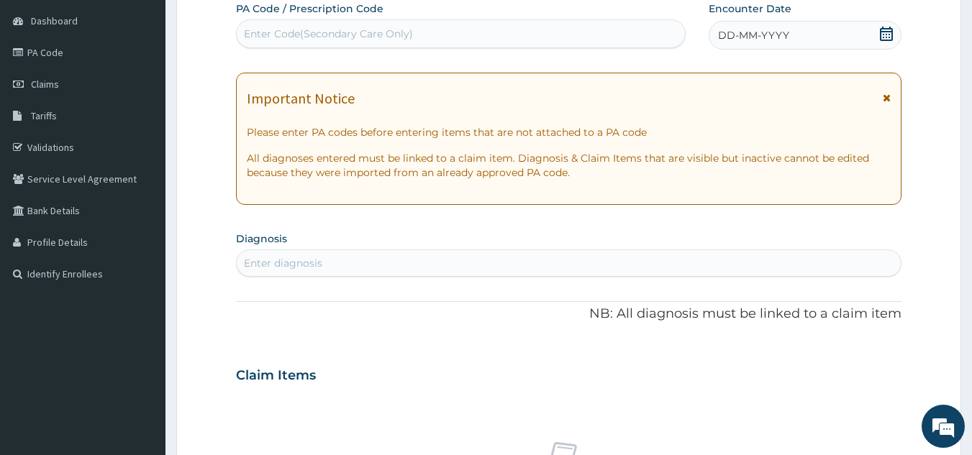
click at [342, 39] on div "Enter Code(Secondary Care Only)" at bounding box center [328, 34] width 169 height 14
paste input "PA/3BCA8D"
type input "PA/3BCA8D"
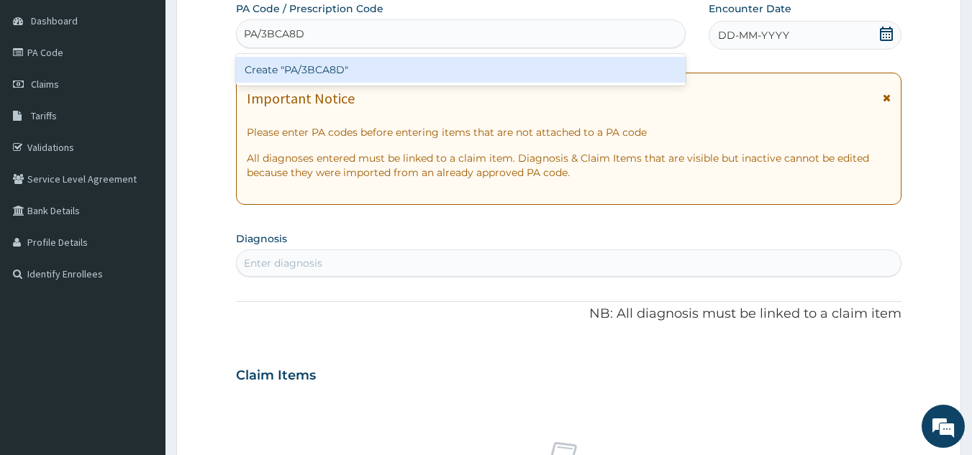
click at [326, 61] on div "Create "PA/3BCA8D"" at bounding box center [461, 70] width 450 height 26
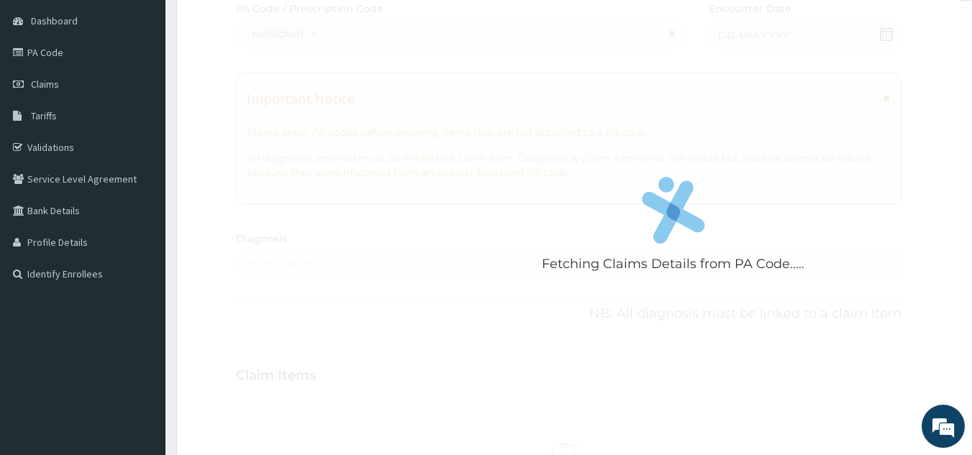
click at [325, 61] on div "Fetching Claims Details from PA Code....." at bounding box center [673, 228] width 875 height 455
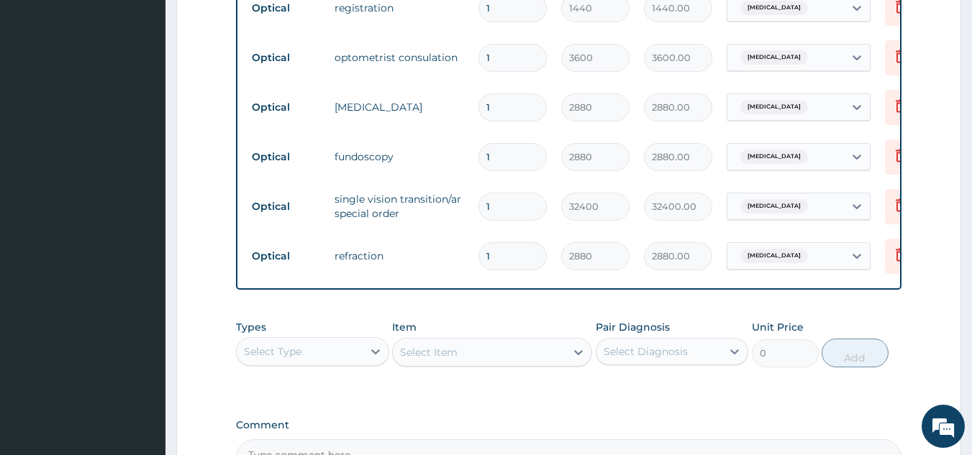
scroll to position [562, 0]
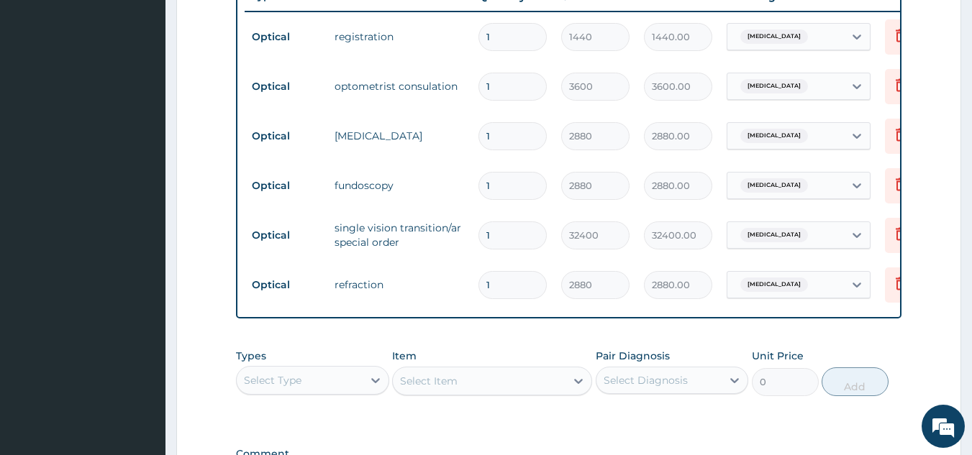
click at [268, 388] on div "Select Type" at bounding box center [273, 380] width 58 height 14
type input "K"
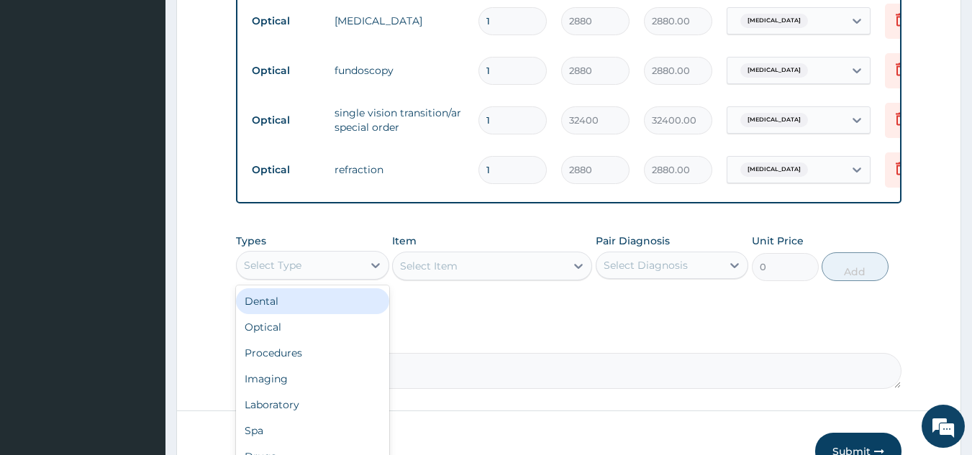
scroll to position [706, 0]
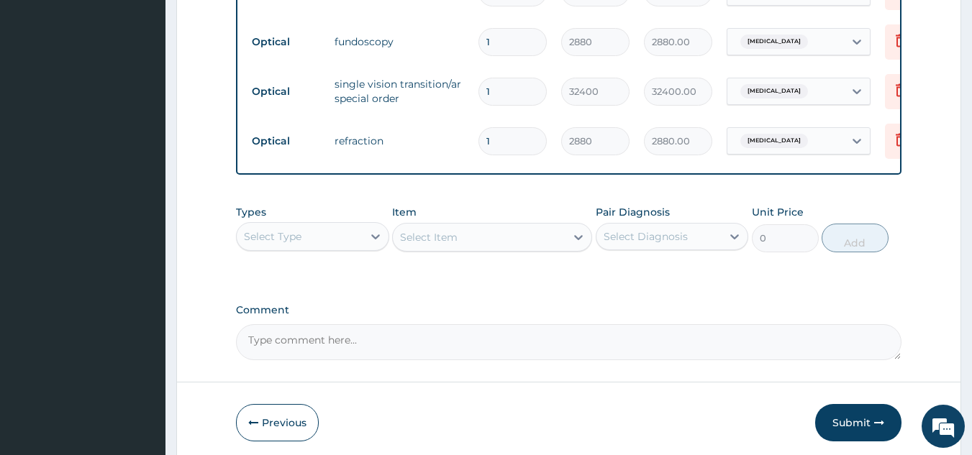
click at [334, 339] on textarea "Comment" at bounding box center [569, 342] width 666 height 36
click at [334, 340] on textarea "KINDLY NOTE THAT ENROLLEE LENS IS" at bounding box center [569, 342] width 666 height 36
click at [478, 347] on textarea "KINDLY NOTE THAT ENROLLEE LENS IS" at bounding box center [569, 342] width 666 height 36
type textarea "KINDLY NOTE THAT ENROLLEE LENS IS #30000"
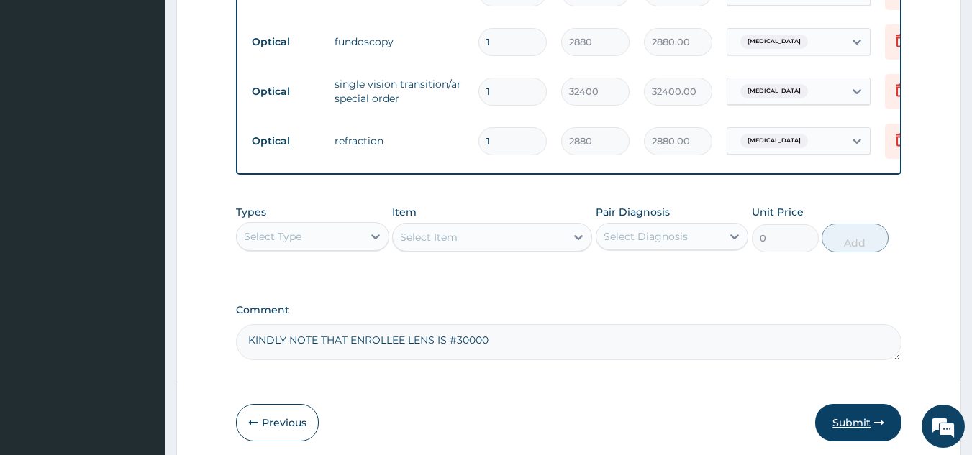
click at [855, 423] on button "Submit" at bounding box center [858, 422] width 86 height 37
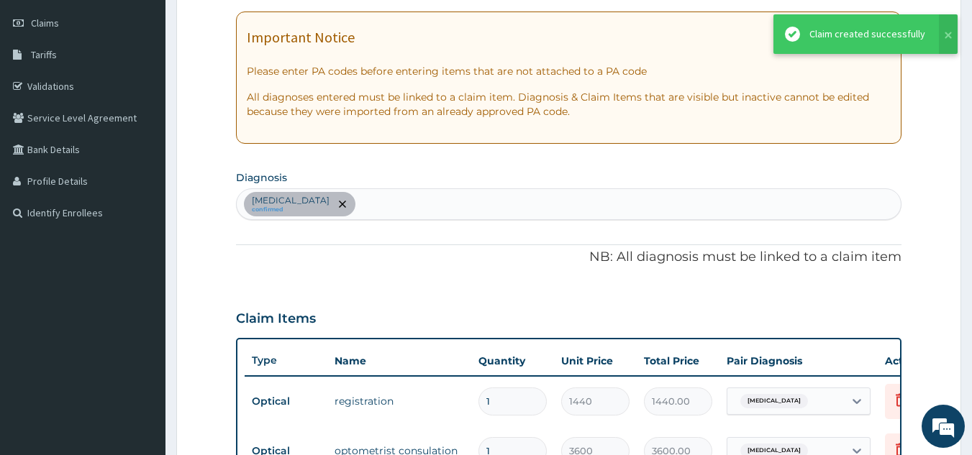
scroll to position [27, 0]
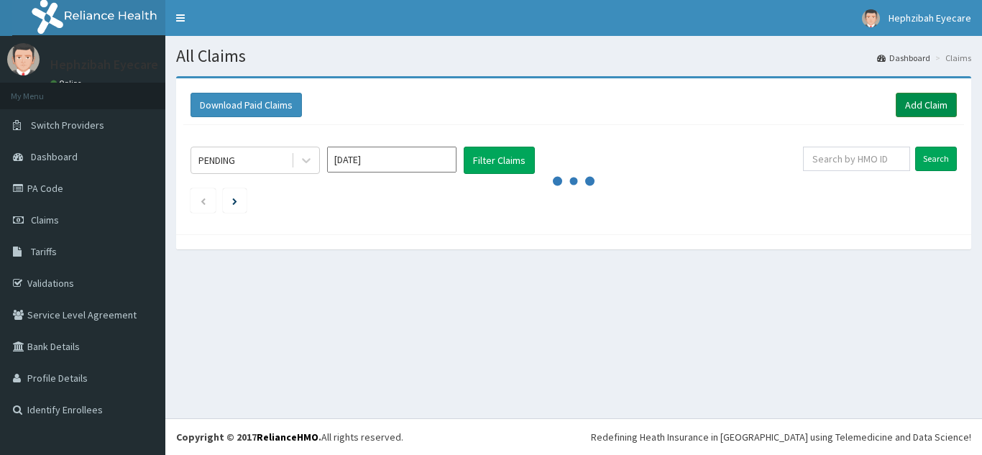
click at [923, 101] on link "Add Claim" at bounding box center [926, 105] width 61 height 24
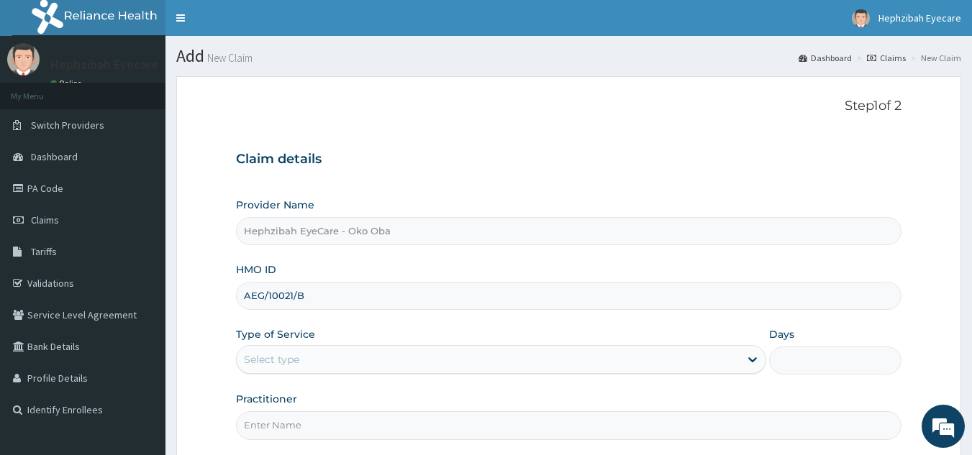
type input "AEG/10021/B"
click at [273, 352] on div "Select type" at bounding box center [271, 359] width 55 height 14
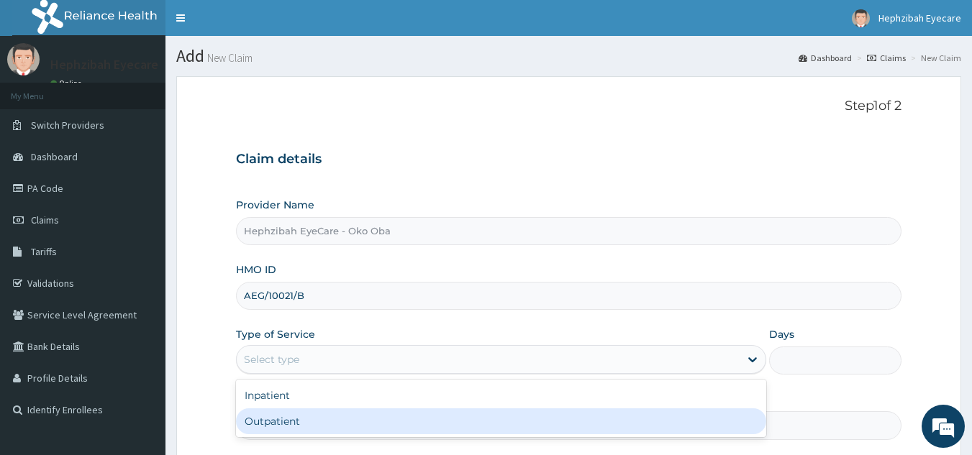
click at [270, 424] on div "Outpatient" at bounding box center [501, 421] width 530 height 26
type input "1"
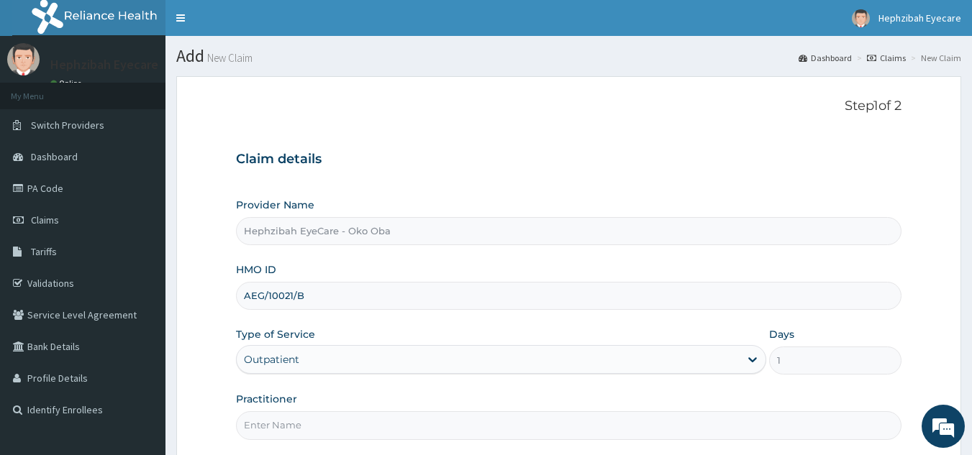
click at [270, 424] on input "Practitioner" at bounding box center [569, 425] width 666 height 28
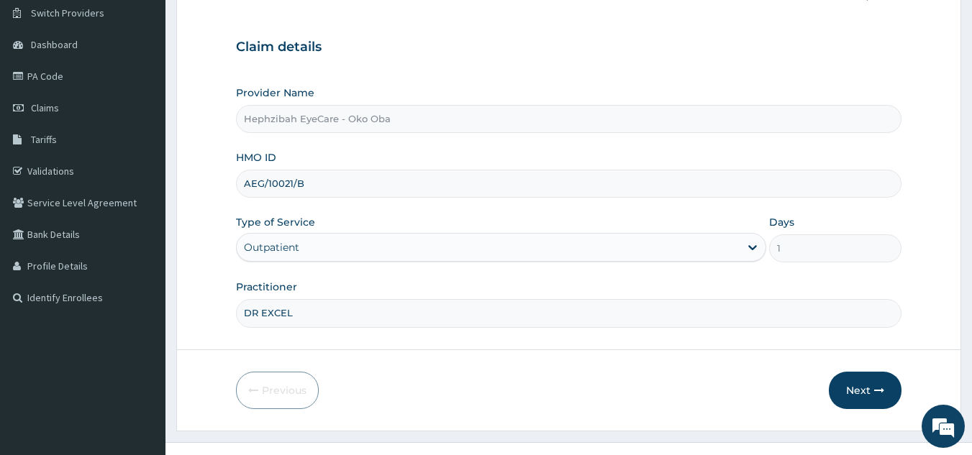
scroll to position [115, 0]
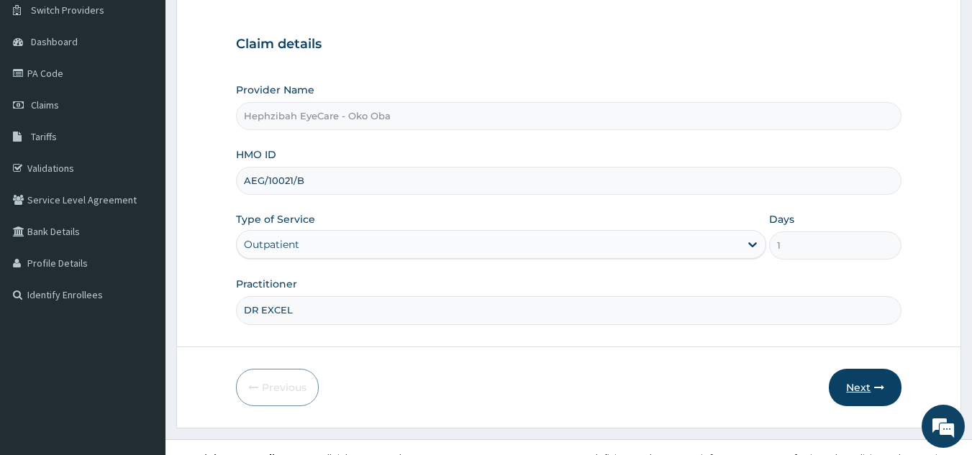
type input "DR EXCEL"
click at [858, 386] on button "Next" at bounding box center [865, 387] width 73 height 37
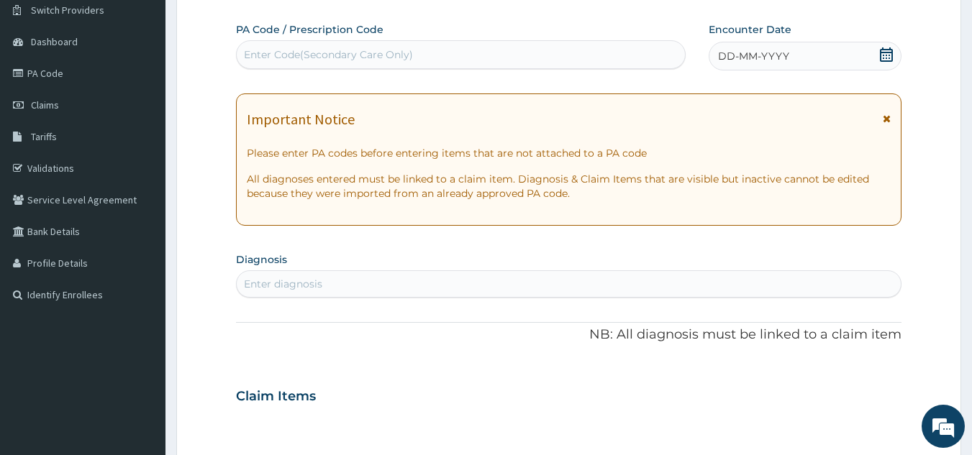
click at [321, 54] on div "Enter Code(Secondary Care Only)" at bounding box center [328, 54] width 169 height 14
paste input "PA/0729B5"
type input "PA/0729B5"
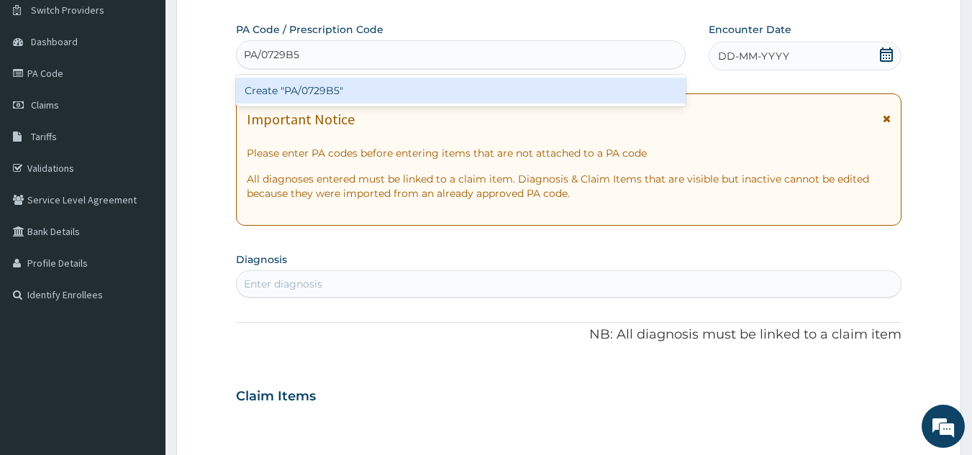
click at [301, 88] on div "Create "PA/0729B5"" at bounding box center [461, 91] width 450 height 26
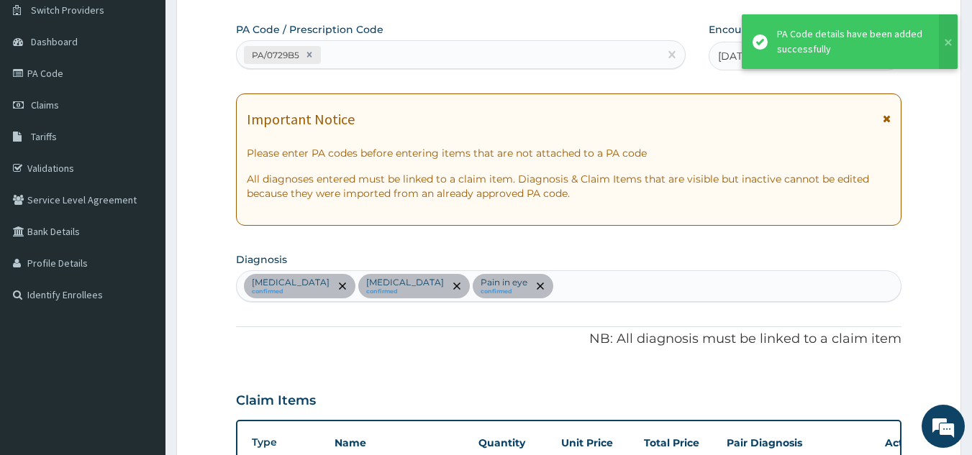
scroll to position [718, 0]
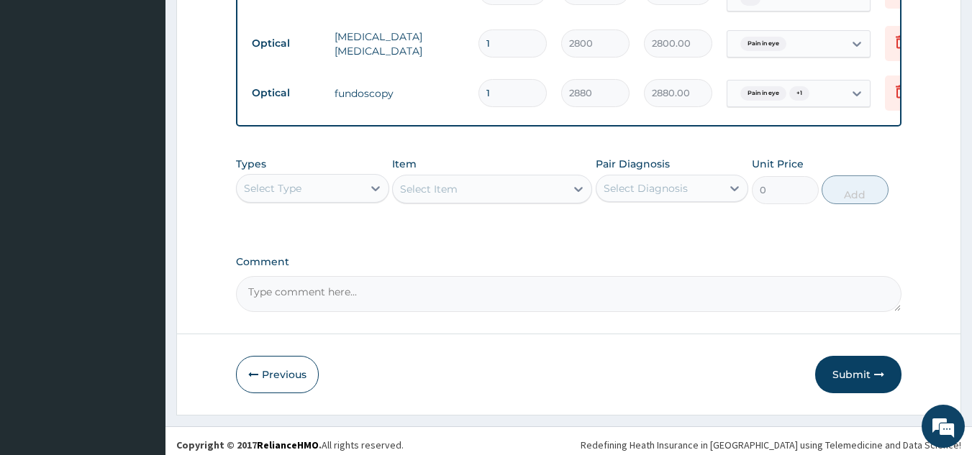
scroll to position [872, 0]
click at [298, 290] on textarea "Comment" at bounding box center [569, 293] width 666 height 36
type textarea "KINDLY NOTE THAT ENROLLEE LENS IS #15000"
click at [833, 368] on button "Submit" at bounding box center [858, 373] width 86 height 37
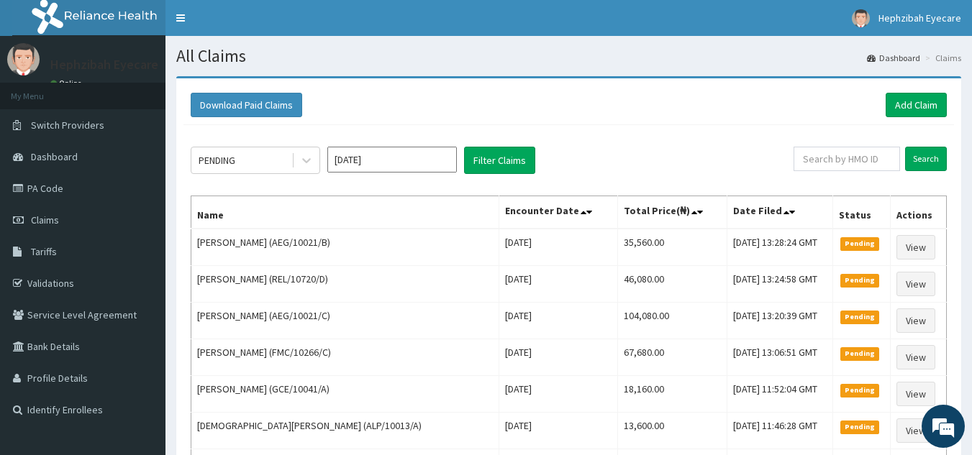
scroll to position [396, 0]
